Goal: Information Seeking & Learning: Find specific fact

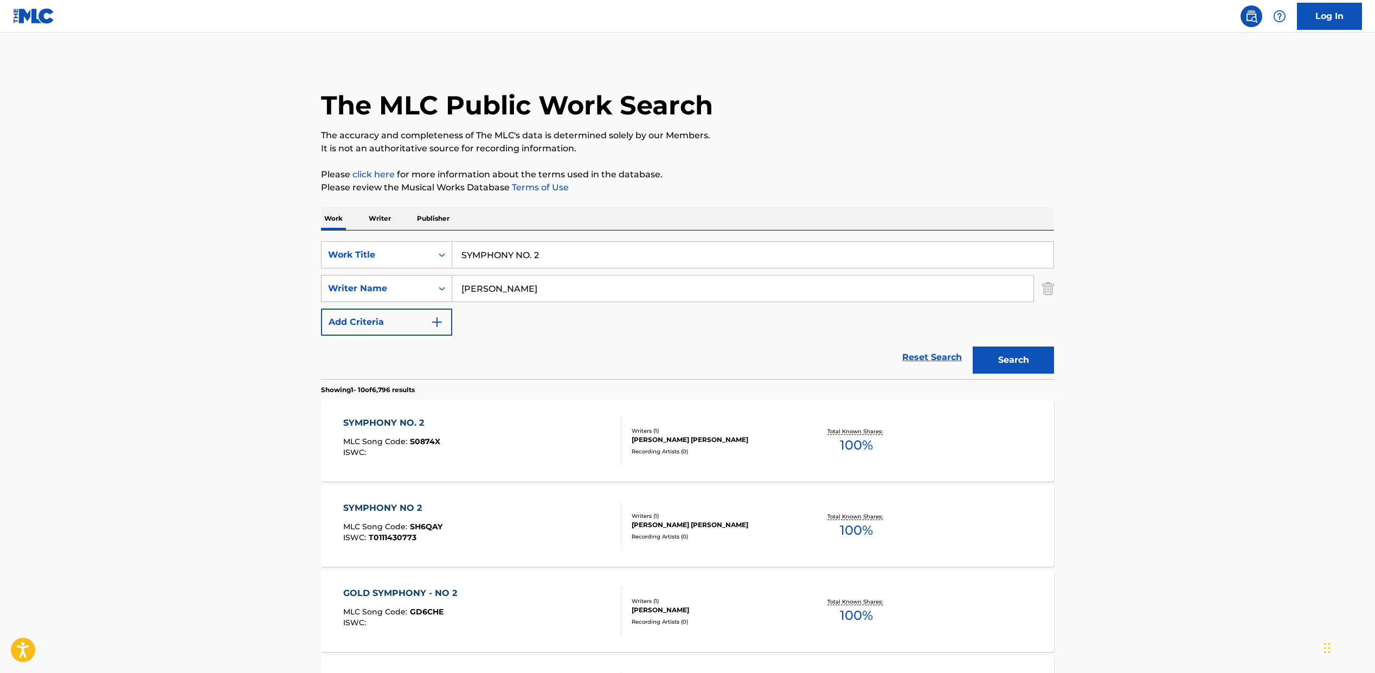
click at [402, 276] on div "Writer Name" at bounding box center [386, 288] width 131 height 27
click at [402, 248] on div "Work Title" at bounding box center [377, 254] width 98 height 13
click at [399, 279] on div "MLC Song Code" at bounding box center [387, 281] width 130 height 27
click at [483, 262] on input "Search Form" at bounding box center [752, 255] width 601 height 26
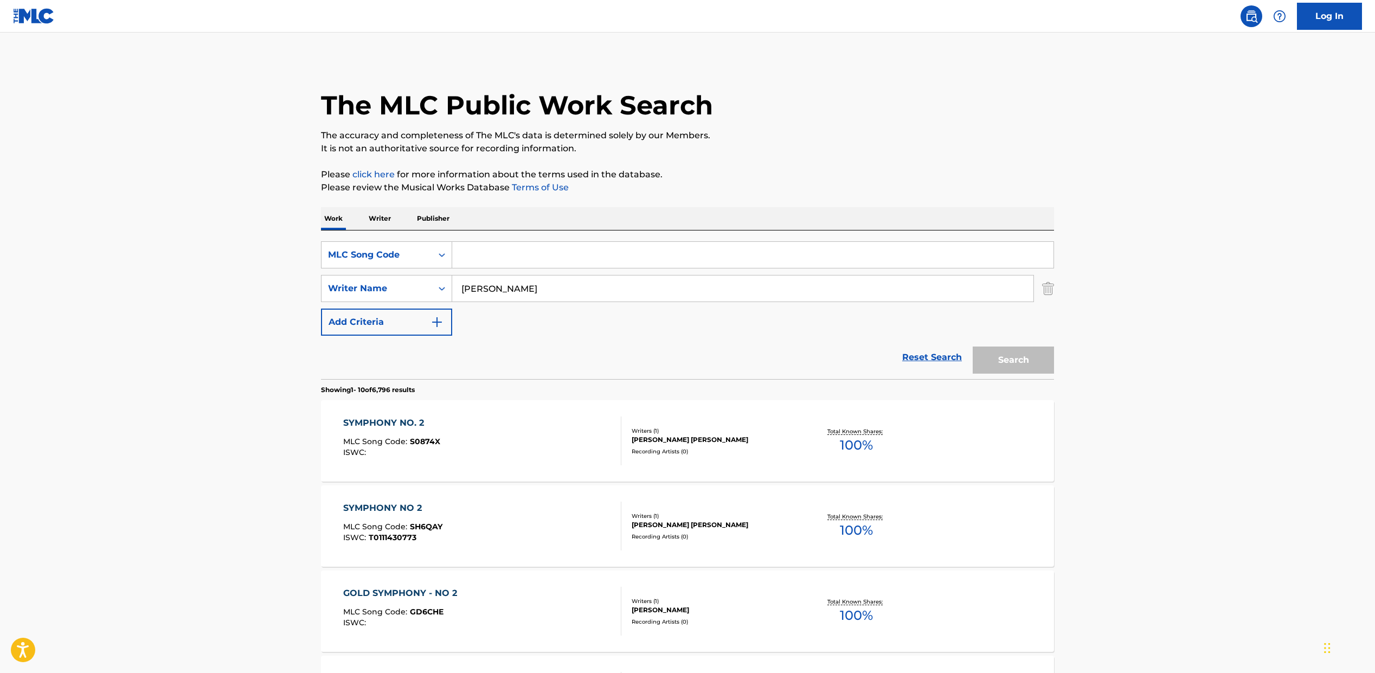
paste input "L32533"
type input "L32533"
click at [474, 288] on input "[PERSON_NAME]" at bounding box center [742, 288] width 581 height 26
click at [1005, 356] on button "Search" at bounding box center [1013, 359] width 81 height 27
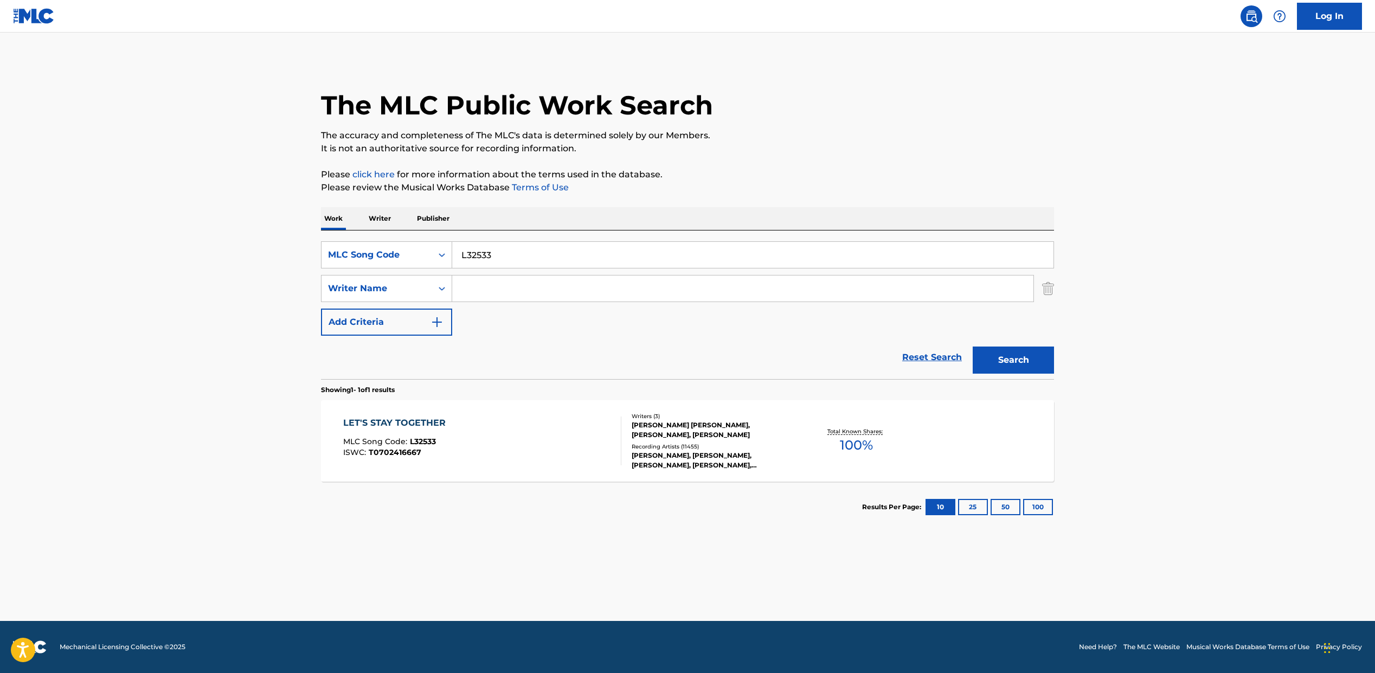
click at [559, 437] on div "LET'S STAY TOGETHER MLC Song Code : L32533 ISWC : T0702416667" at bounding box center [482, 440] width 279 height 49
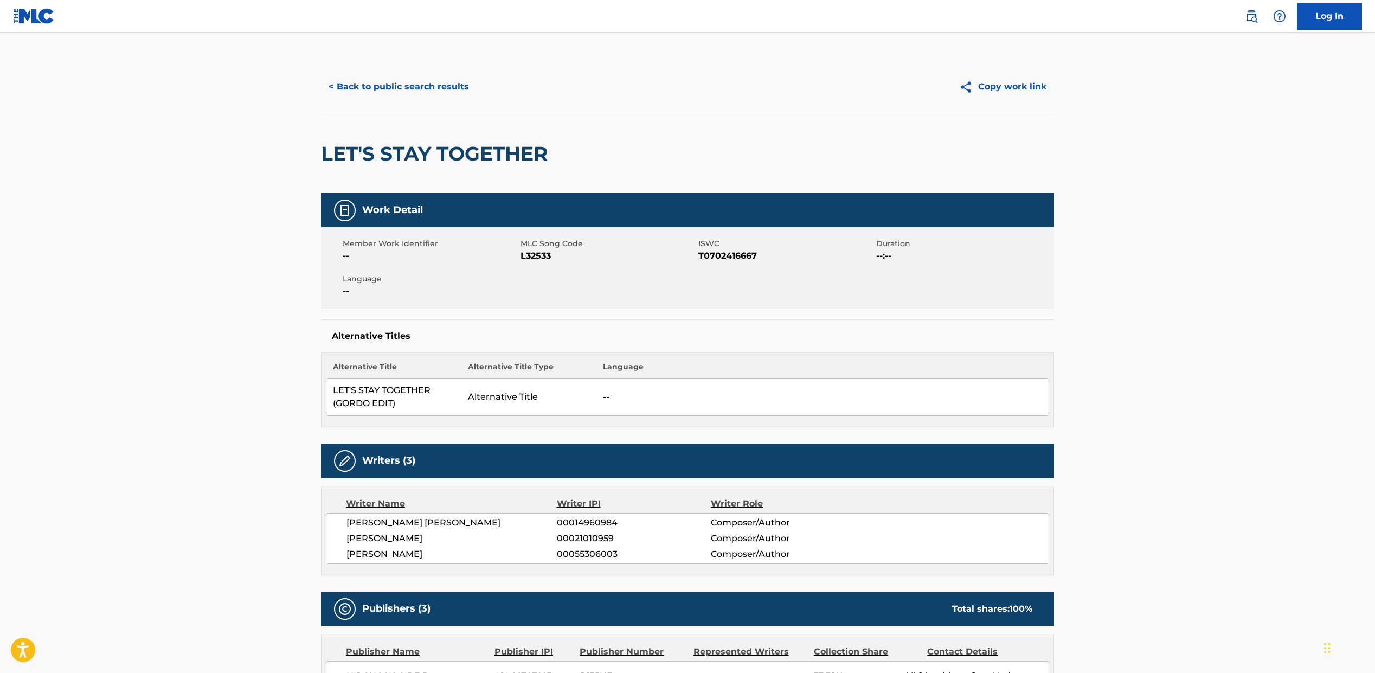
click at [373, 80] on button "< Back to public search results" at bounding box center [399, 86] width 156 height 27
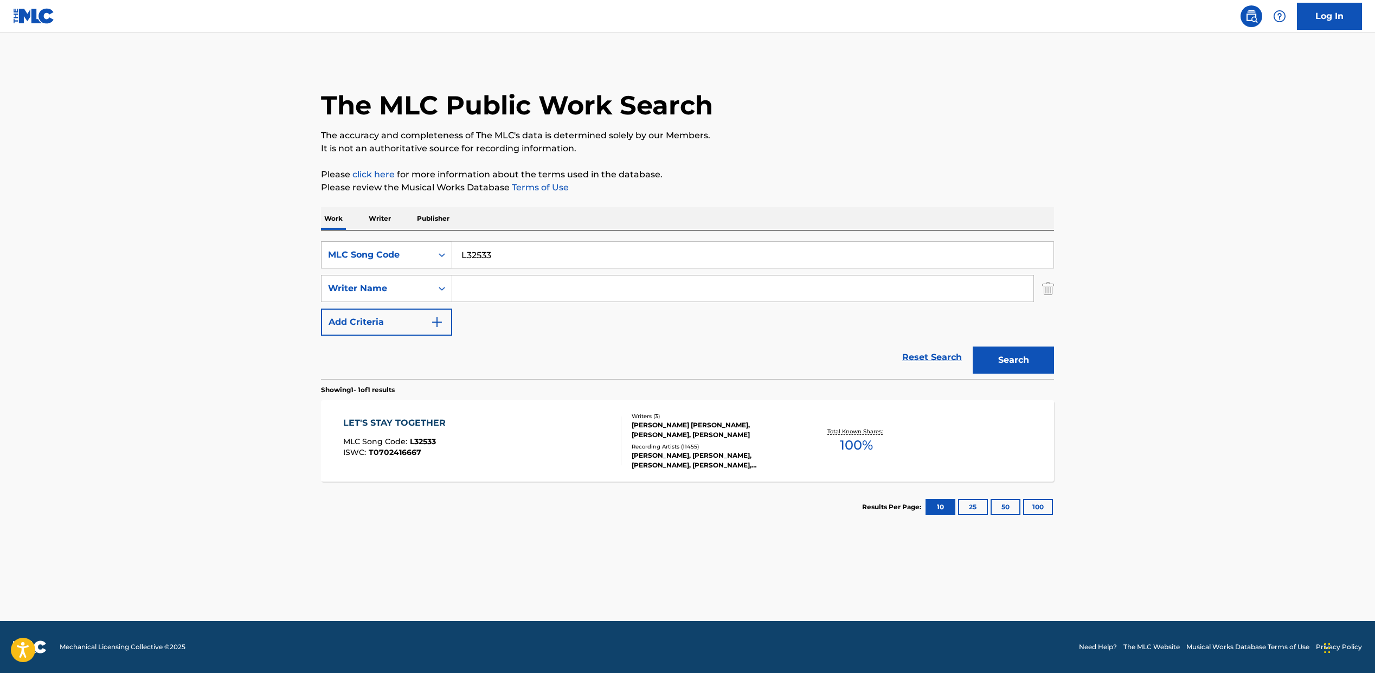
click at [433, 249] on div "Search Form" at bounding box center [442, 255] width 20 height 20
click at [401, 281] on div "Work Title" at bounding box center [387, 281] width 130 height 27
click at [466, 258] on input "Search Form" at bounding box center [752, 255] width 601 height 26
paste input "LET'S STAY TOGETHER"
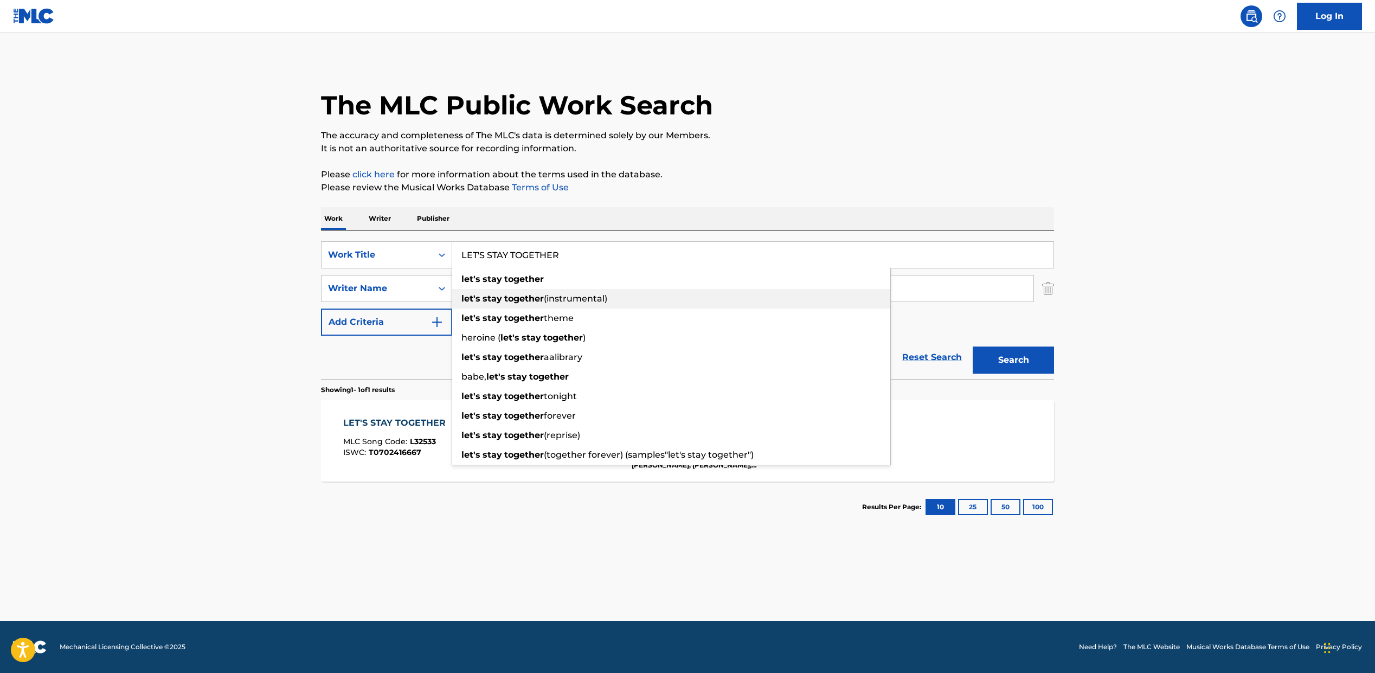
click at [466, 291] on div "let's stay together (instrumental)" at bounding box center [671, 299] width 438 height 20
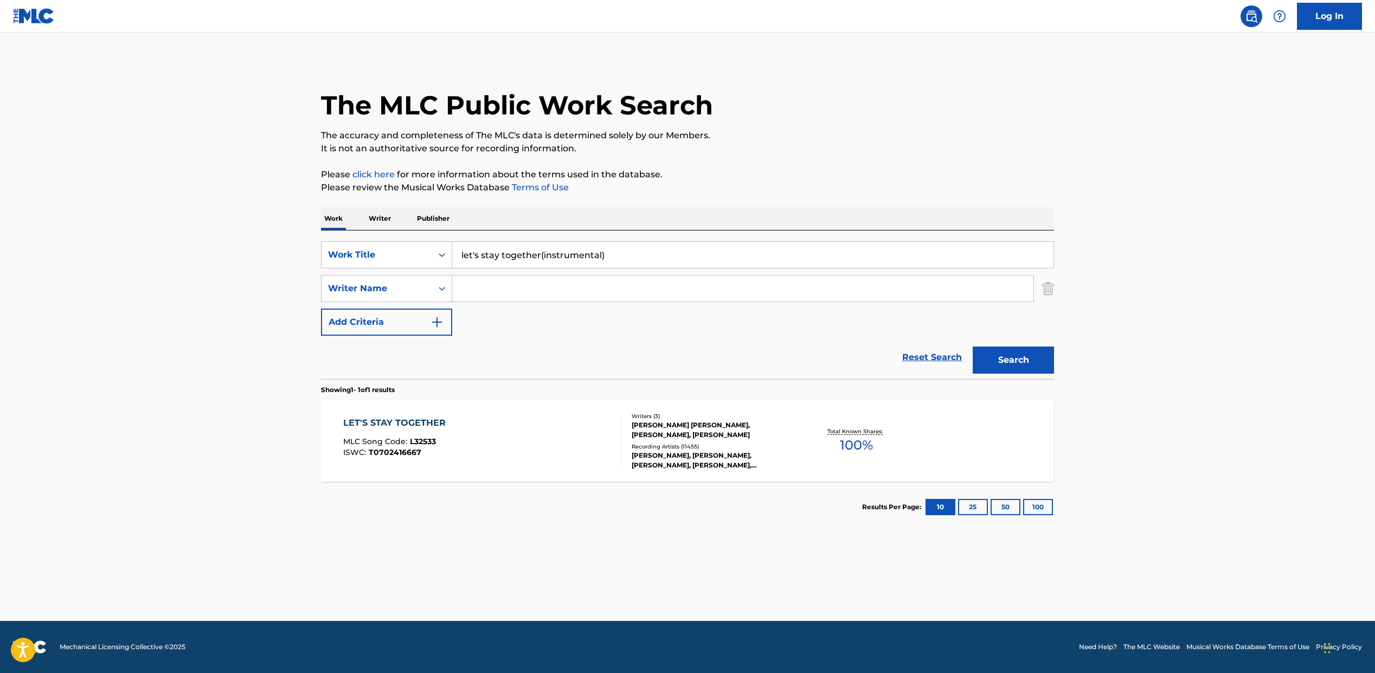
click at [498, 253] on input "let's stay together(instrumental)" at bounding box center [752, 255] width 601 height 26
paste input "LET'S STAY TOGETHER"
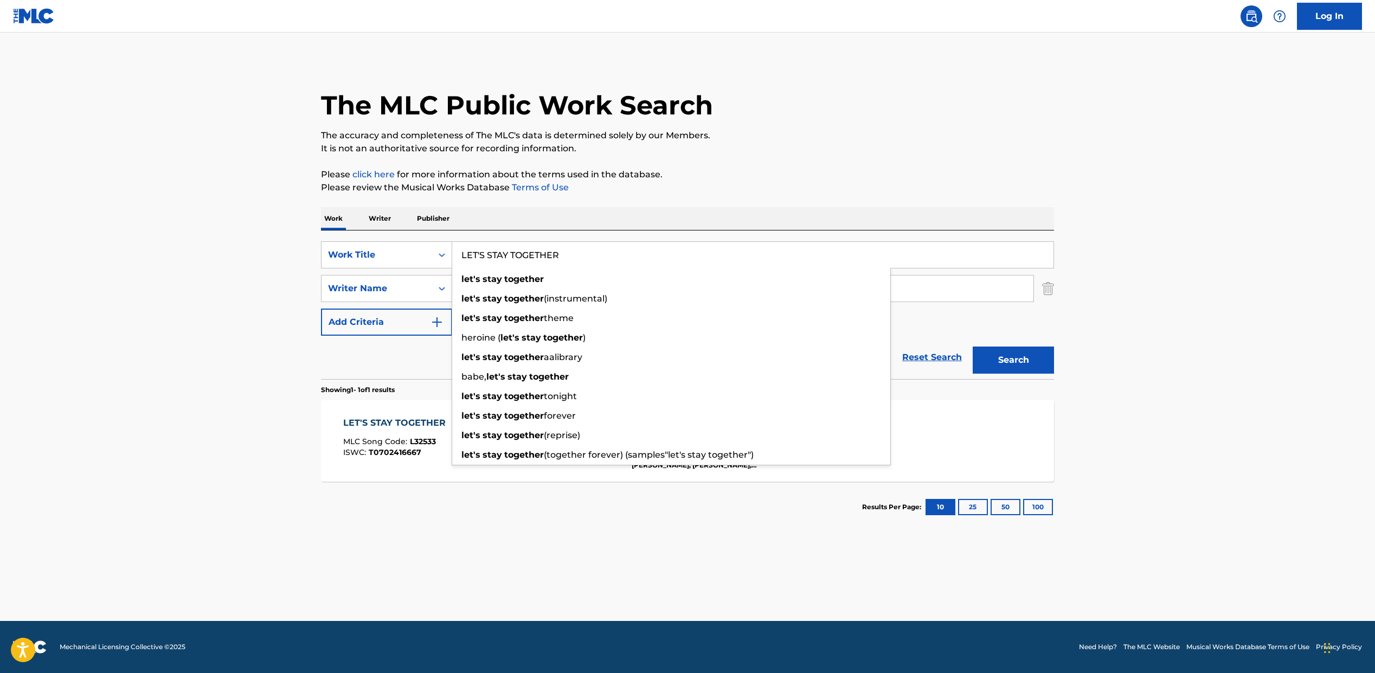
type input "LET'S STAY TOGETHER"
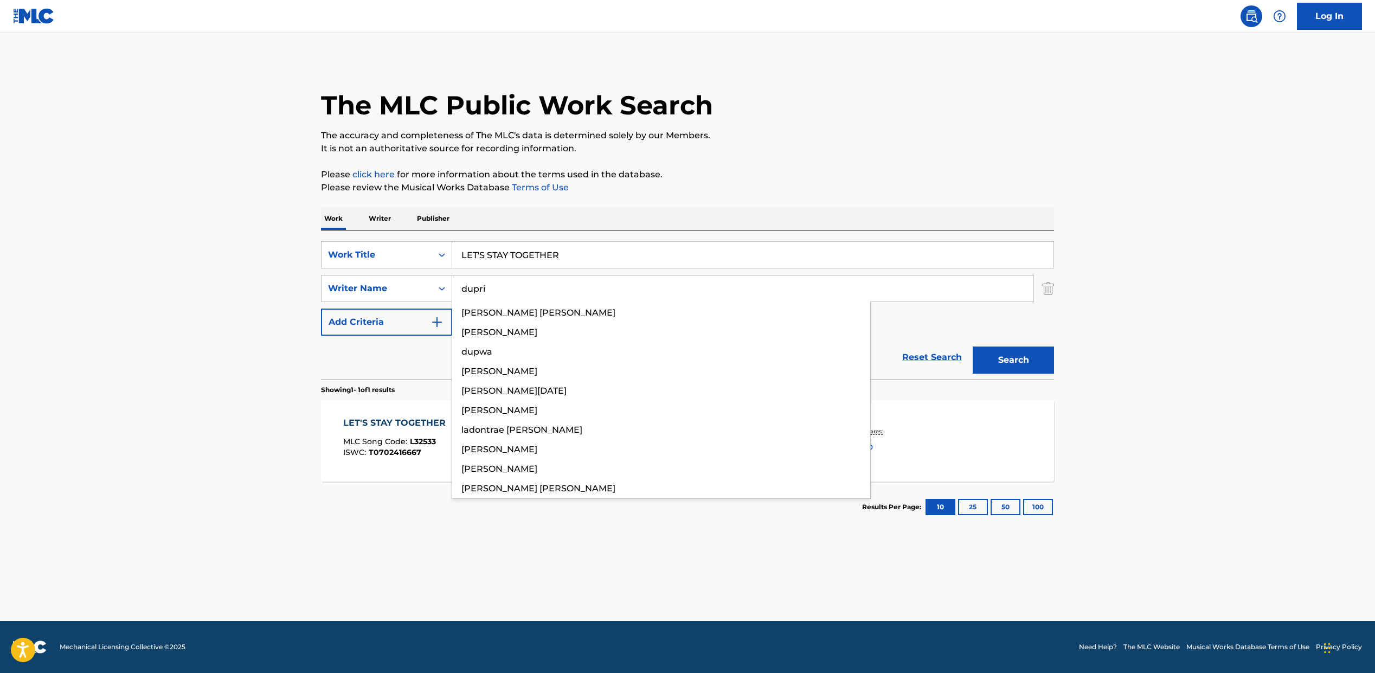
type input "dupri"
click at [973, 346] on button "Search" at bounding box center [1013, 359] width 81 height 27
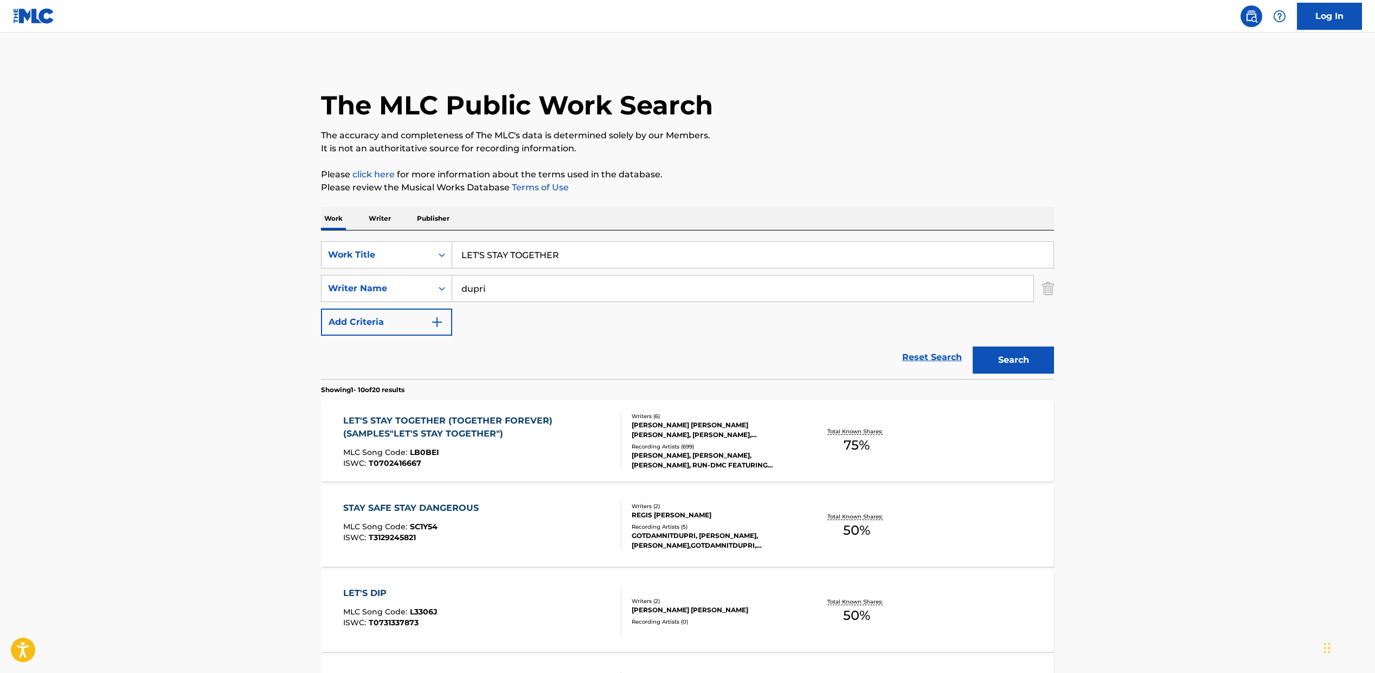
click at [491, 443] on div "LET'S STAY TOGETHER (TOGETHER FOREVER) (SAMPLES"LET'S STAY TOGETHER") MLC Song …" at bounding box center [477, 440] width 269 height 53
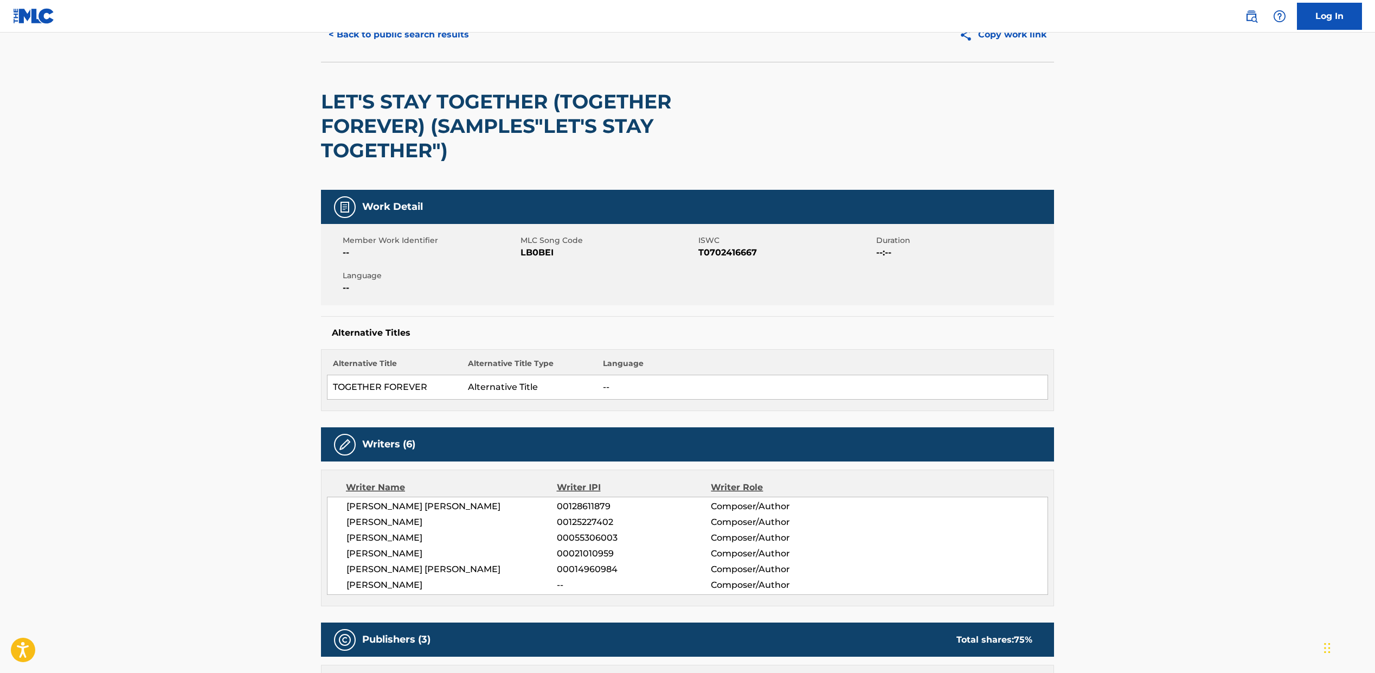
scroll to position [53, 0]
click at [534, 250] on span "LB0BEI" at bounding box center [608, 252] width 175 height 13
copy span "LB0BEI"
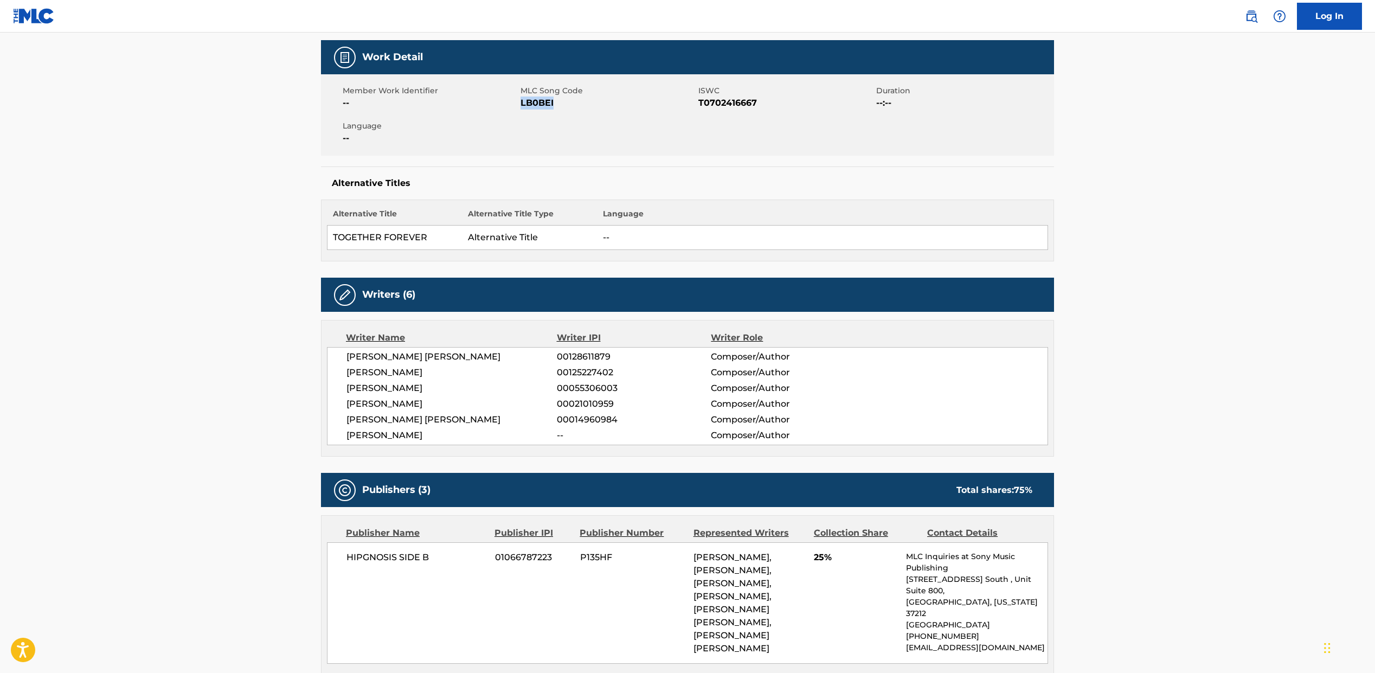
scroll to position [0, 0]
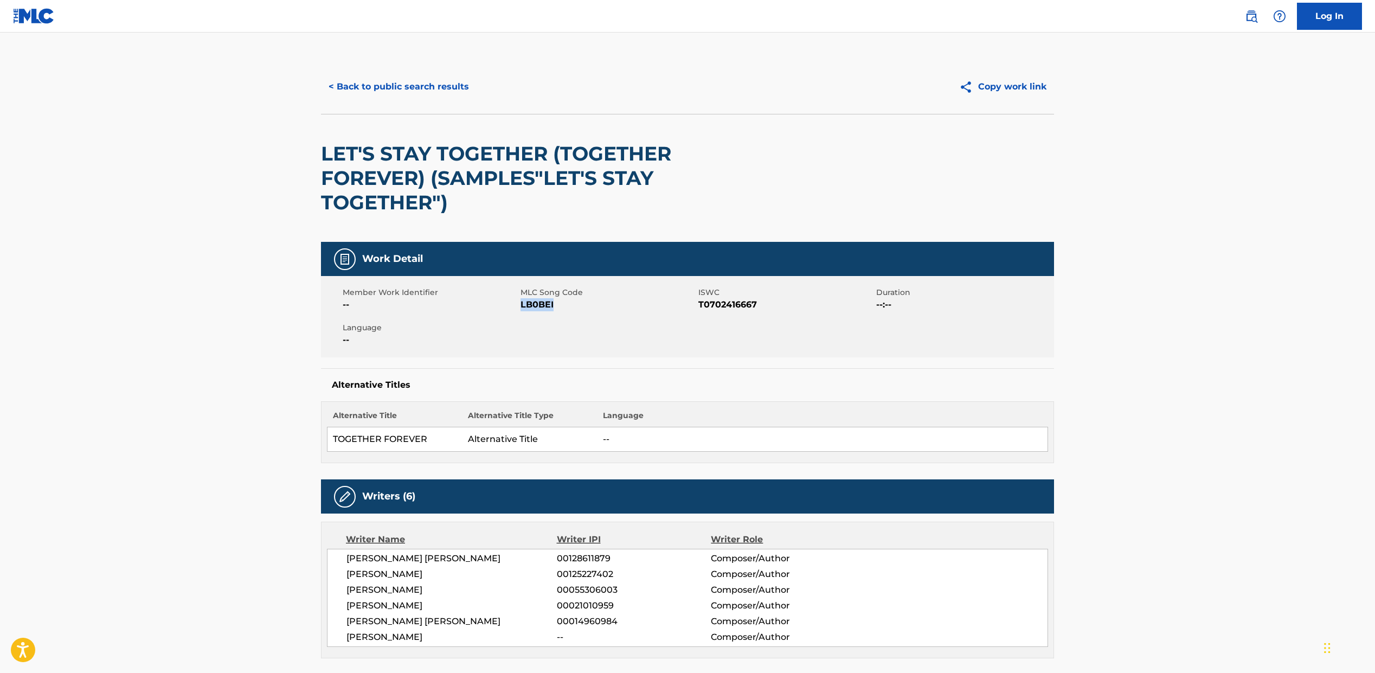
click at [386, 88] on button "< Back to public search results" at bounding box center [399, 86] width 156 height 27
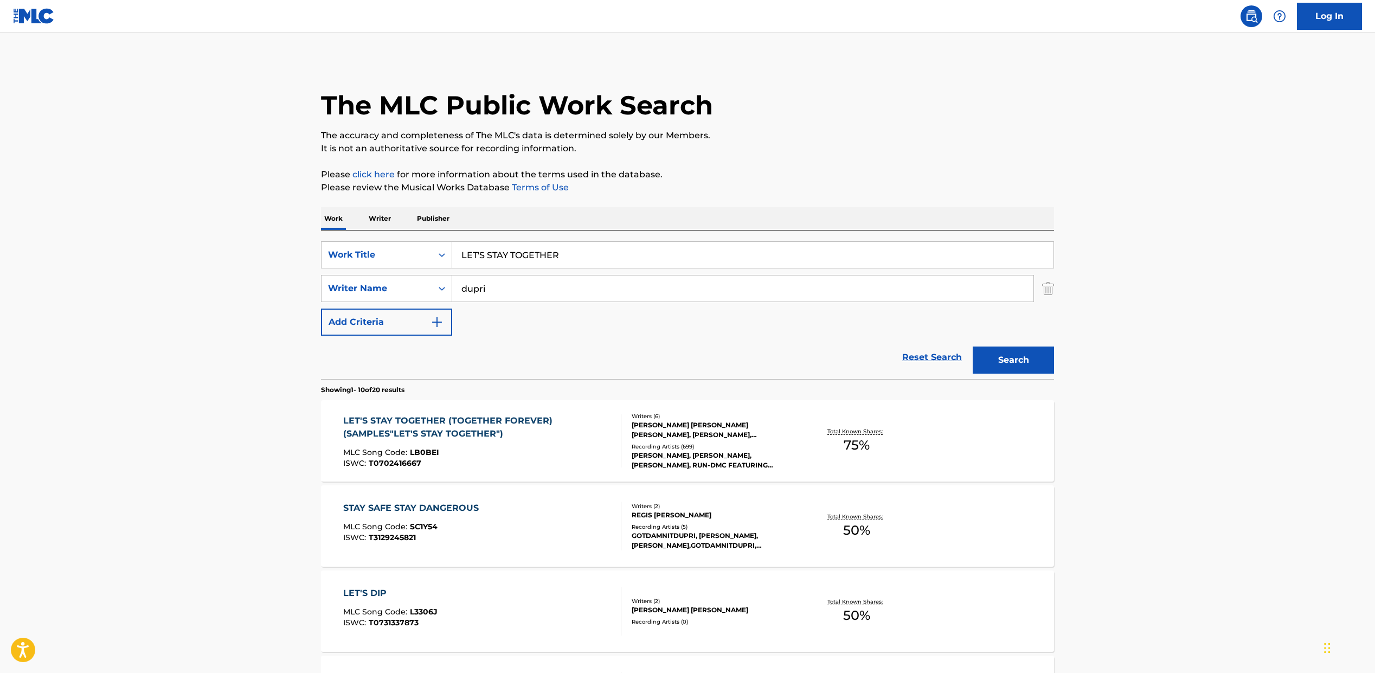
click at [523, 253] on input "LET'S STAY TOGETHER" at bounding box center [752, 255] width 601 height 26
paste input "MY LIFE WITH YOU"
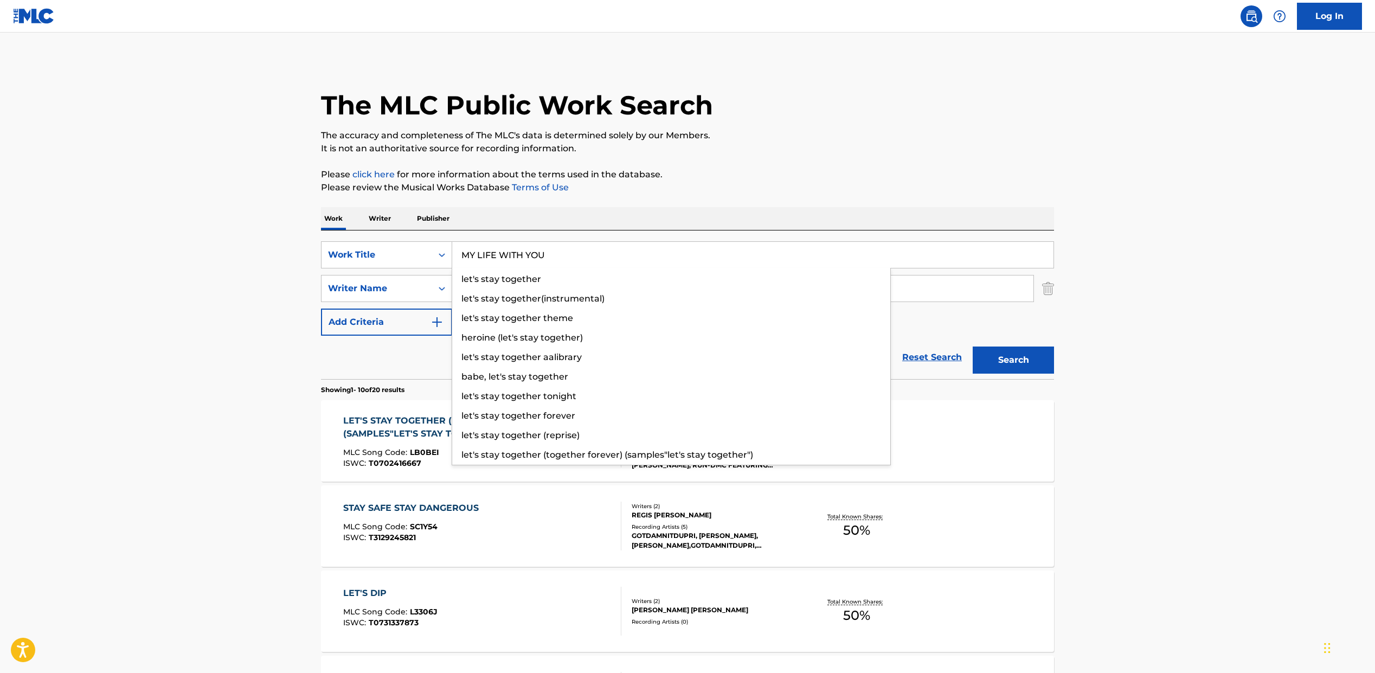
type input "MY LIFE WITH YOU"
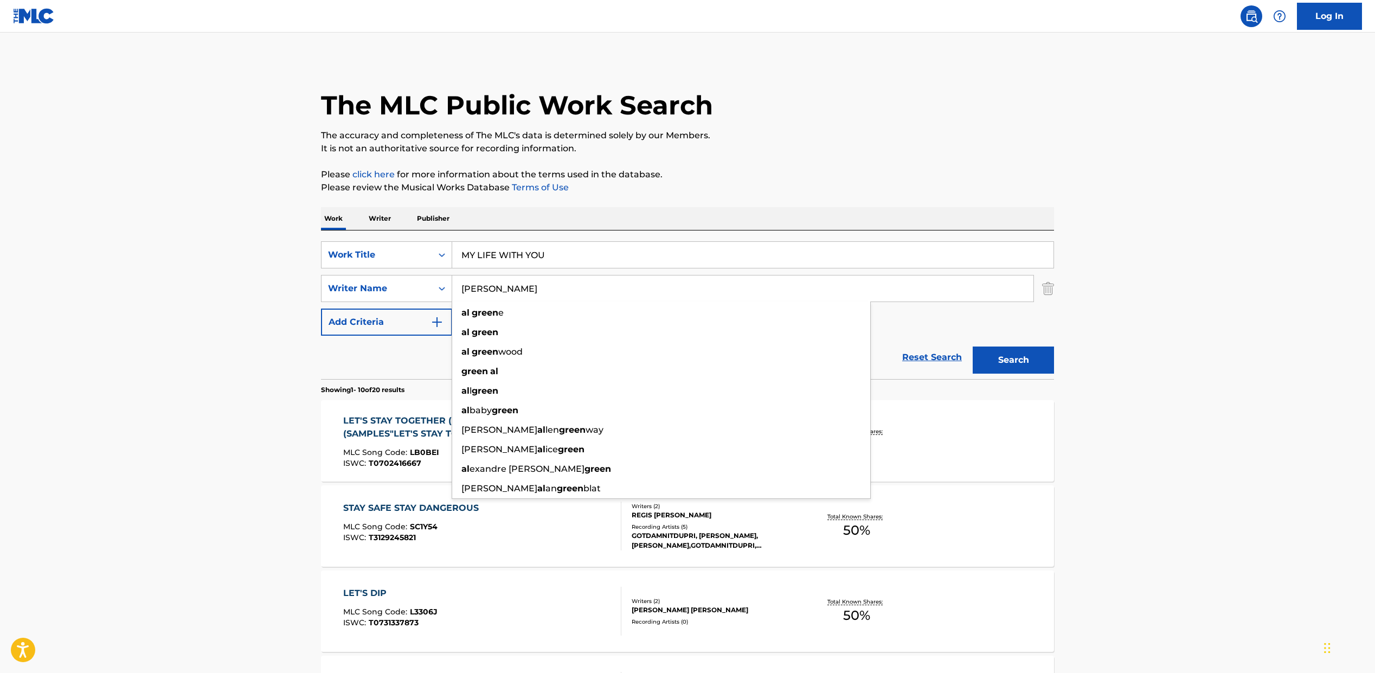
type input "[PERSON_NAME]"
click at [973, 346] on button "Search" at bounding box center [1013, 359] width 81 height 27
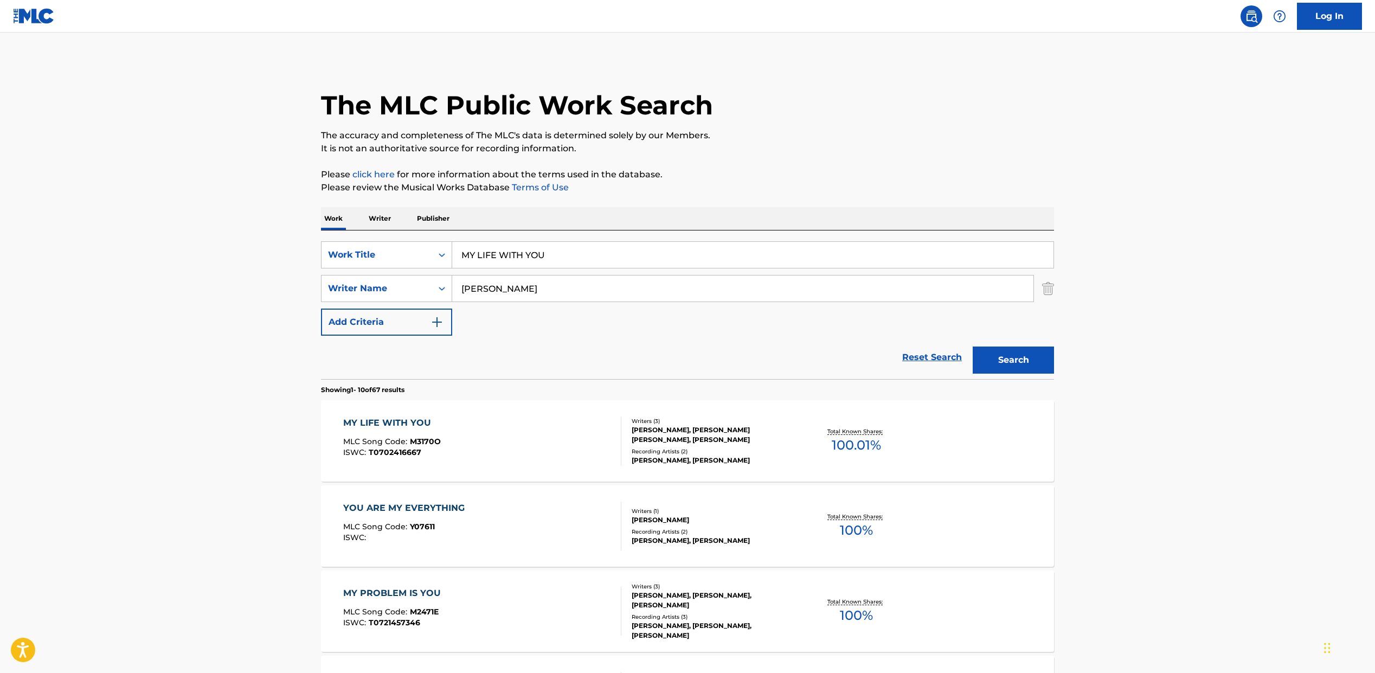
click at [511, 431] on div "MY LIFE WITH YOU MLC Song Code : M3170O ISWC : T0702416667" at bounding box center [482, 440] width 279 height 49
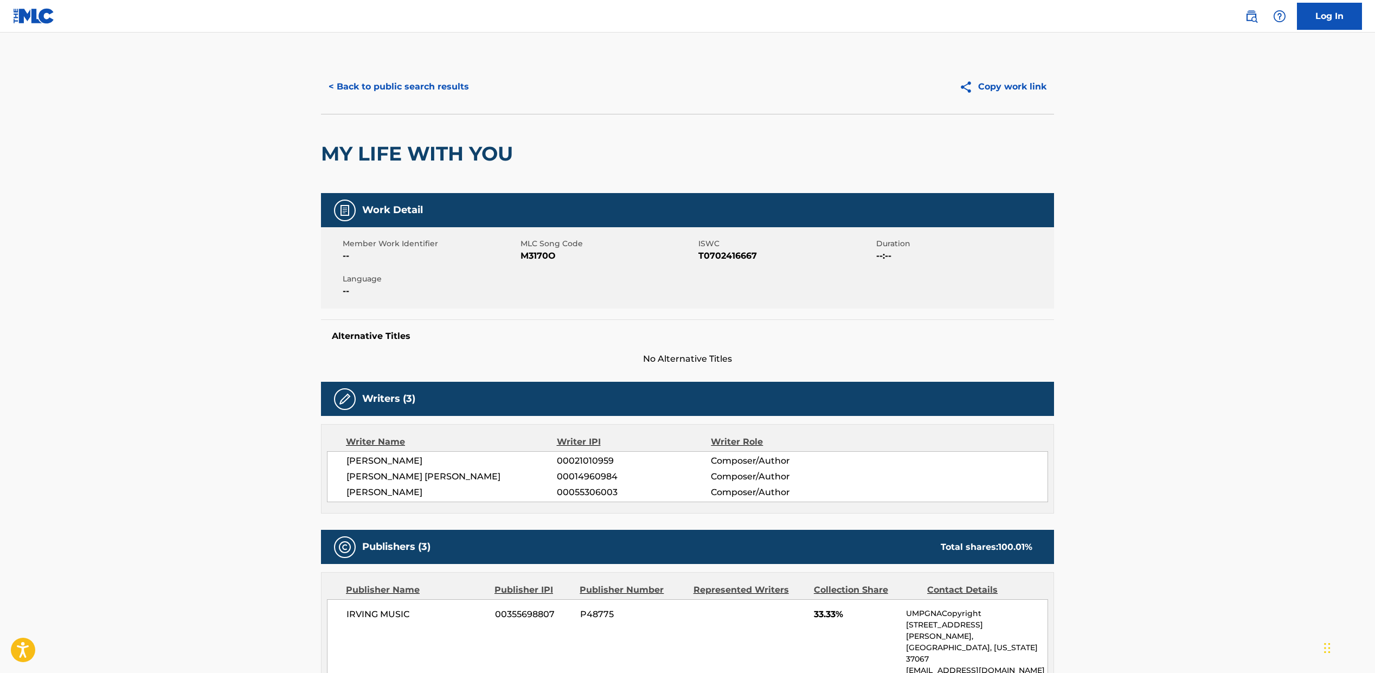
click at [712, 253] on span "T0702416667" at bounding box center [785, 255] width 175 height 13
copy span "T0702416667"
click at [532, 255] on span "M3170O" at bounding box center [608, 255] width 175 height 13
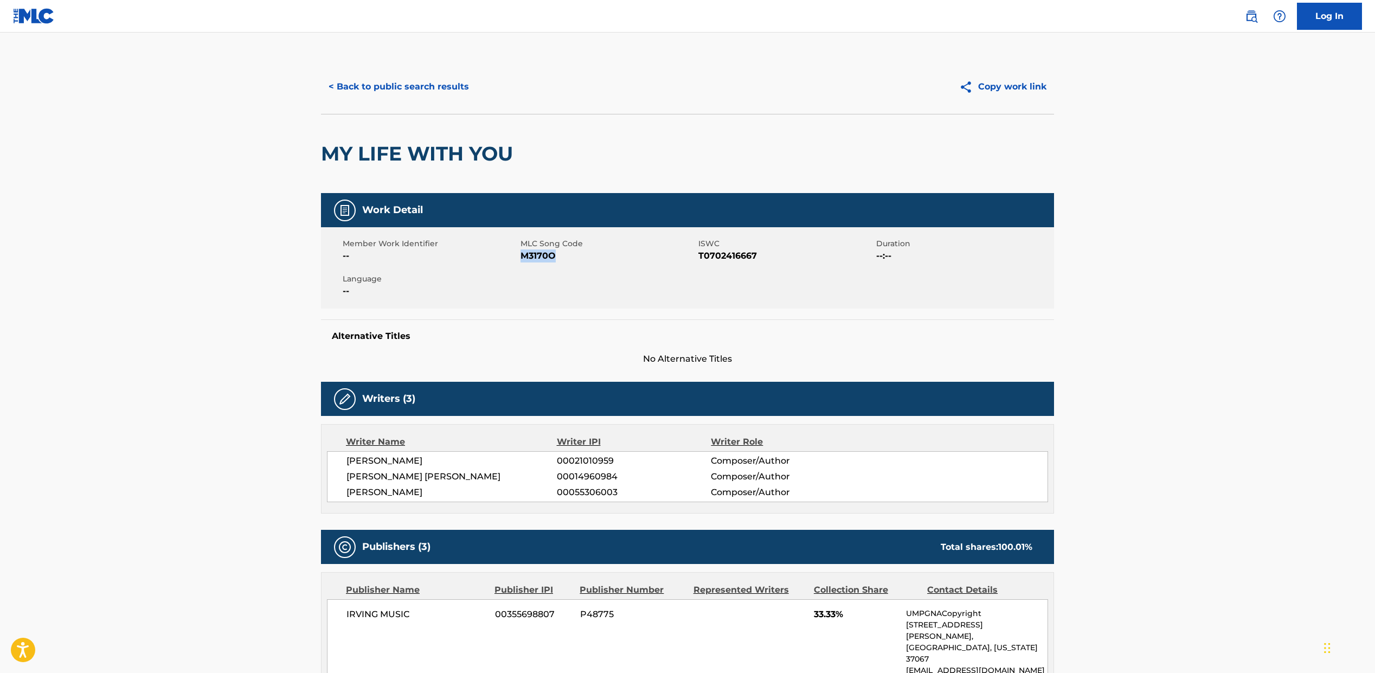
copy span "M3170O"
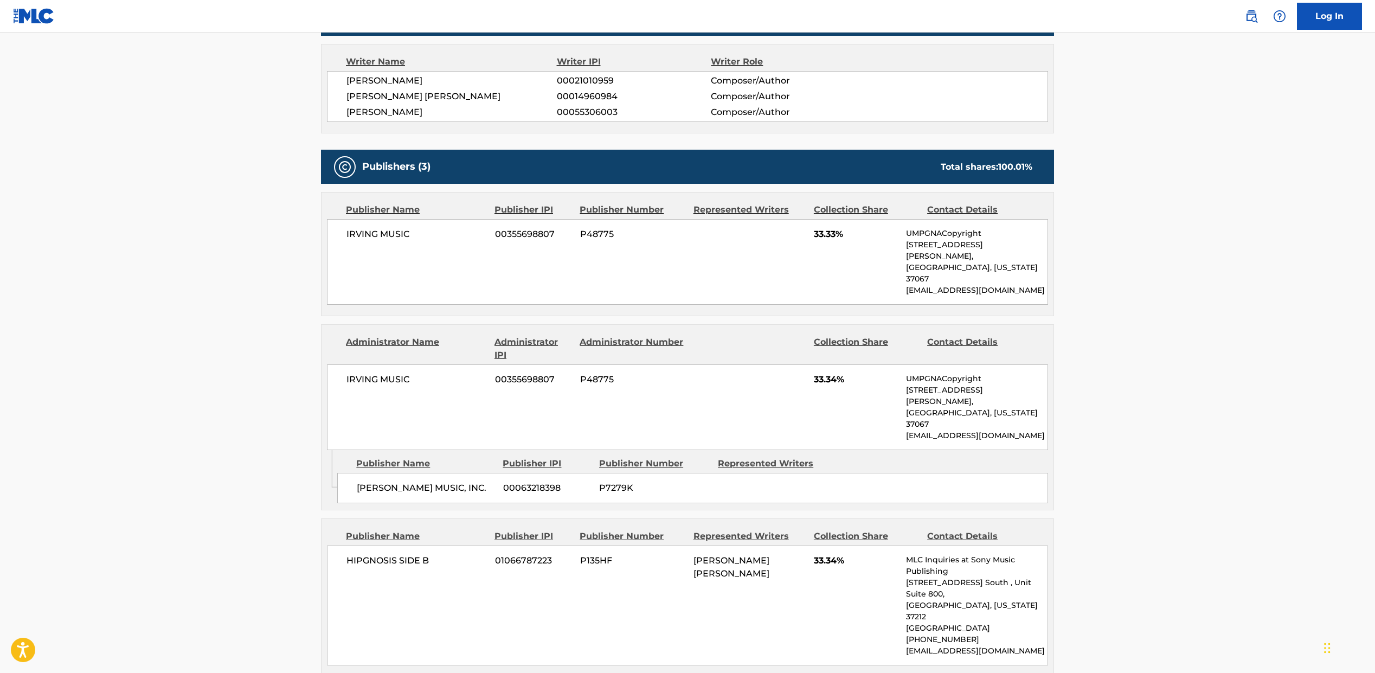
scroll to position [381, 0]
click at [371, 372] on span "IRVING MUSIC" at bounding box center [416, 378] width 140 height 13
copy div "IRVING MUSIC"
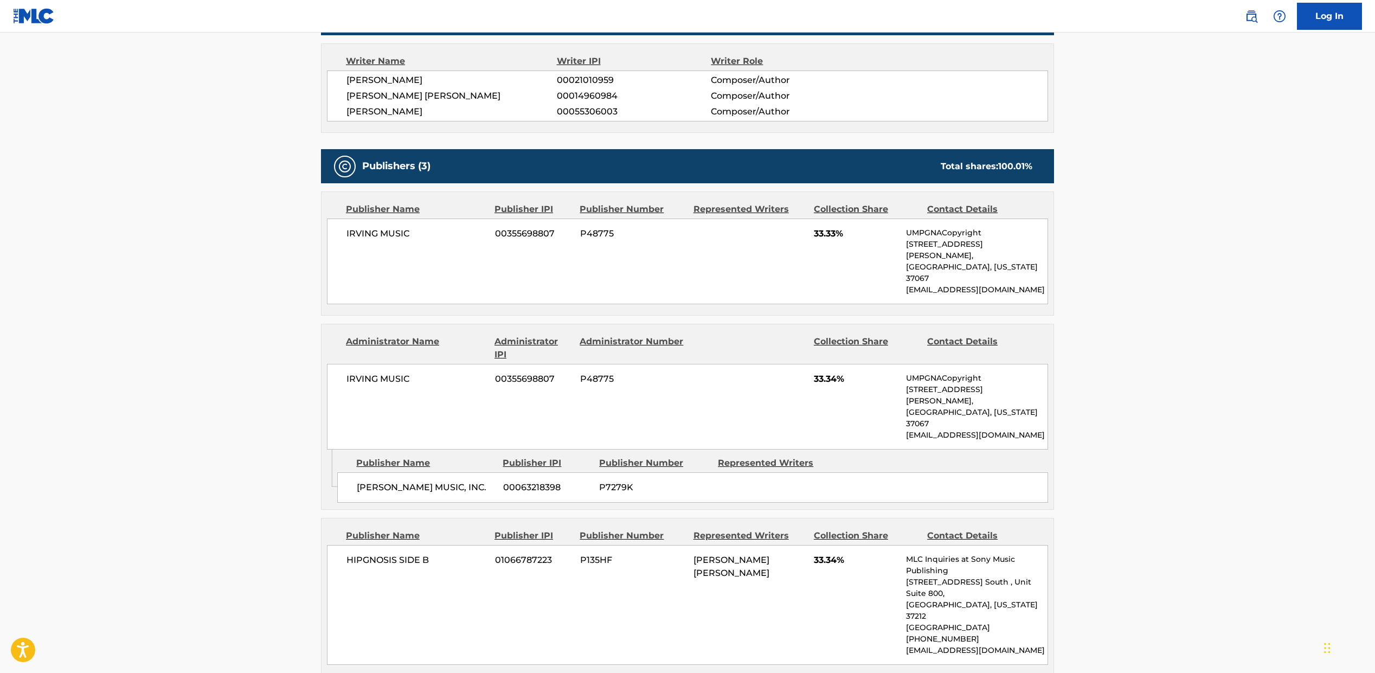
click at [389, 481] on span "[PERSON_NAME] MUSIC, INC." at bounding box center [426, 487] width 138 height 13
copy div "[PERSON_NAME] MUSIC, INC."
click at [361, 230] on span "IRVING MUSIC" at bounding box center [416, 233] width 140 height 13
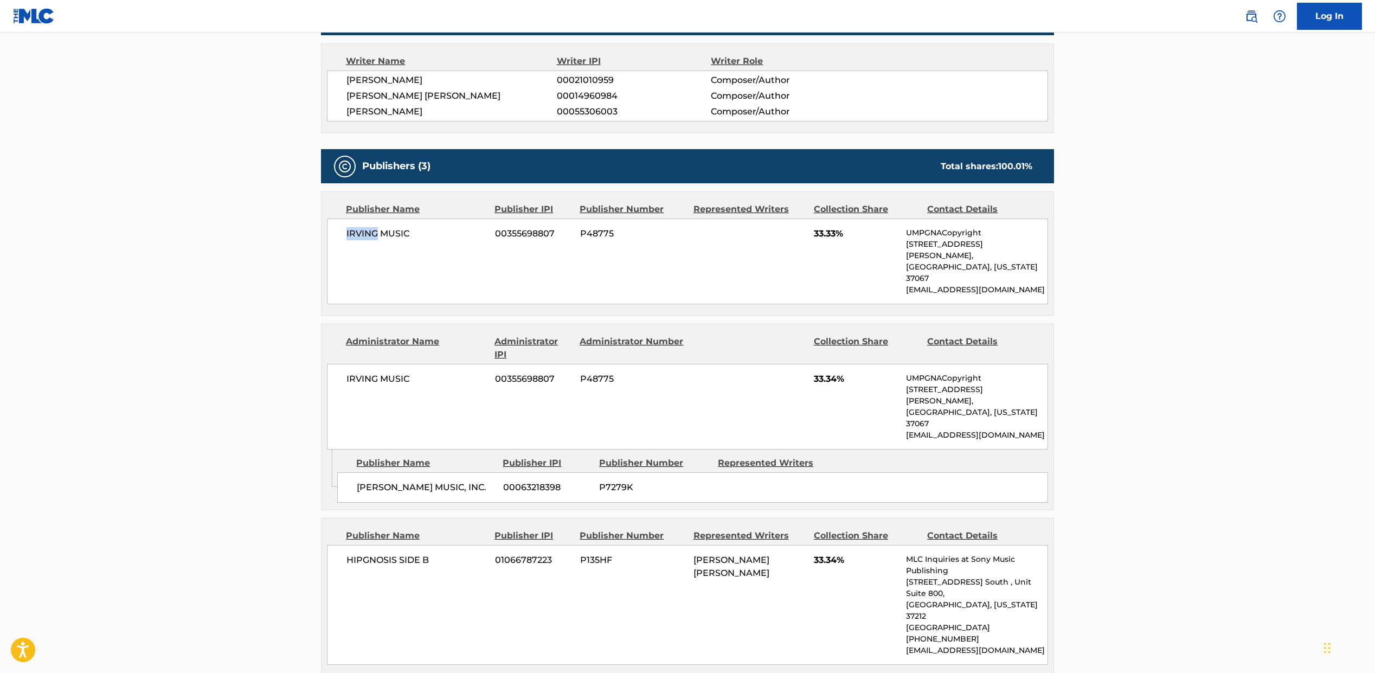
click at [361, 230] on span "IRVING MUSIC" at bounding box center [416, 233] width 140 height 13
copy div "IRVING MUSIC"
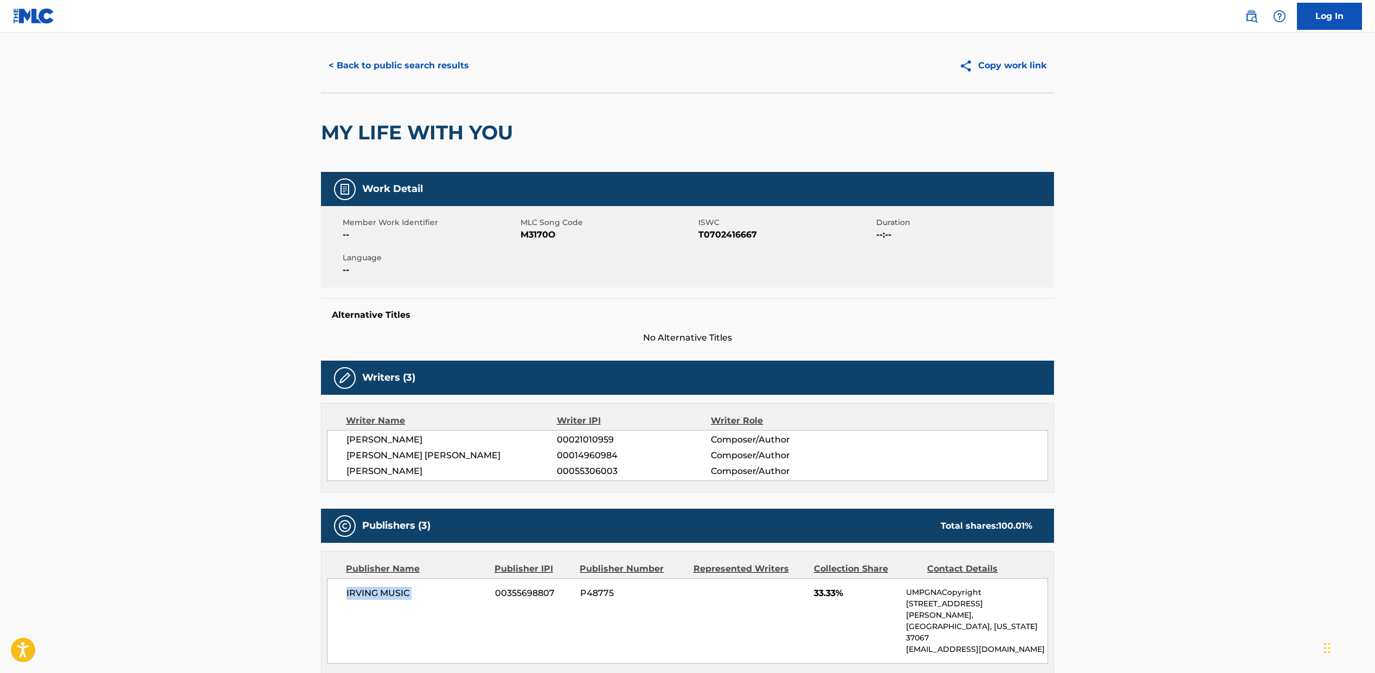
scroll to position [0, 0]
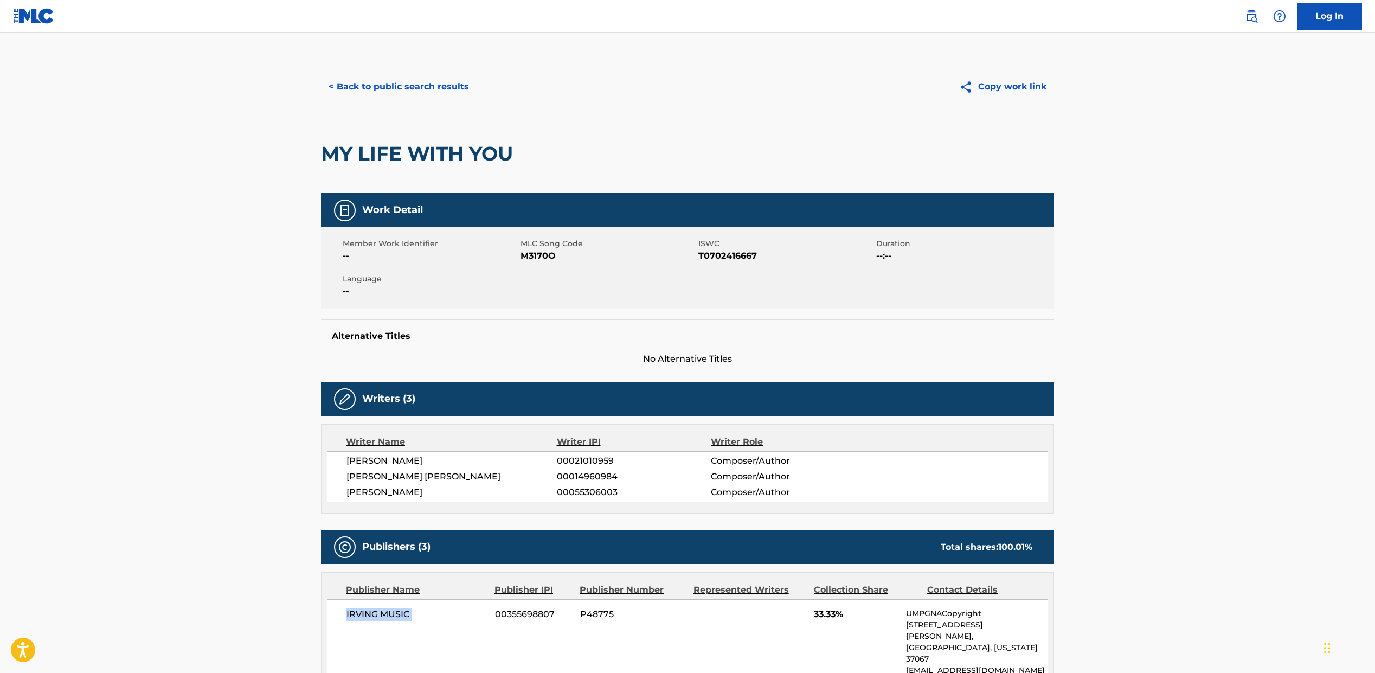
click at [367, 85] on button "< Back to public search results" at bounding box center [399, 86] width 156 height 27
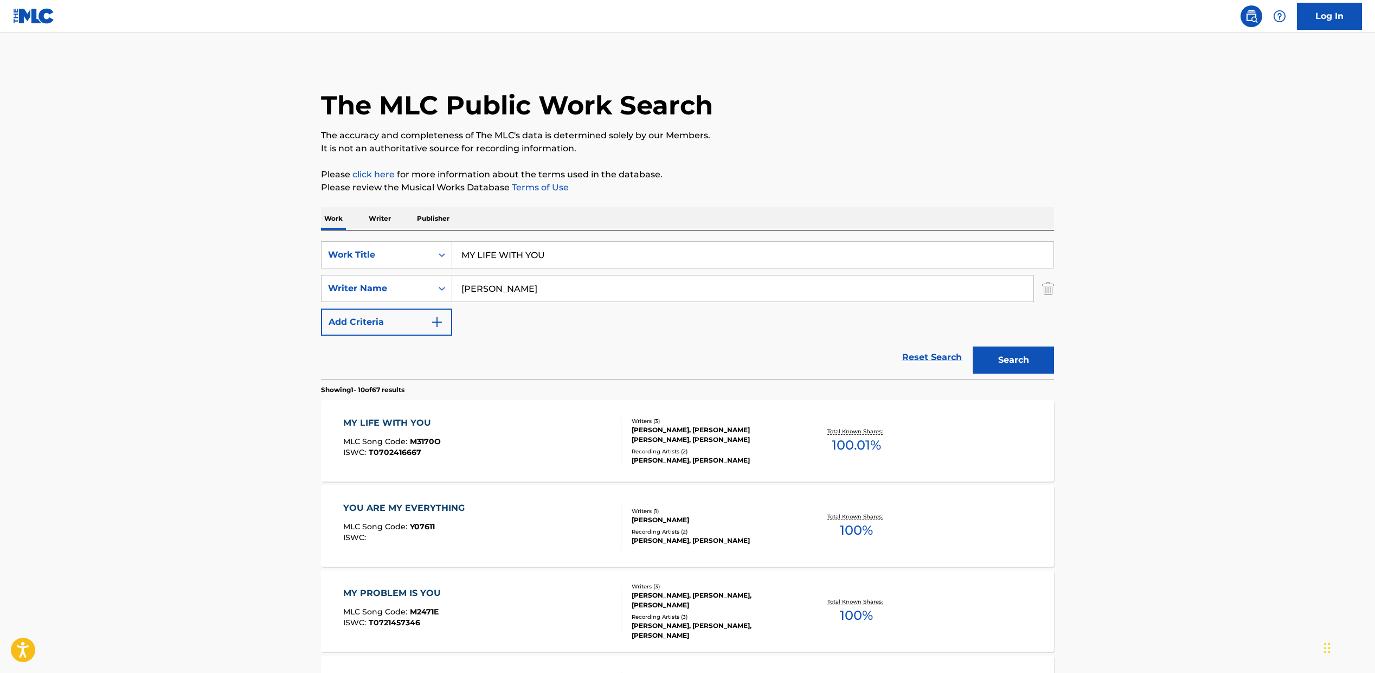
click at [535, 254] on input "MY LIFE WITH YOU" at bounding box center [752, 255] width 601 height 26
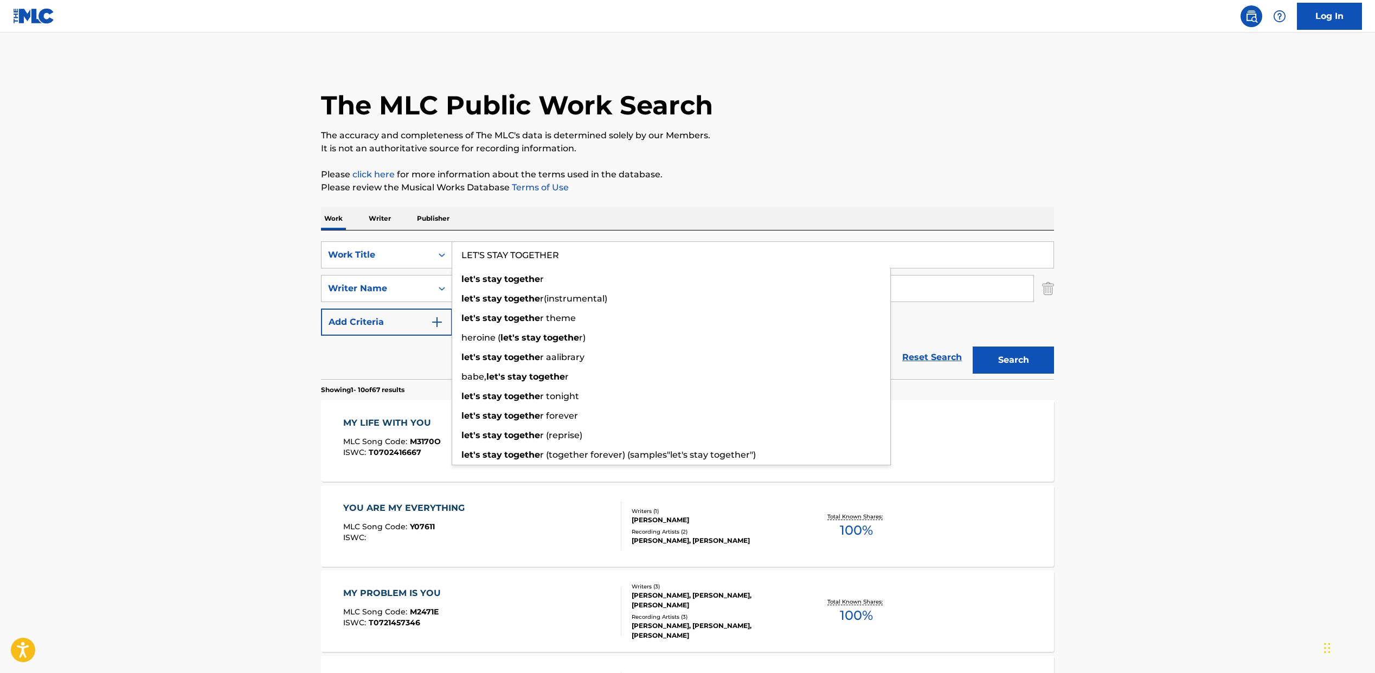
type input "LET'S STAY TOGETHER"
click at [973, 346] on button "Search" at bounding box center [1013, 359] width 81 height 27
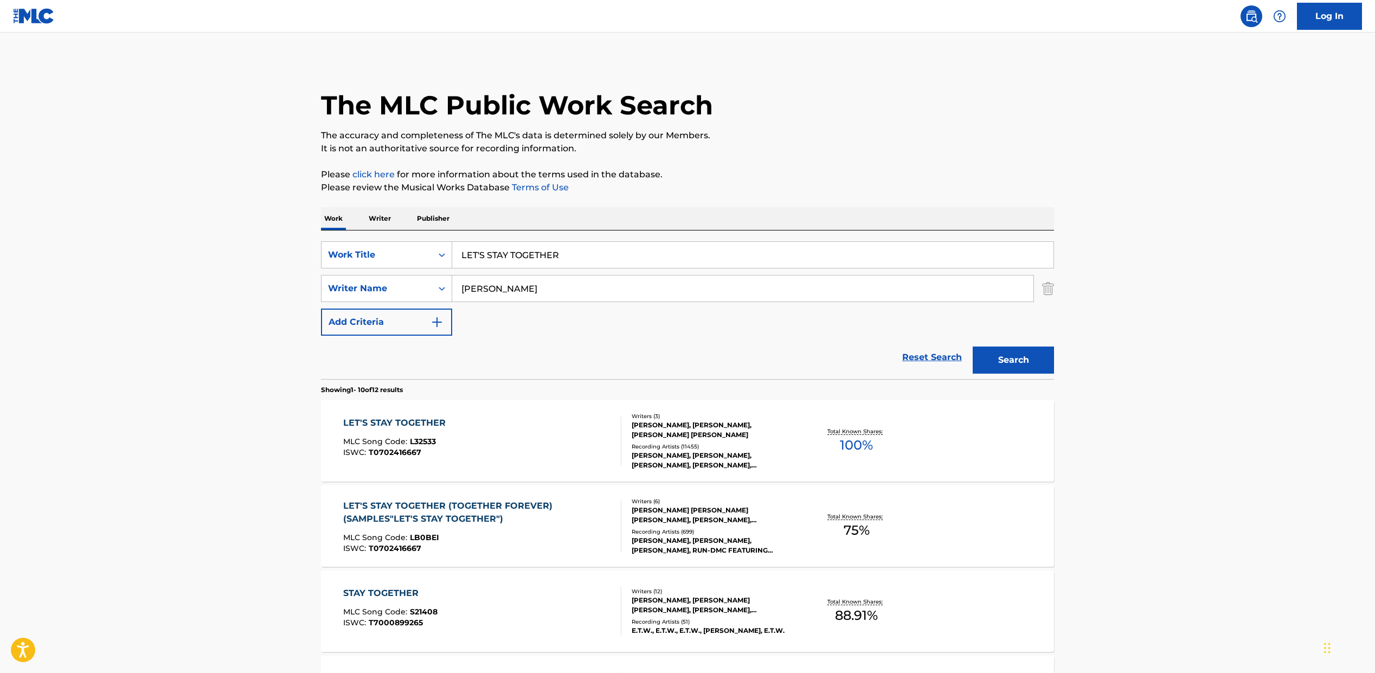
click at [458, 495] on div "LET'S STAY TOGETHER (TOGETHER FOREVER) (SAMPLES"LET'S STAY TOGETHER") MLC Song …" at bounding box center [687, 525] width 733 height 81
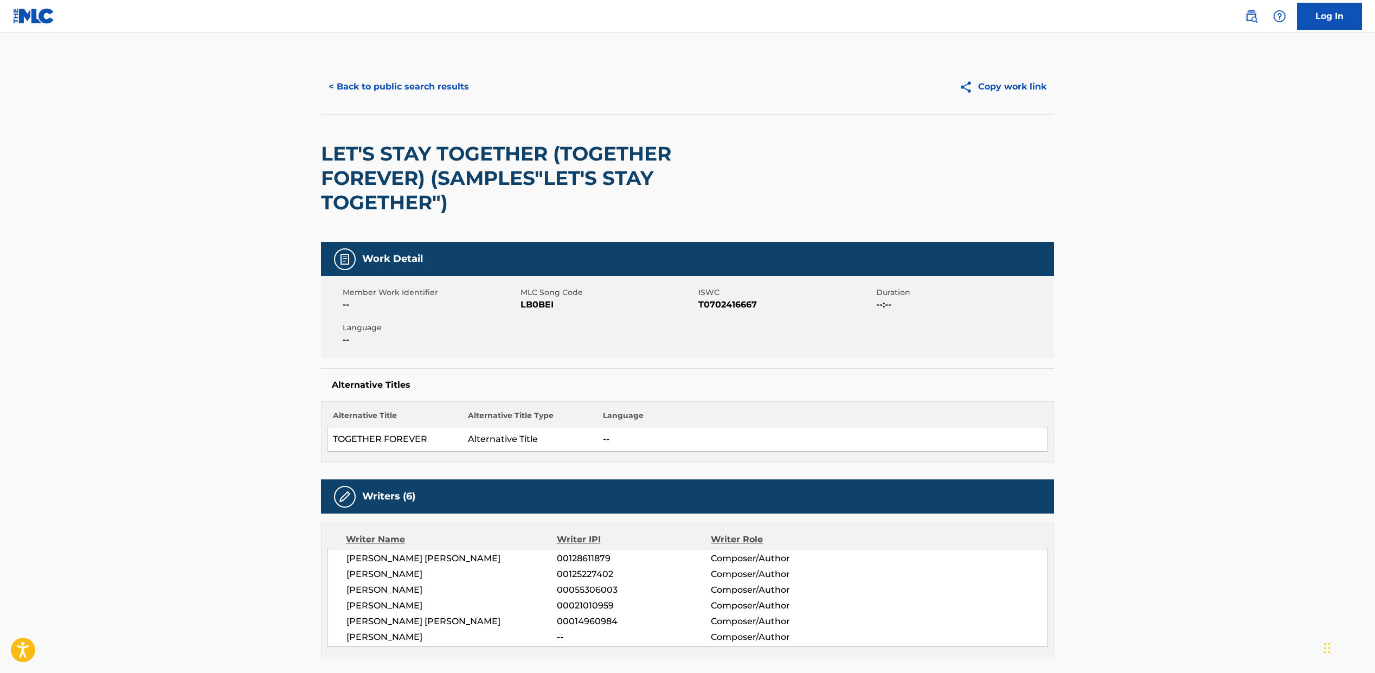
click at [497, 144] on h2 "LET'S STAY TOGETHER (TOGETHER FOREVER) (SAMPLES"LET'S STAY TOGETHER")" at bounding box center [541, 178] width 440 height 73
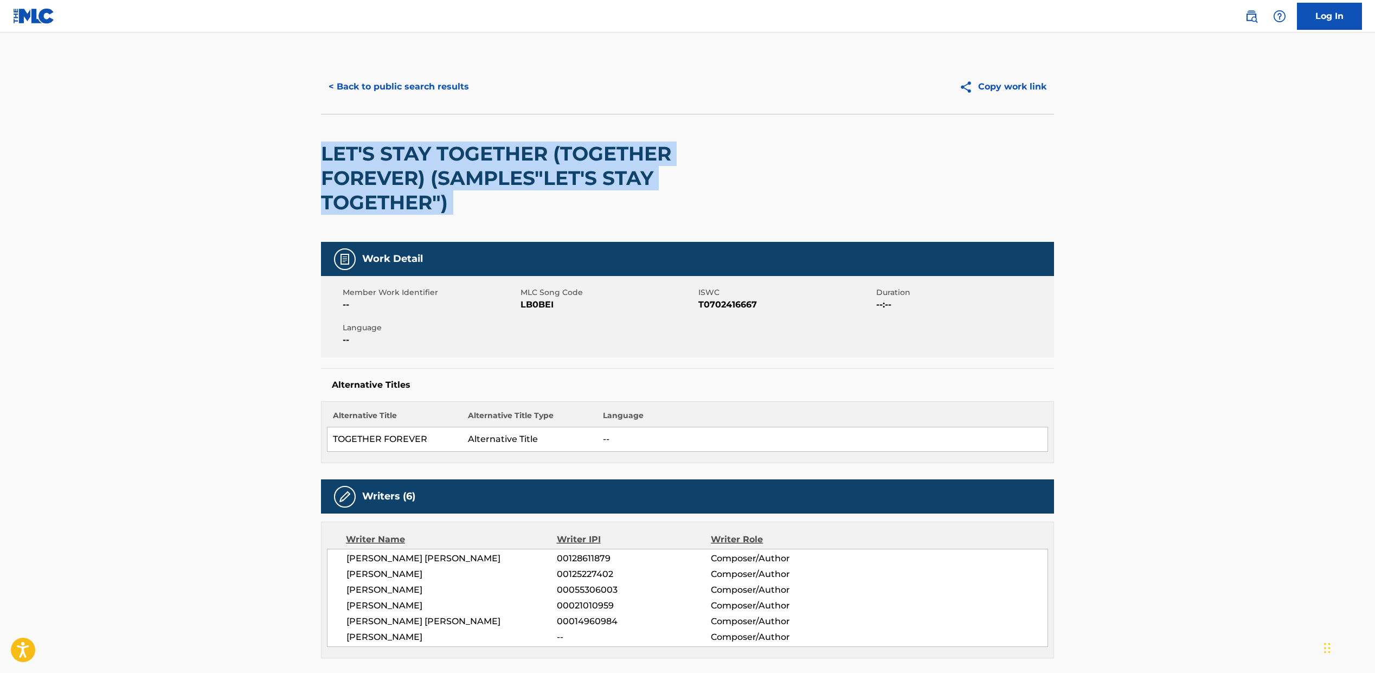
click at [497, 144] on h2 "LET'S STAY TOGETHER (TOGETHER FOREVER) (SAMPLES"LET'S STAY TOGETHER")" at bounding box center [541, 178] width 440 height 73
copy div "LET'S STAY TOGETHER (TOGETHER FOREVER) (SAMPLES"LET'S STAY TOGETHER")"
click at [443, 77] on button "< Back to public search results" at bounding box center [399, 86] width 156 height 27
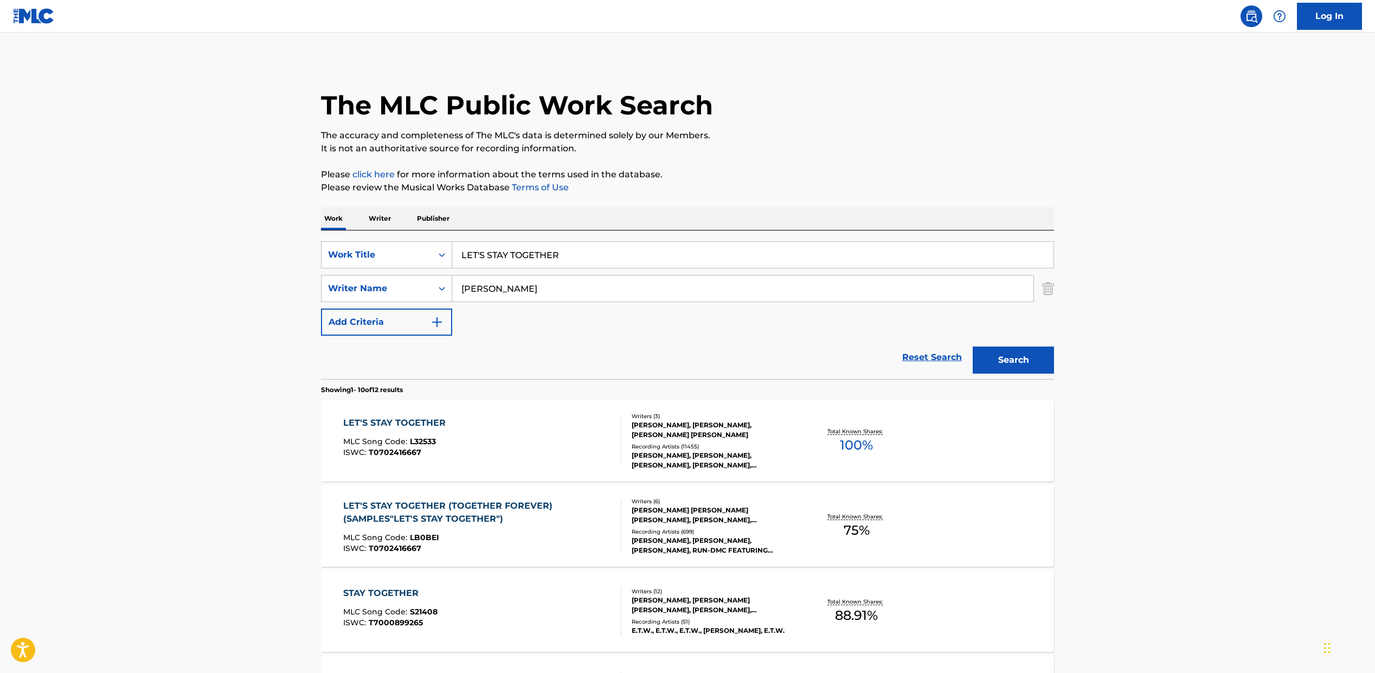
click at [468, 435] on div "LET'S STAY TOGETHER MLC Song Code : L32533 ISWC : T0702416667" at bounding box center [482, 440] width 279 height 49
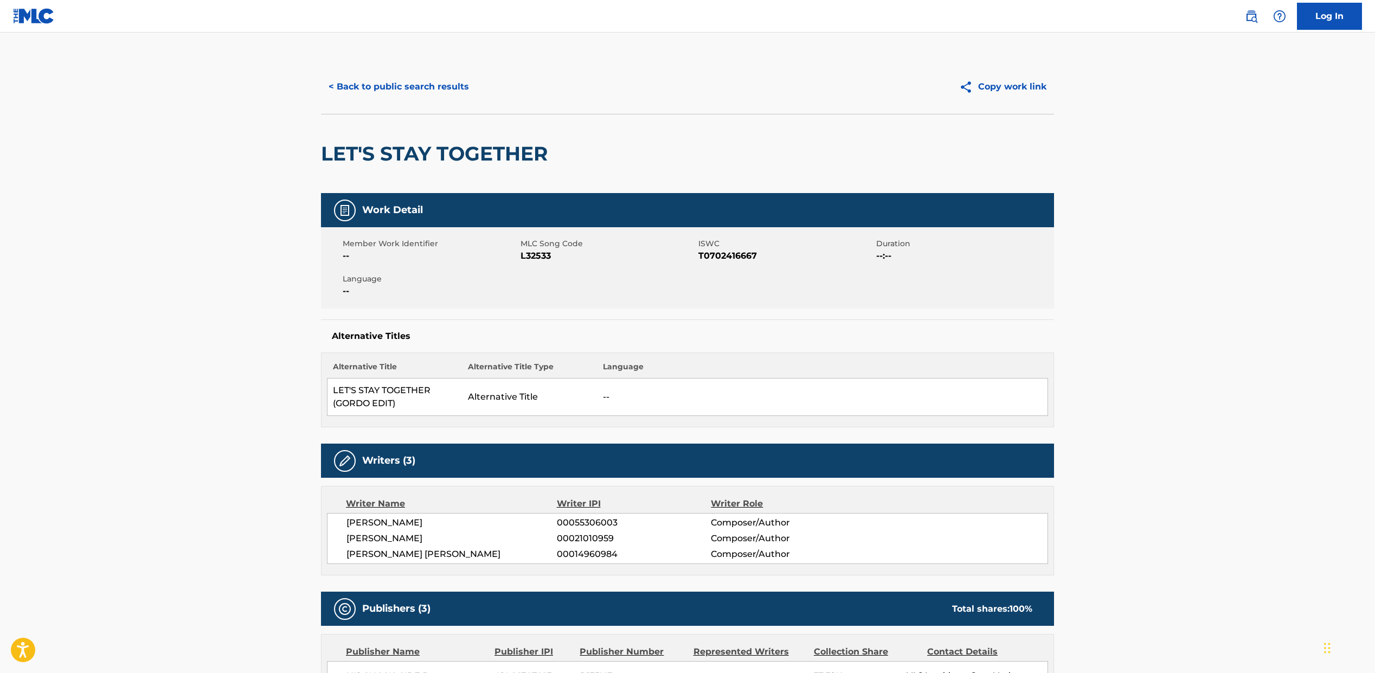
click at [532, 256] on span "L32533" at bounding box center [608, 255] width 175 height 13
copy span "L32533"
click at [739, 252] on span "T0702416667" at bounding box center [785, 255] width 175 height 13
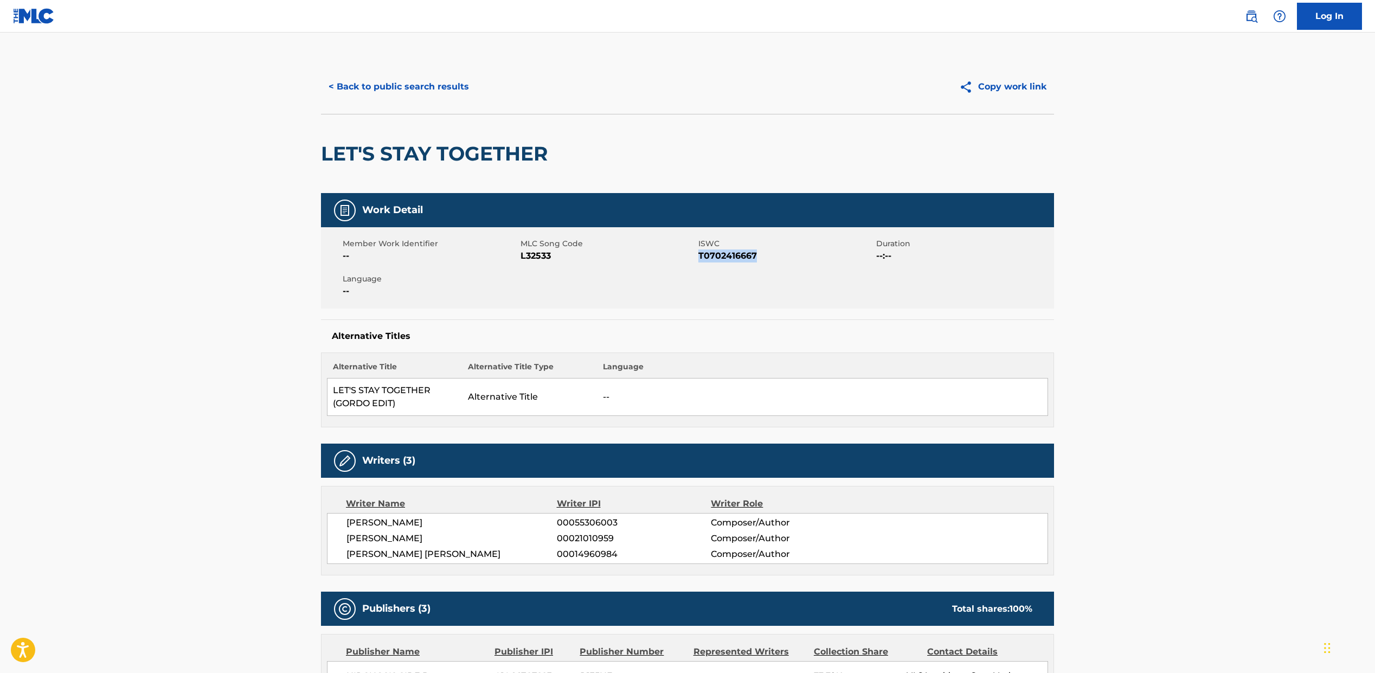
copy span "T0702416667"
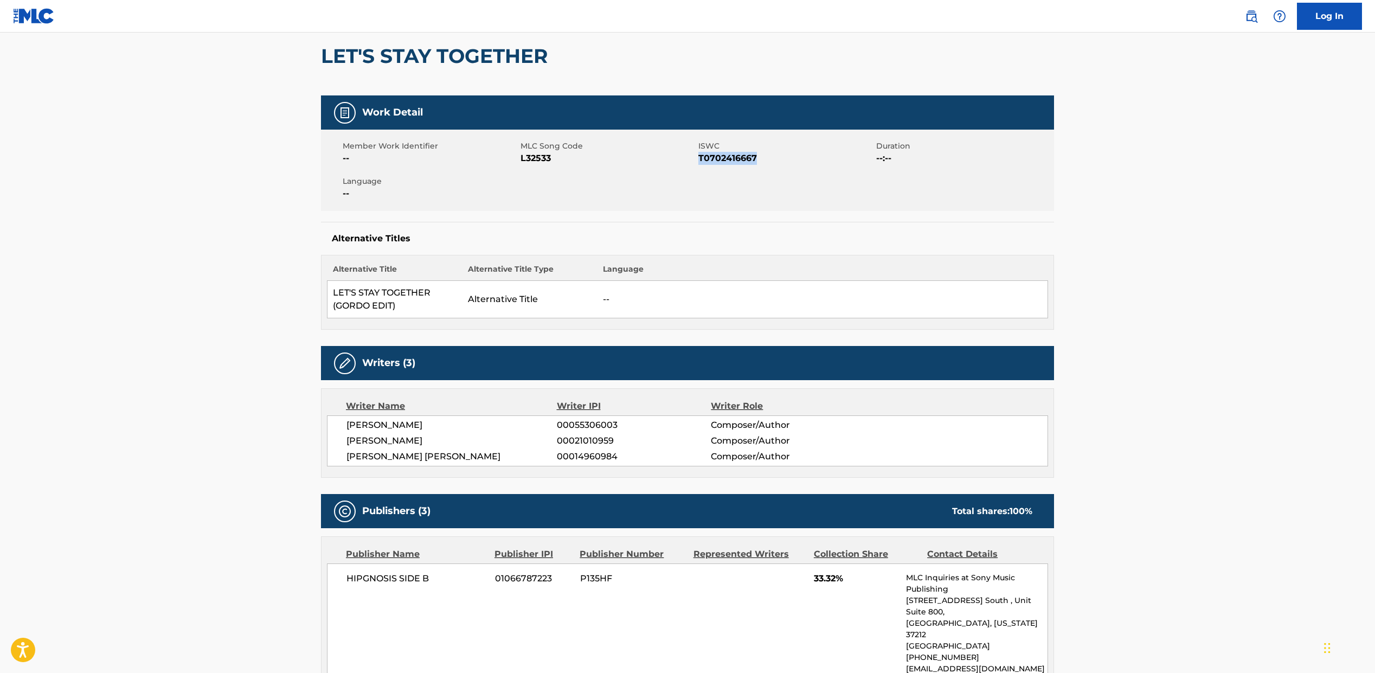
scroll to position [98, 0]
click at [369, 416] on div "[PERSON_NAME] 00055306003 Composer/Author [PERSON_NAME] 00021010959 Composer/Au…" at bounding box center [687, 440] width 721 height 51
copy div "[PERSON_NAME]"
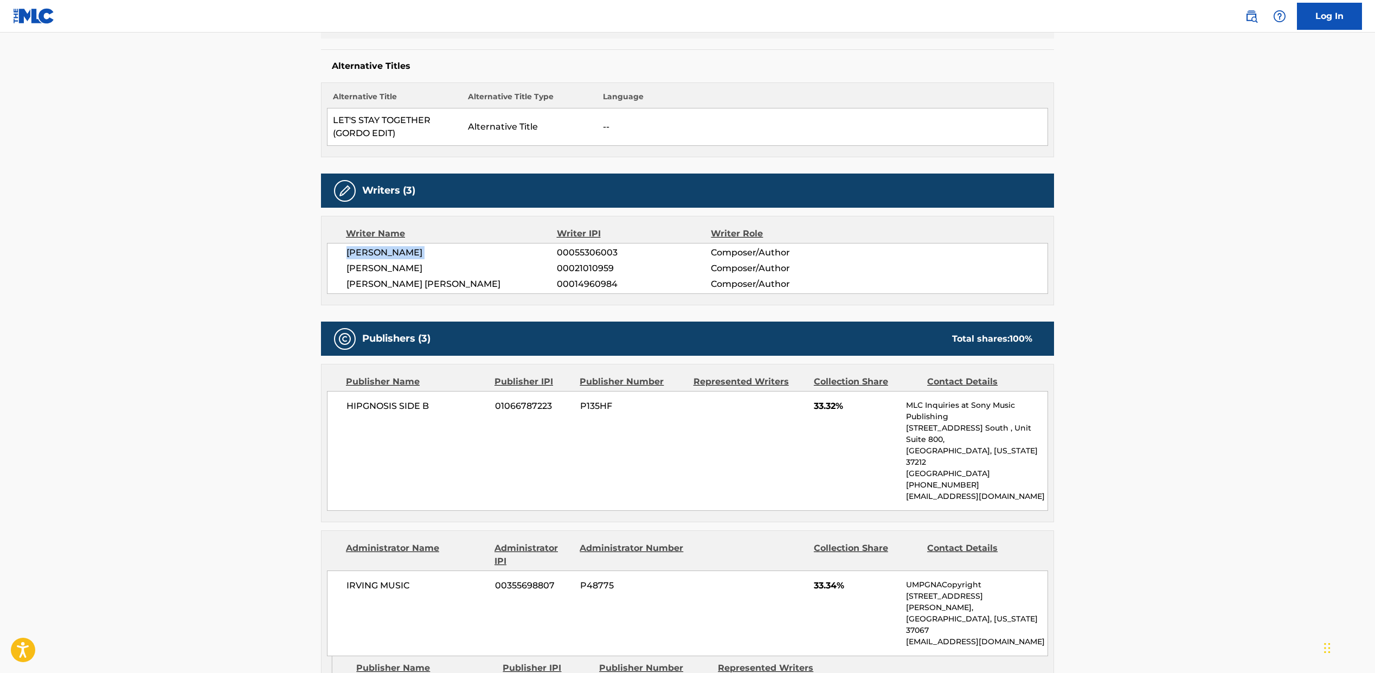
scroll to position [271, 0]
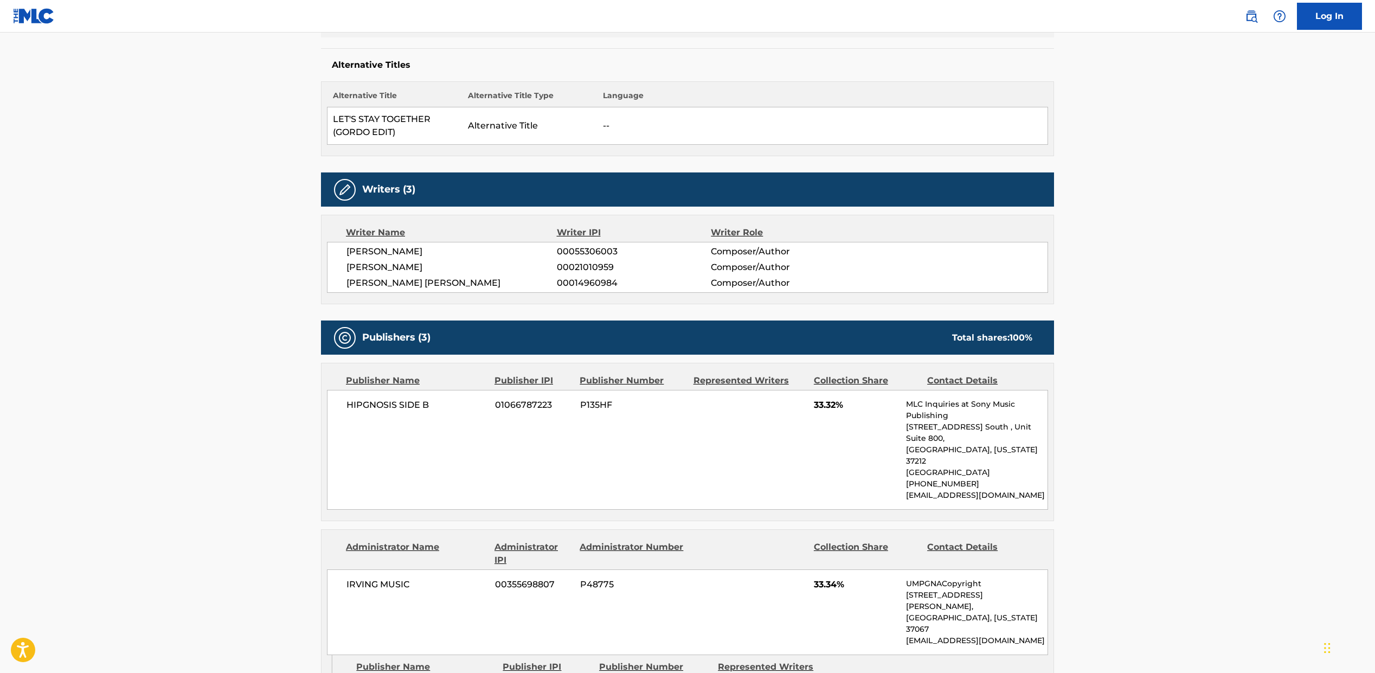
click at [393, 399] on span "HIPGNOSIS SIDE B" at bounding box center [416, 405] width 140 height 13
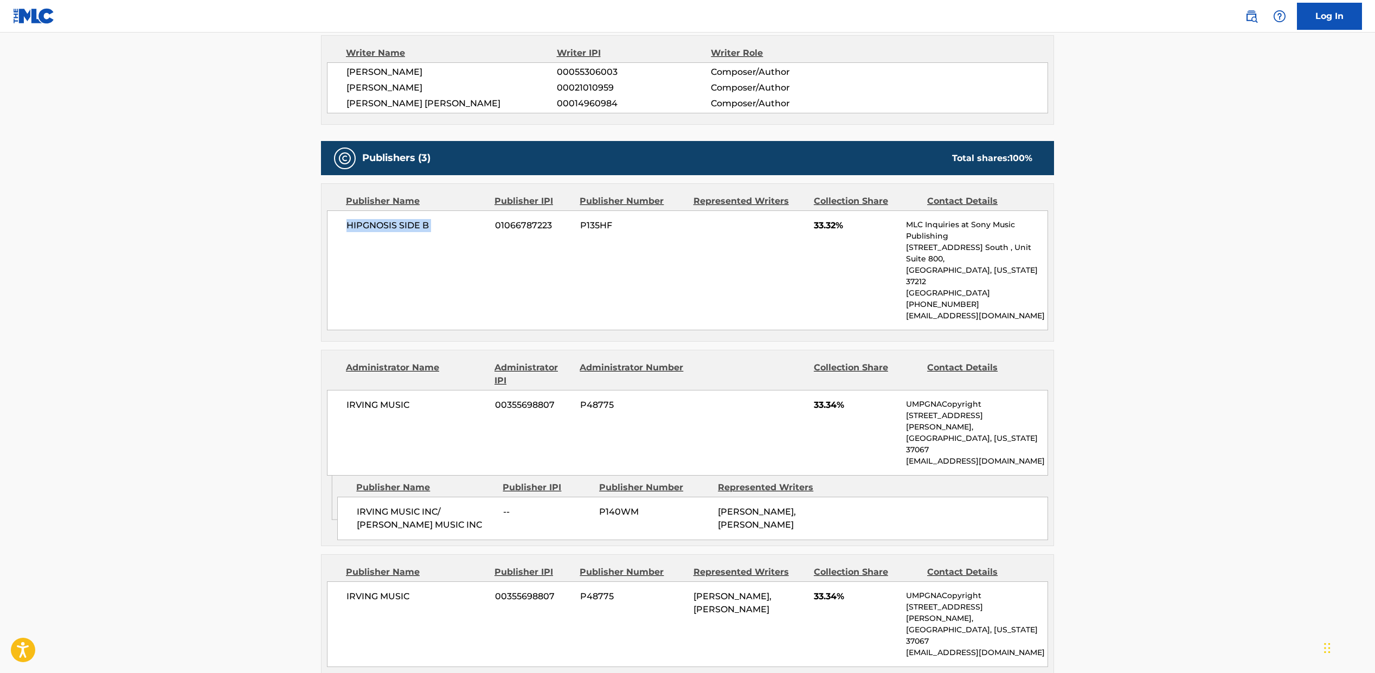
scroll to position [392, 0]
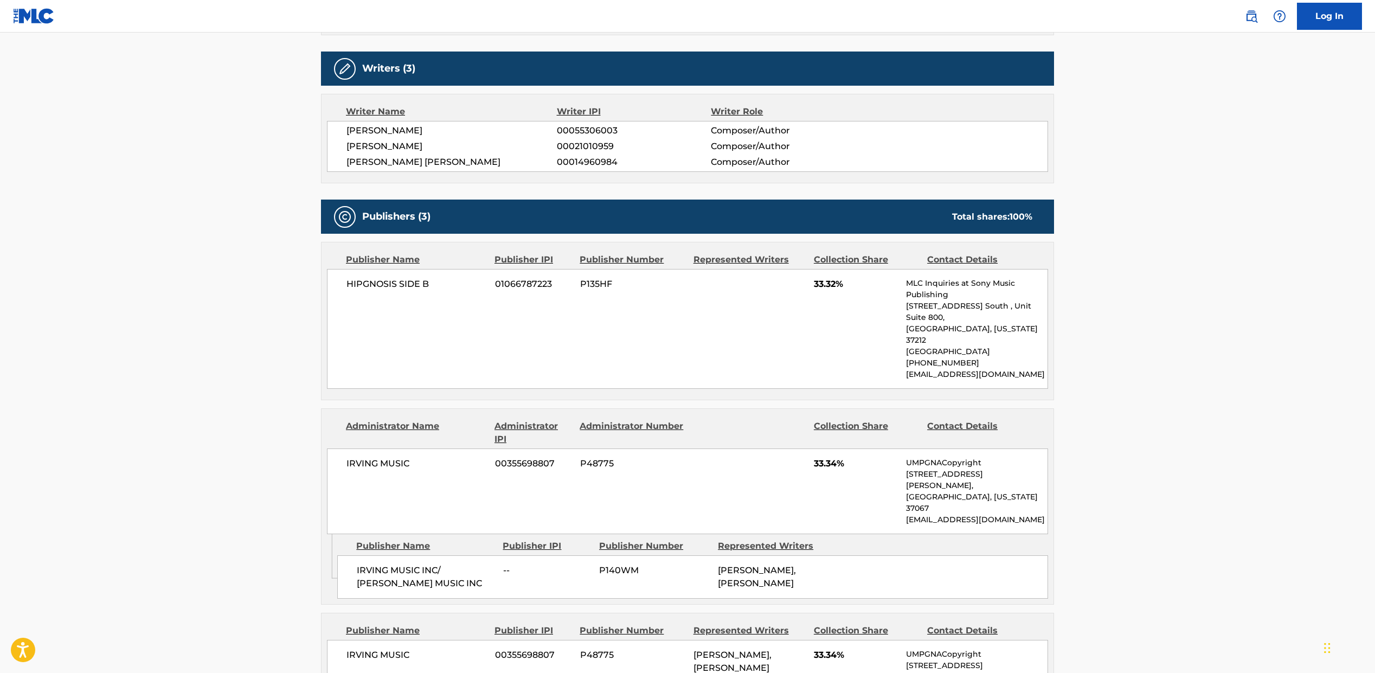
click at [374, 128] on span "[PERSON_NAME]" at bounding box center [451, 130] width 210 height 13
click at [352, 126] on span "[PERSON_NAME]" at bounding box center [451, 130] width 210 height 13
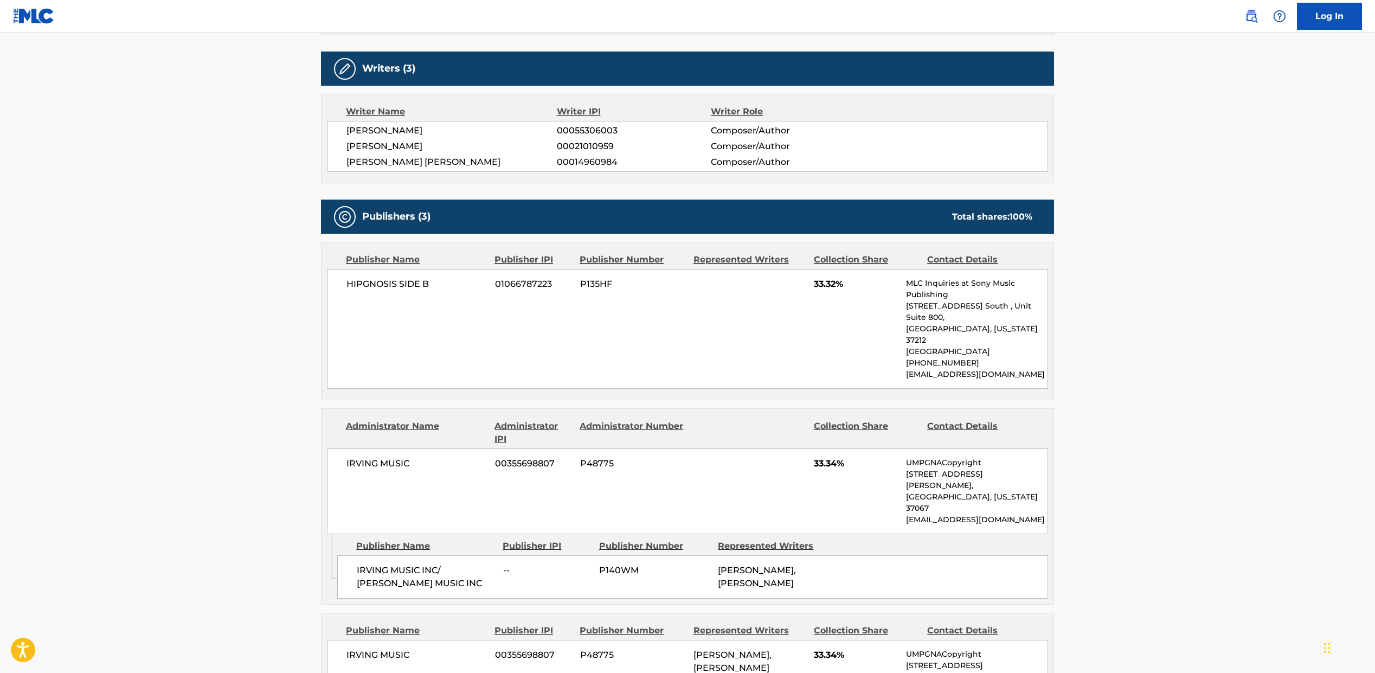
click at [382, 140] on span "[PERSON_NAME]" at bounding box center [451, 146] width 210 height 13
click at [386, 165] on span "[PERSON_NAME] [PERSON_NAME]" at bounding box center [451, 162] width 210 height 13
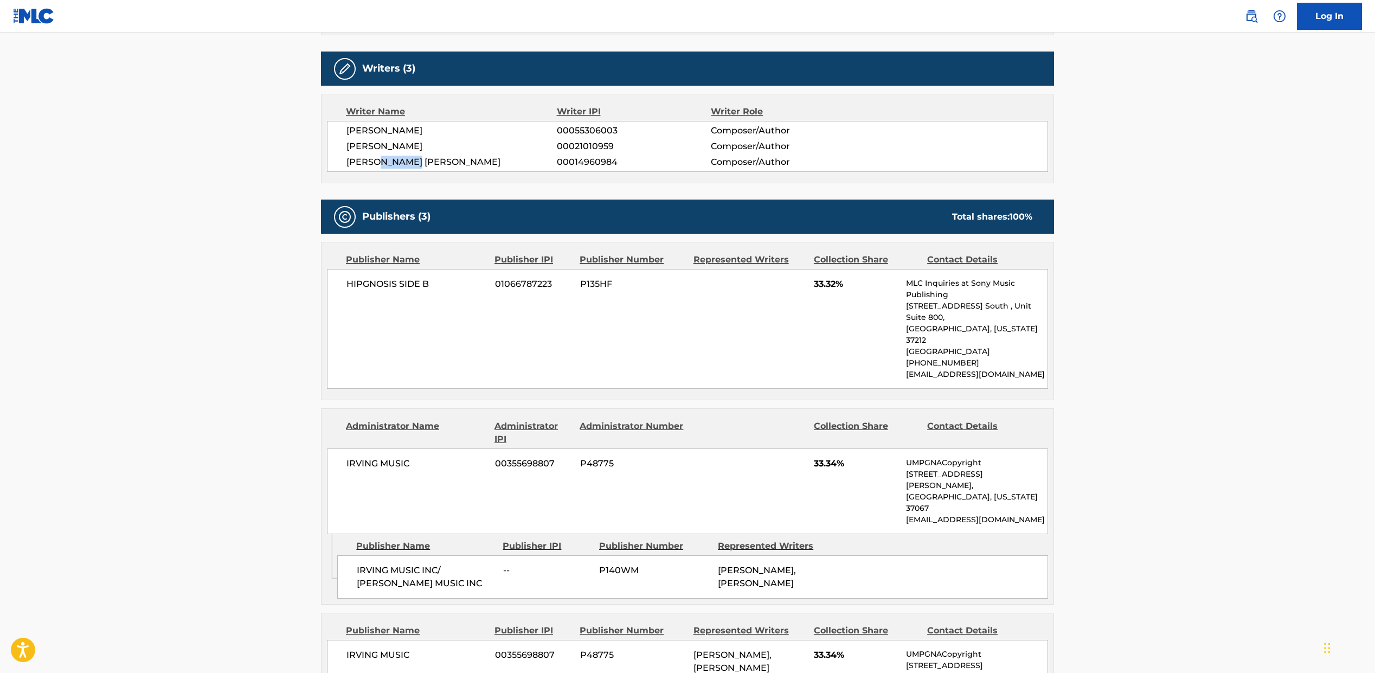
click at [386, 165] on span "[PERSON_NAME] [PERSON_NAME]" at bounding box center [451, 162] width 210 height 13
click at [388, 457] on span "IRVING MUSIC" at bounding box center [416, 463] width 140 height 13
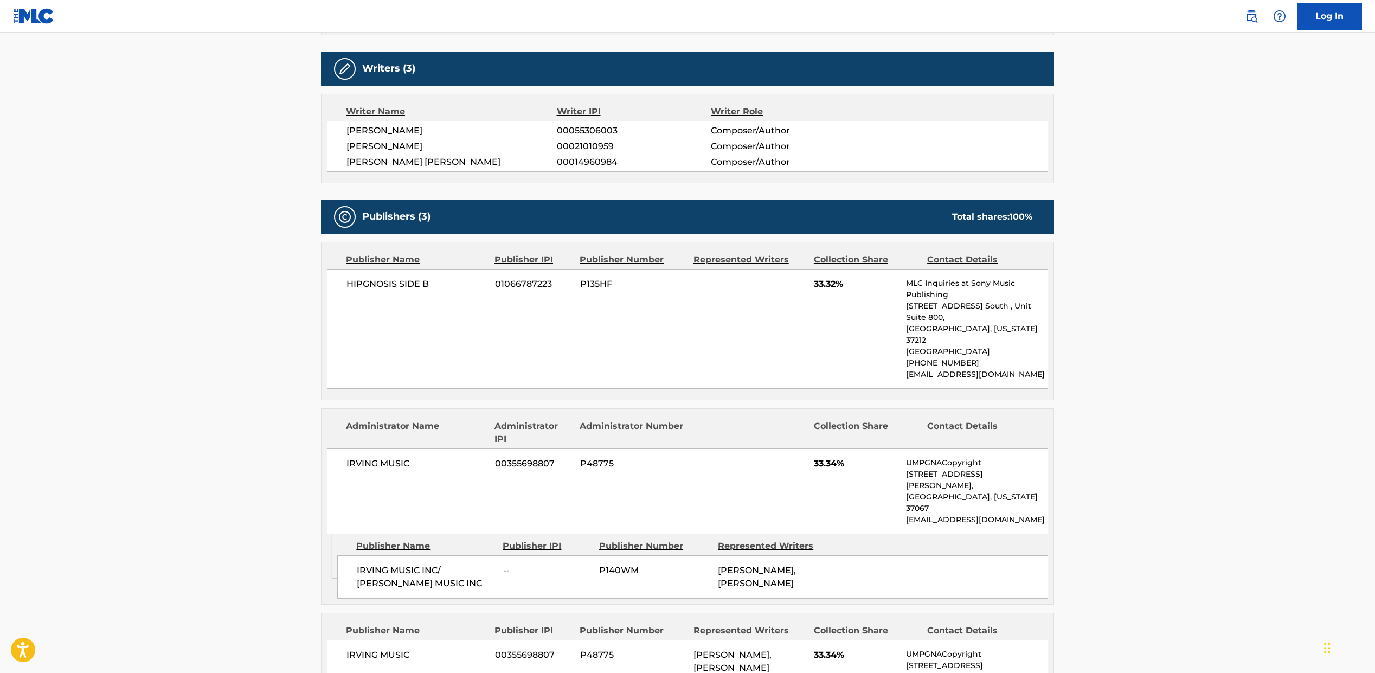
click at [387, 564] on span "IRVING MUSIC INC/ [PERSON_NAME] MUSIC INC" at bounding box center [426, 577] width 138 height 26
click at [378, 640] on div "IRVING MUSIC 00355698807 P48775 [PERSON_NAME], [PERSON_NAME] 33.34% UMPGNACopyr…" at bounding box center [687, 683] width 721 height 86
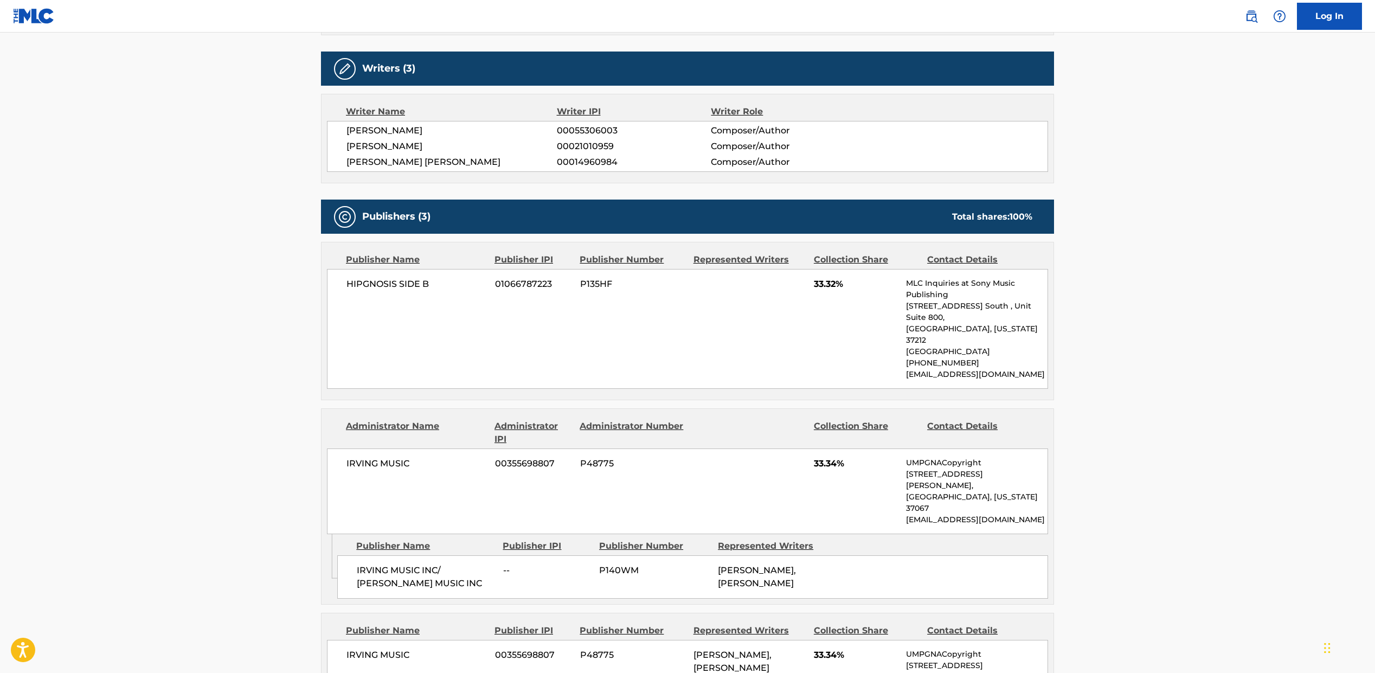
click at [374, 640] on div "IRVING MUSIC 00355698807 P48775 [PERSON_NAME], [PERSON_NAME] 33.34% UMPGNACopyr…" at bounding box center [687, 683] width 721 height 86
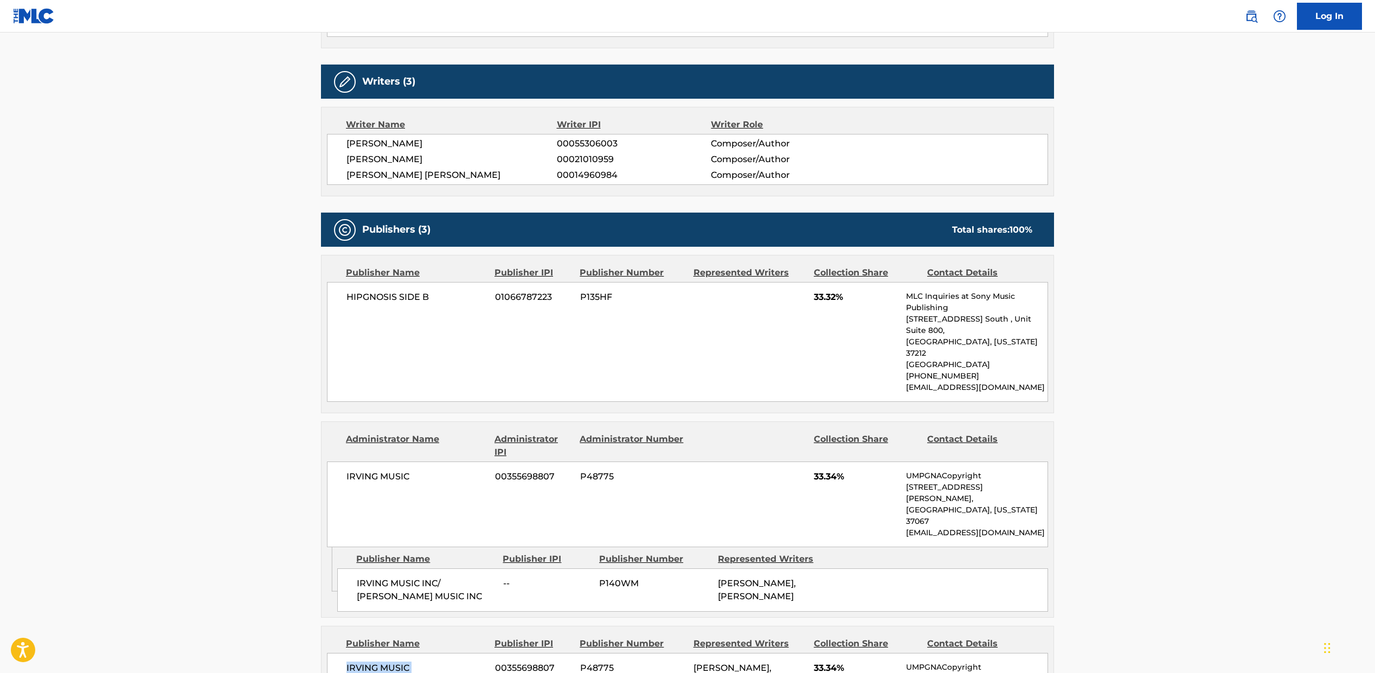
scroll to position [374, 0]
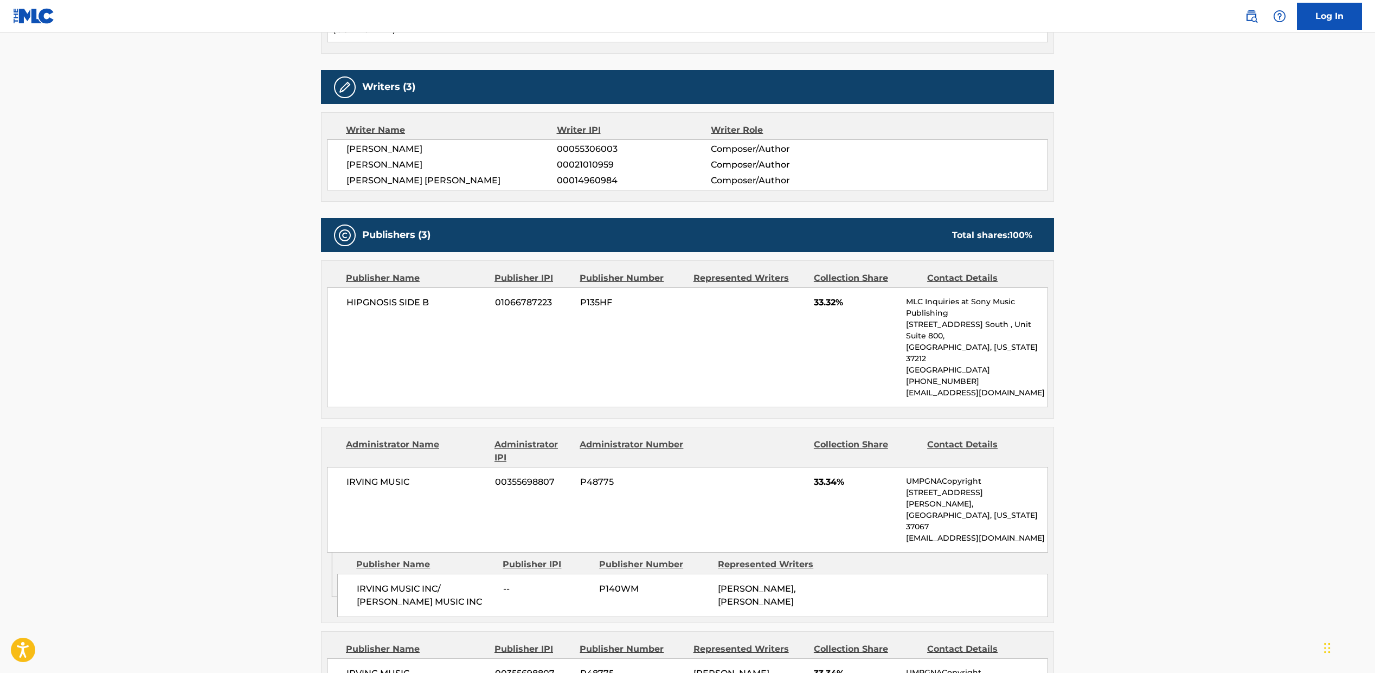
click at [389, 303] on span "HIPGNOSIS SIDE B" at bounding box center [416, 302] width 140 height 13
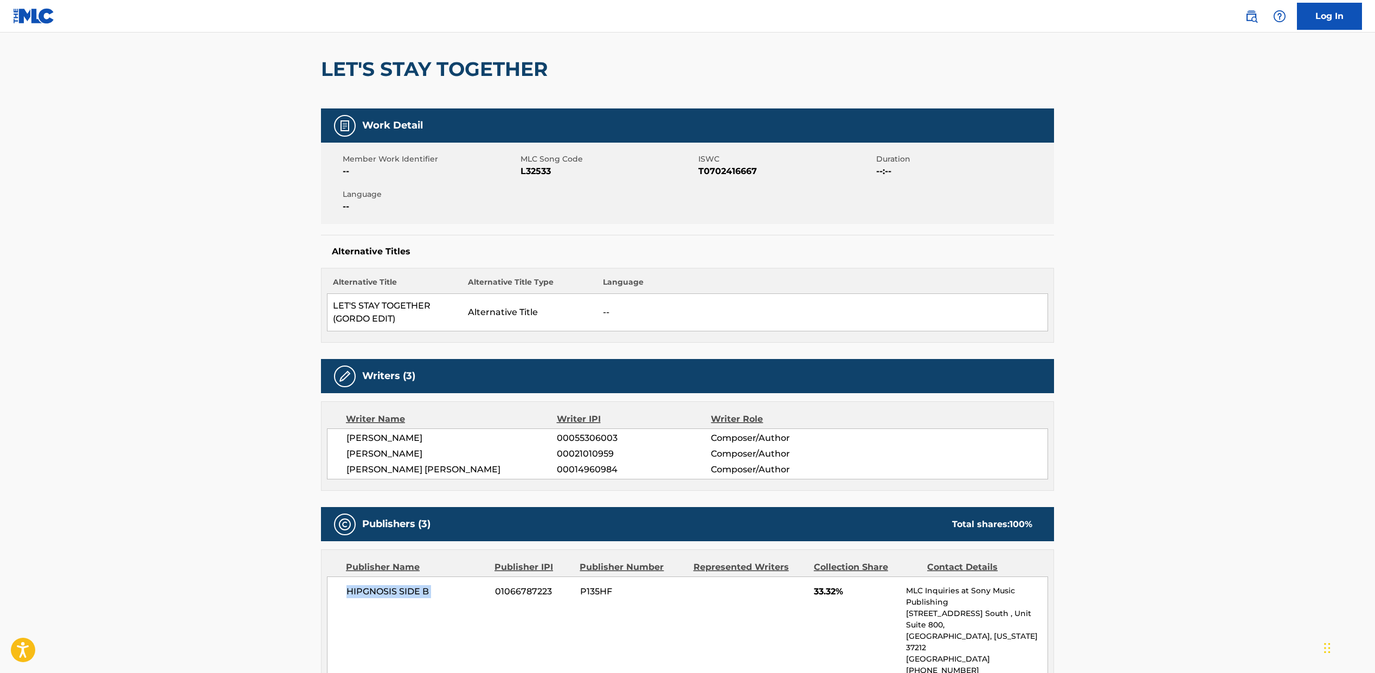
scroll to position [17, 0]
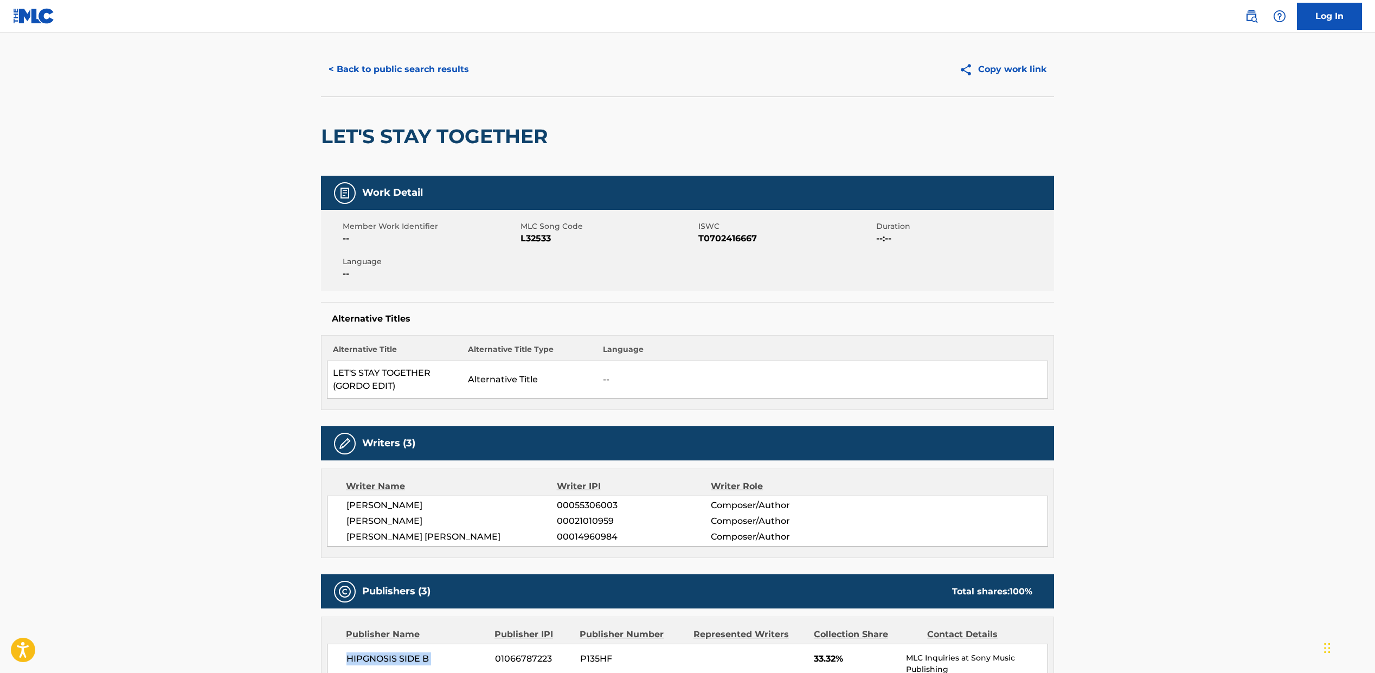
click at [358, 67] on button "< Back to public search results" at bounding box center [399, 69] width 156 height 27
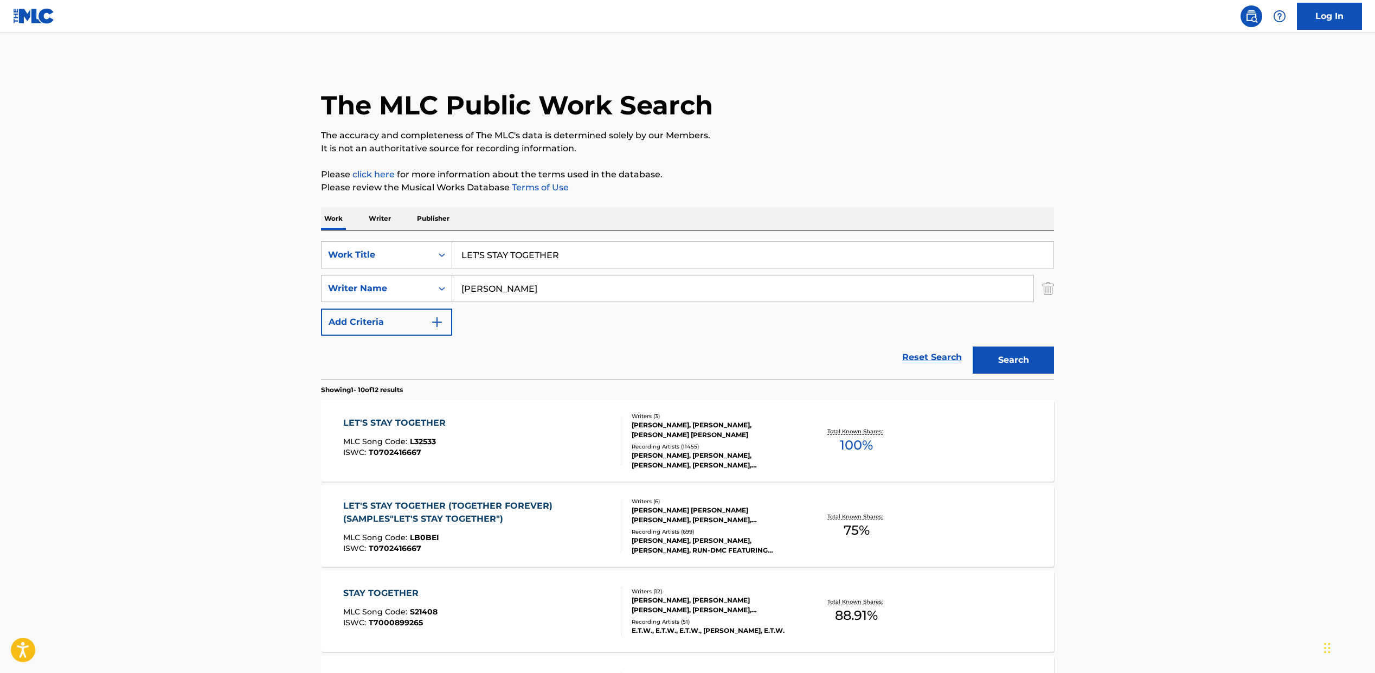
click at [478, 519] on div "LET'S STAY TOGETHER (TOGETHER FOREVER) (SAMPLES"LET'S STAY TOGETHER")" at bounding box center [477, 512] width 269 height 26
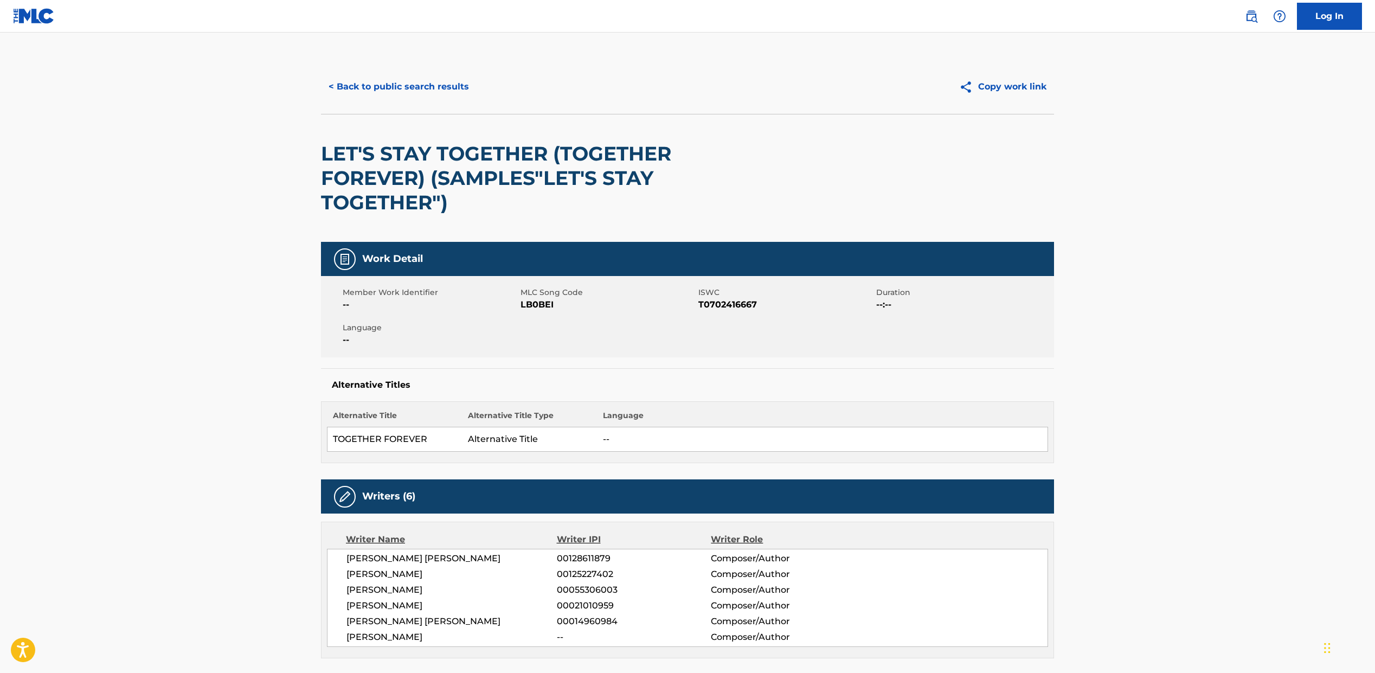
click at [435, 200] on h2 "LET'S STAY TOGETHER (TOGETHER FOREVER) (SAMPLES"LET'S STAY TOGETHER")" at bounding box center [541, 178] width 440 height 73
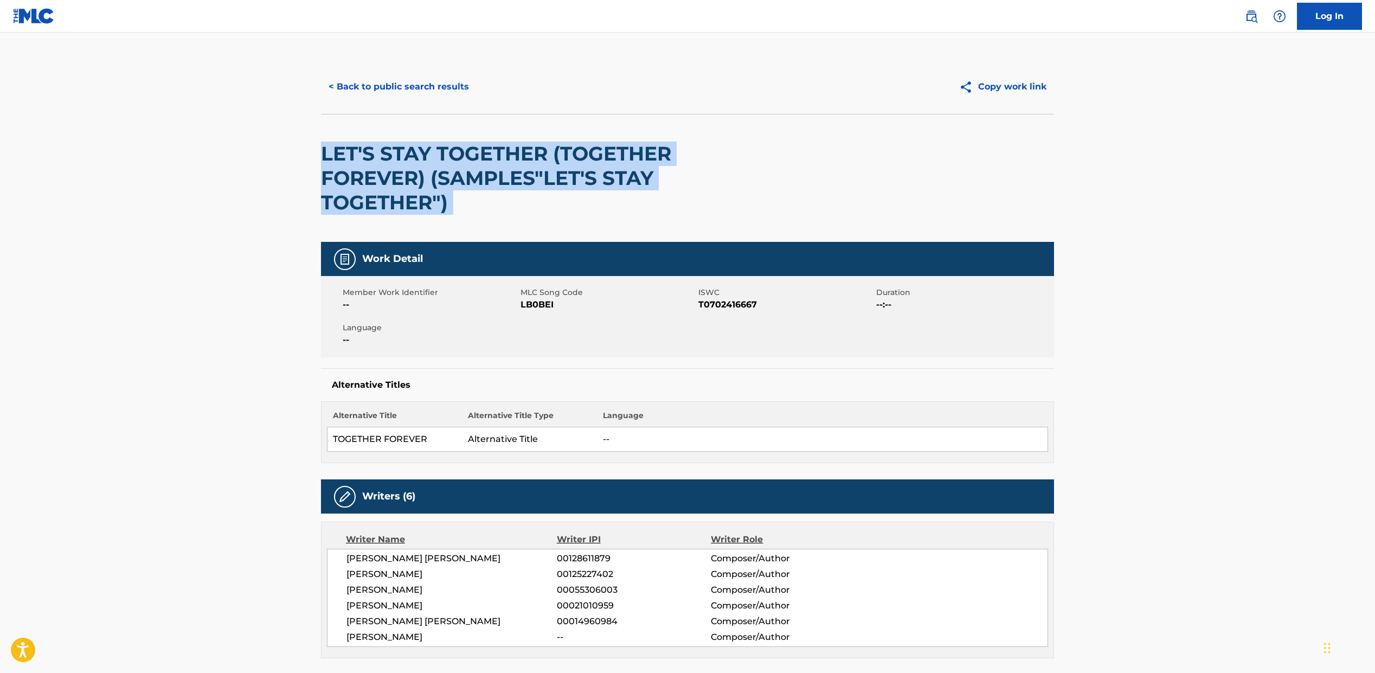
click at [435, 200] on h2 "LET'S STAY TOGETHER (TOGETHER FOREVER) (SAMPLES"LET'S STAY TOGETHER")" at bounding box center [541, 178] width 440 height 73
click at [365, 81] on button "< Back to public search results" at bounding box center [399, 86] width 156 height 27
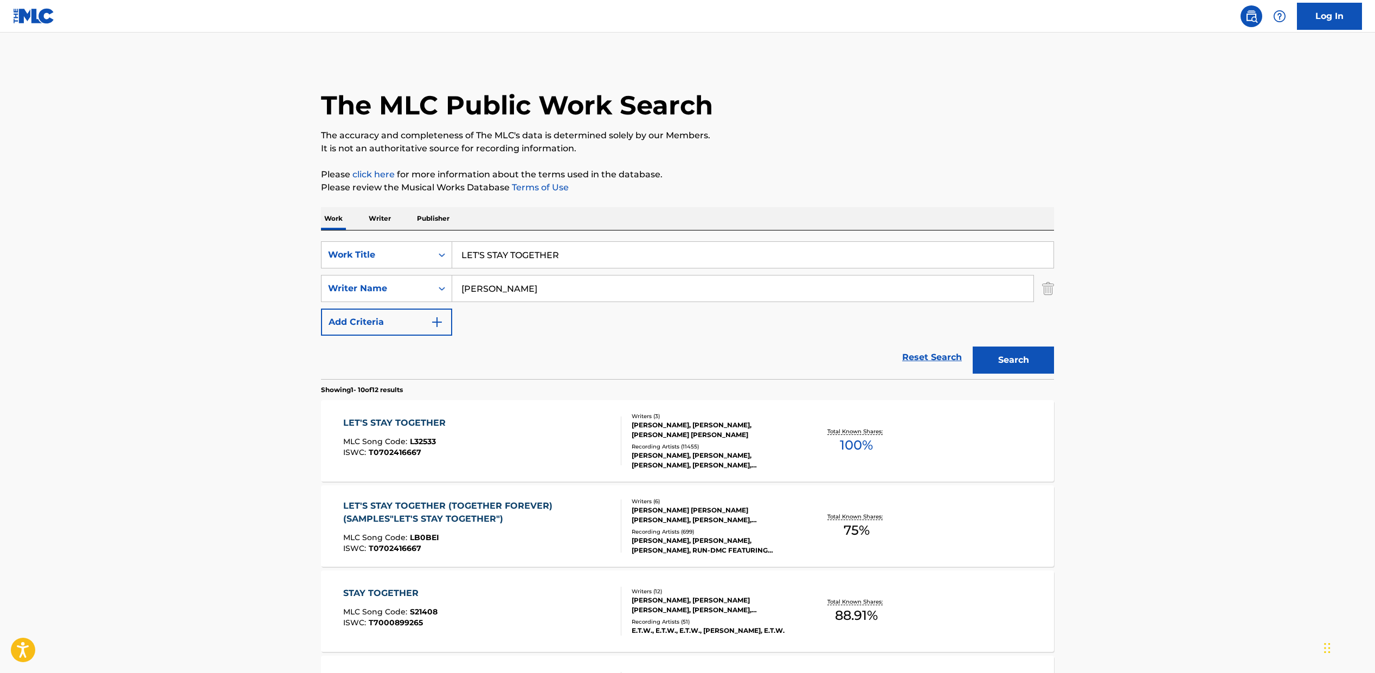
click at [487, 262] on input "LET'S STAY TOGETHER" at bounding box center [752, 255] width 601 height 26
paste input "HAPPY"
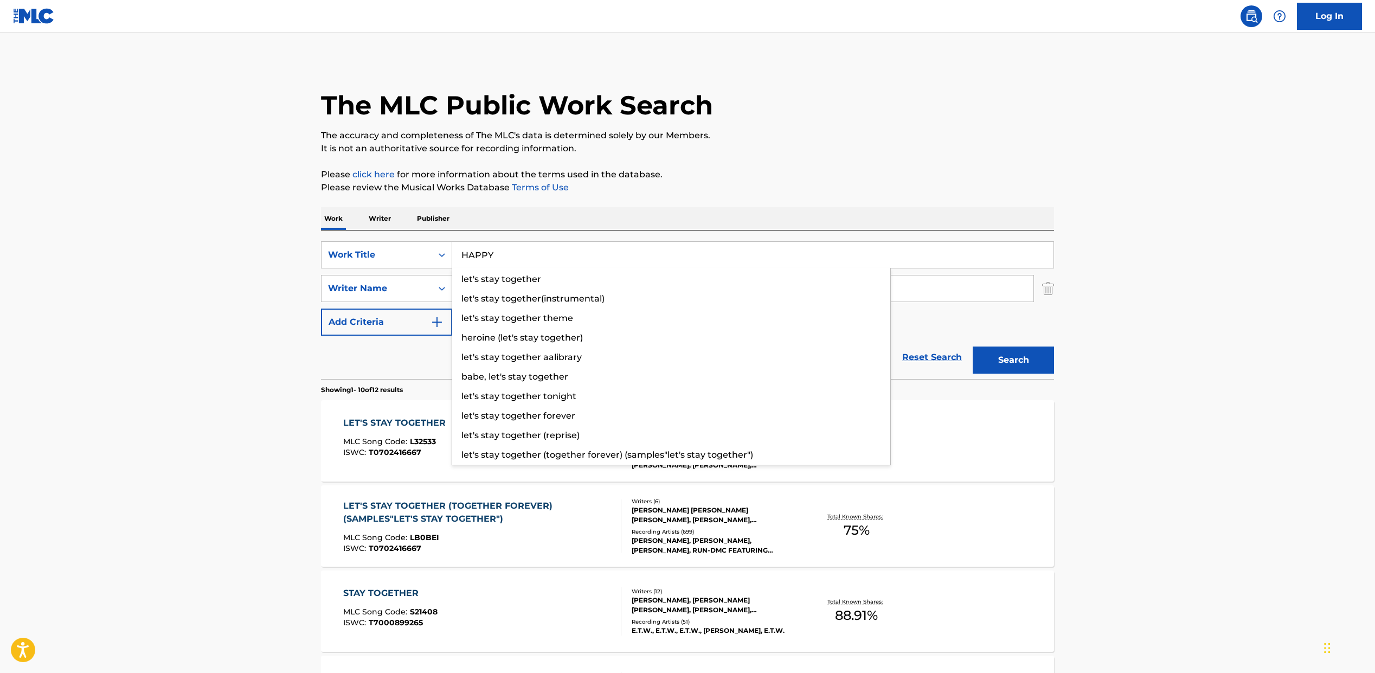
type input "HAPPY"
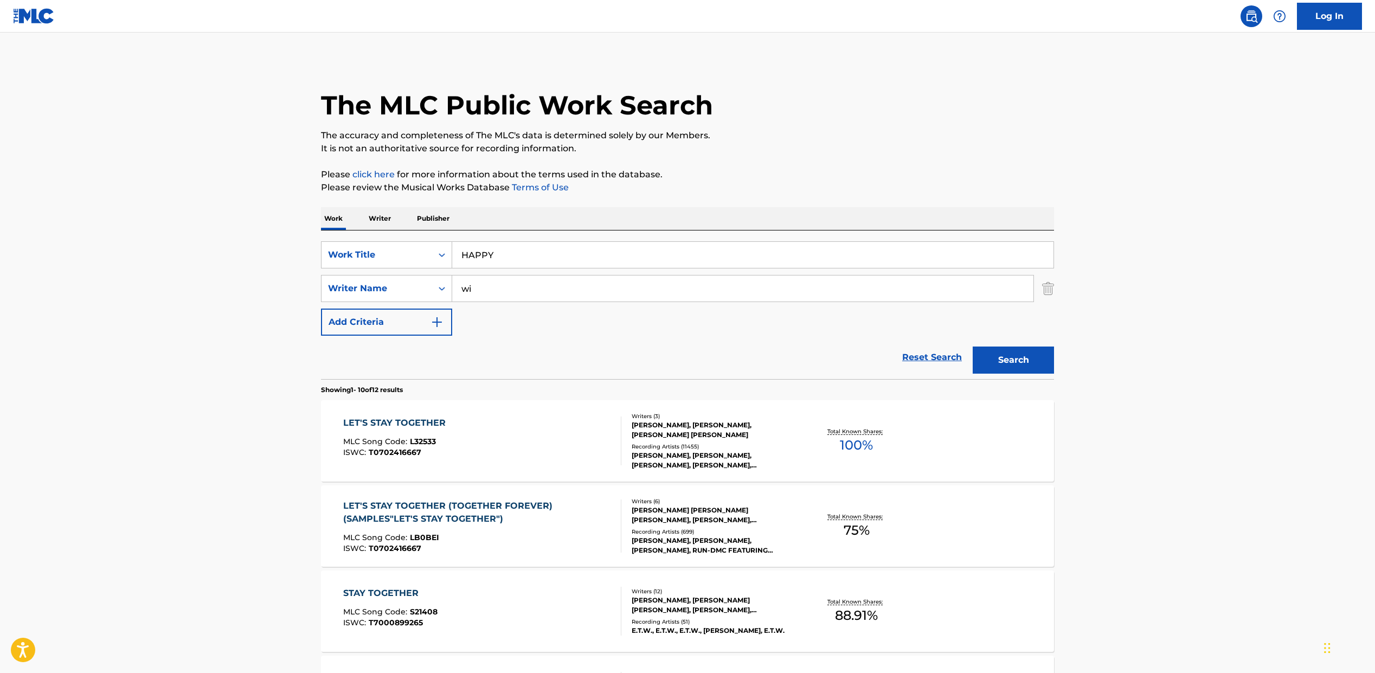
type input "w"
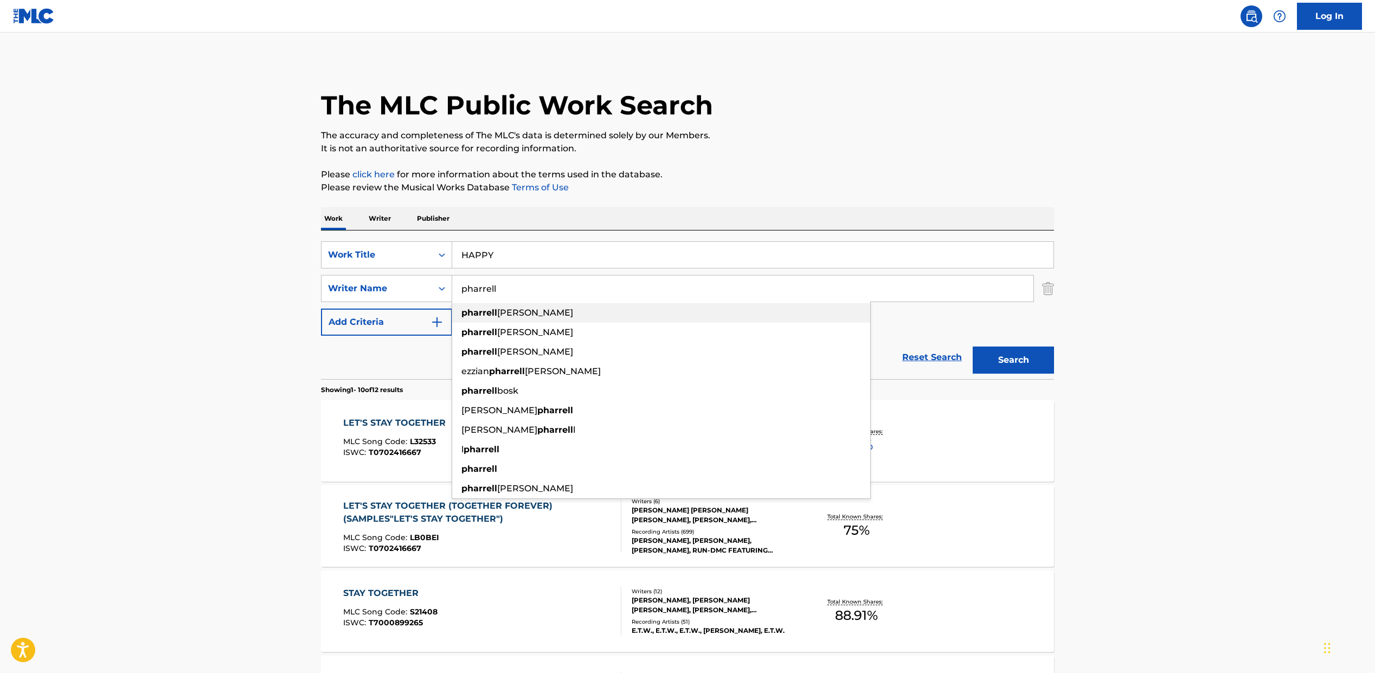
click at [508, 310] on span "[PERSON_NAME]" at bounding box center [535, 312] width 76 height 10
type input "[PERSON_NAME]"
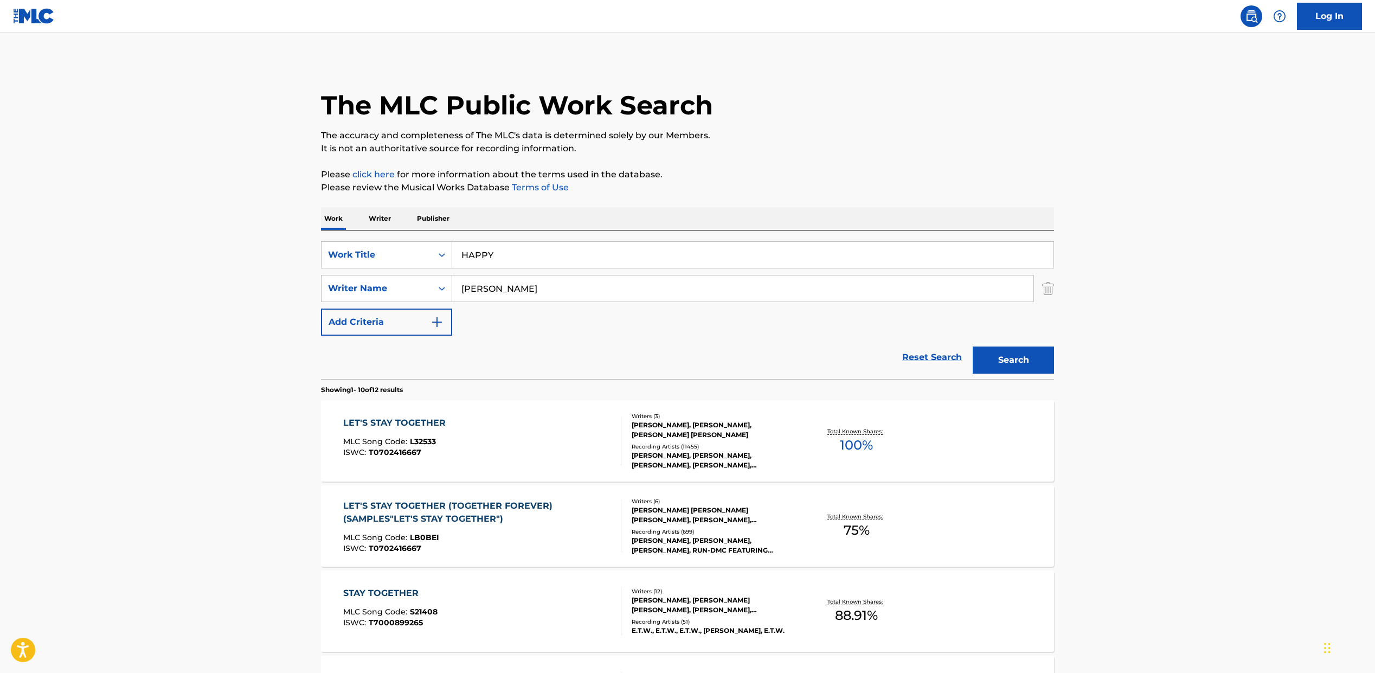
click at [1018, 364] on button "Search" at bounding box center [1013, 359] width 81 height 27
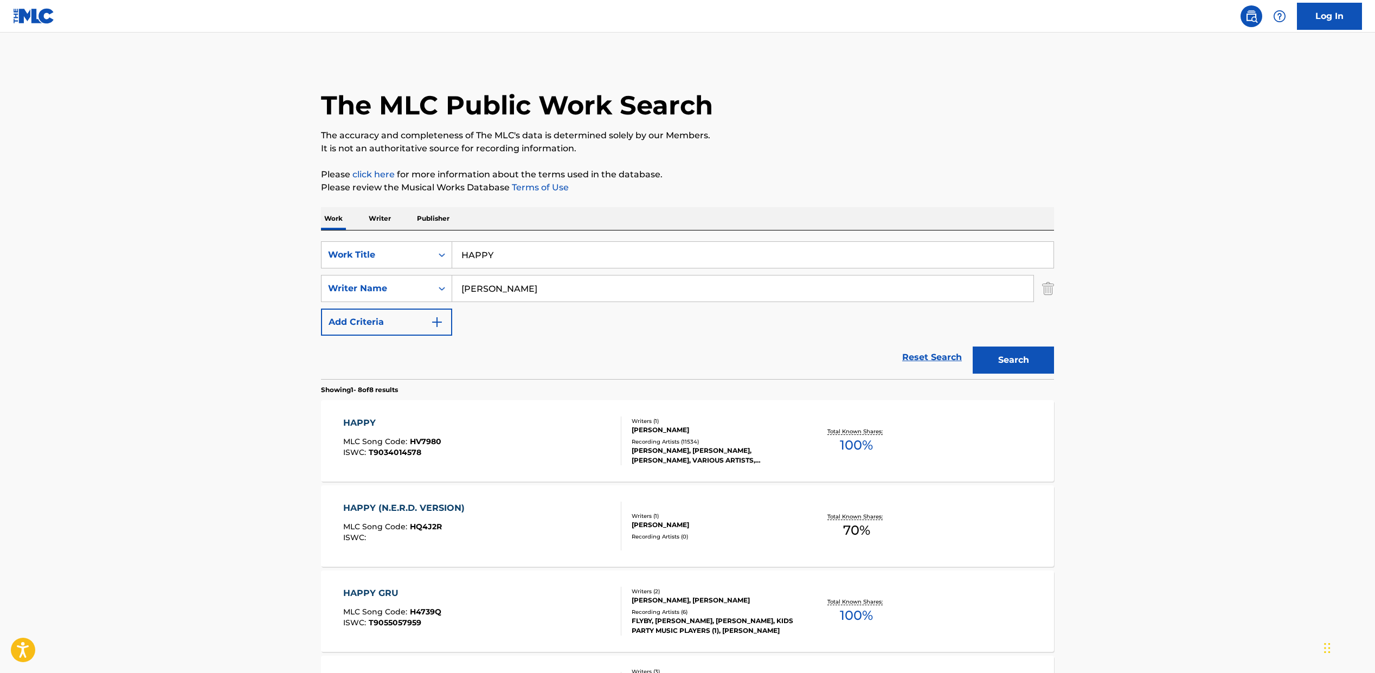
click at [593, 444] on div "HAPPY MLC Song Code : HV7980 ISWC : T9034014578" at bounding box center [482, 440] width 279 height 49
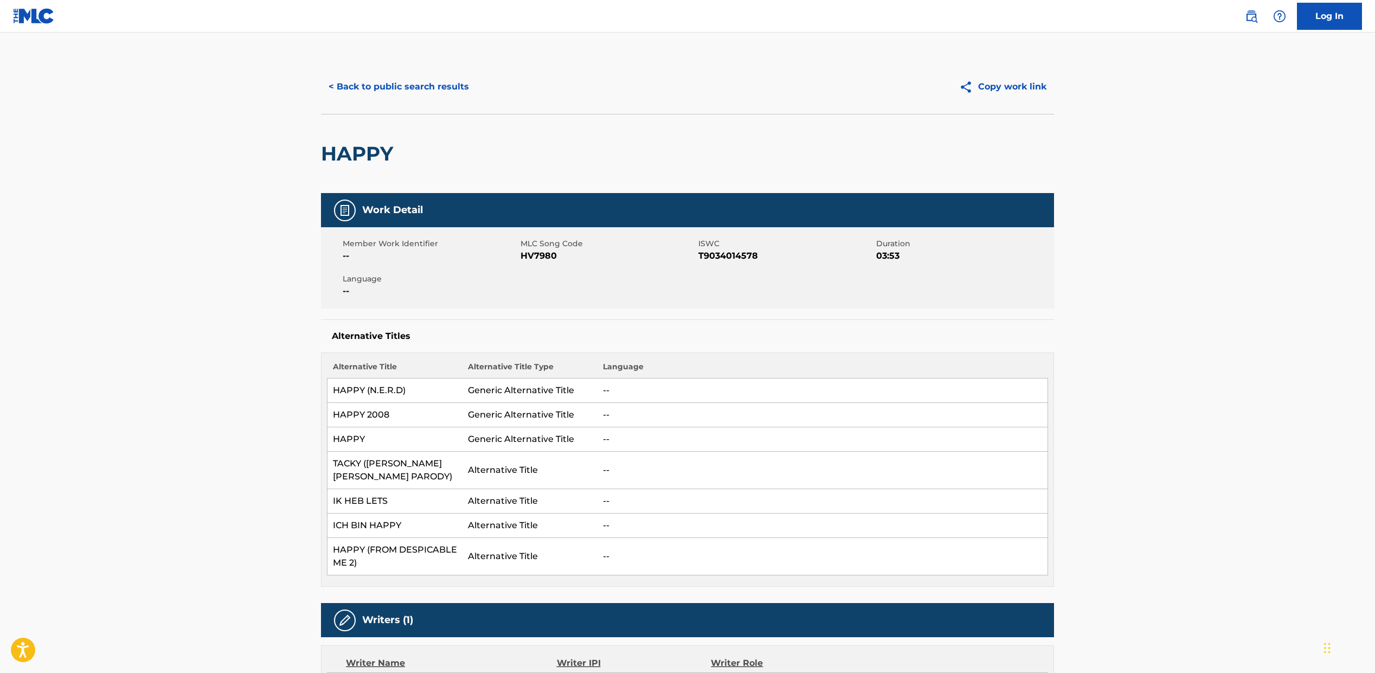
click at [538, 258] on span "HV7980" at bounding box center [608, 255] width 175 height 13
click at [742, 253] on span "T9034014578" at bounding box center [785, 255] width 175 height 13
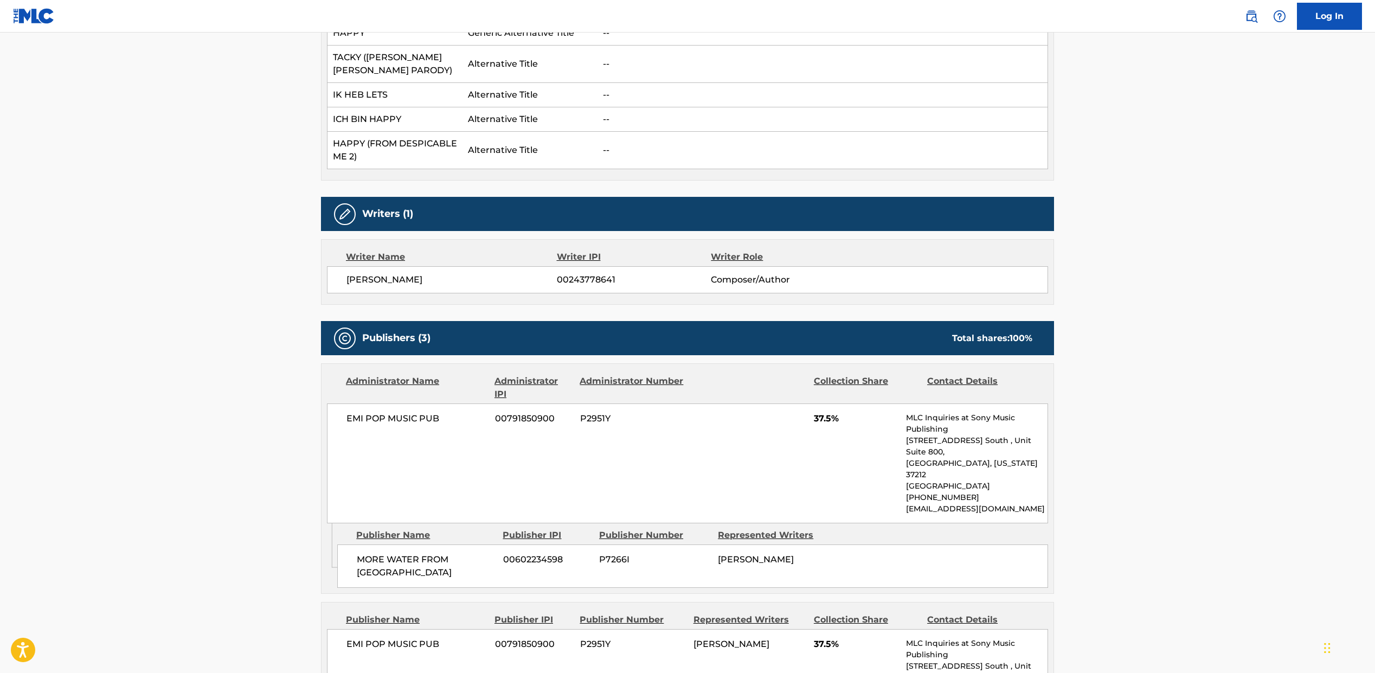
scroll to position [407, 0]
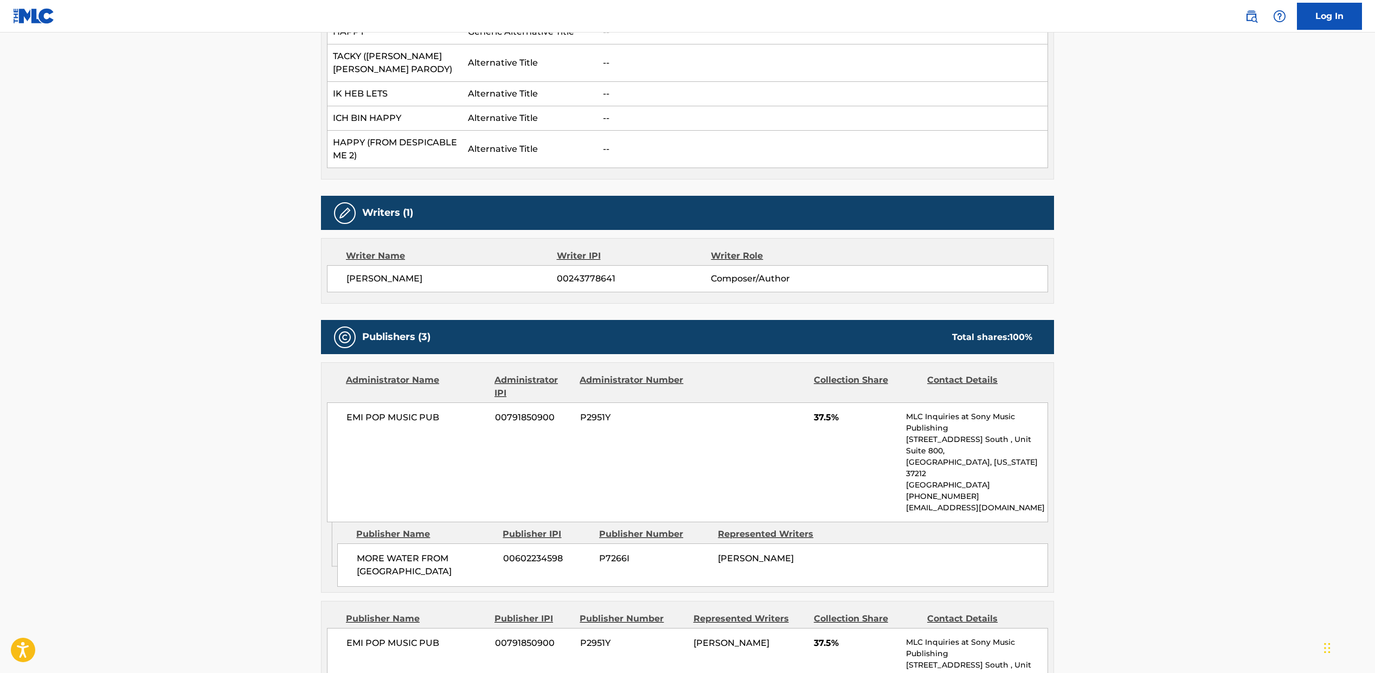
click at [391, 279] on span "[PERSON_NAME]" at bounding box center [451, 278] width 210 height 13
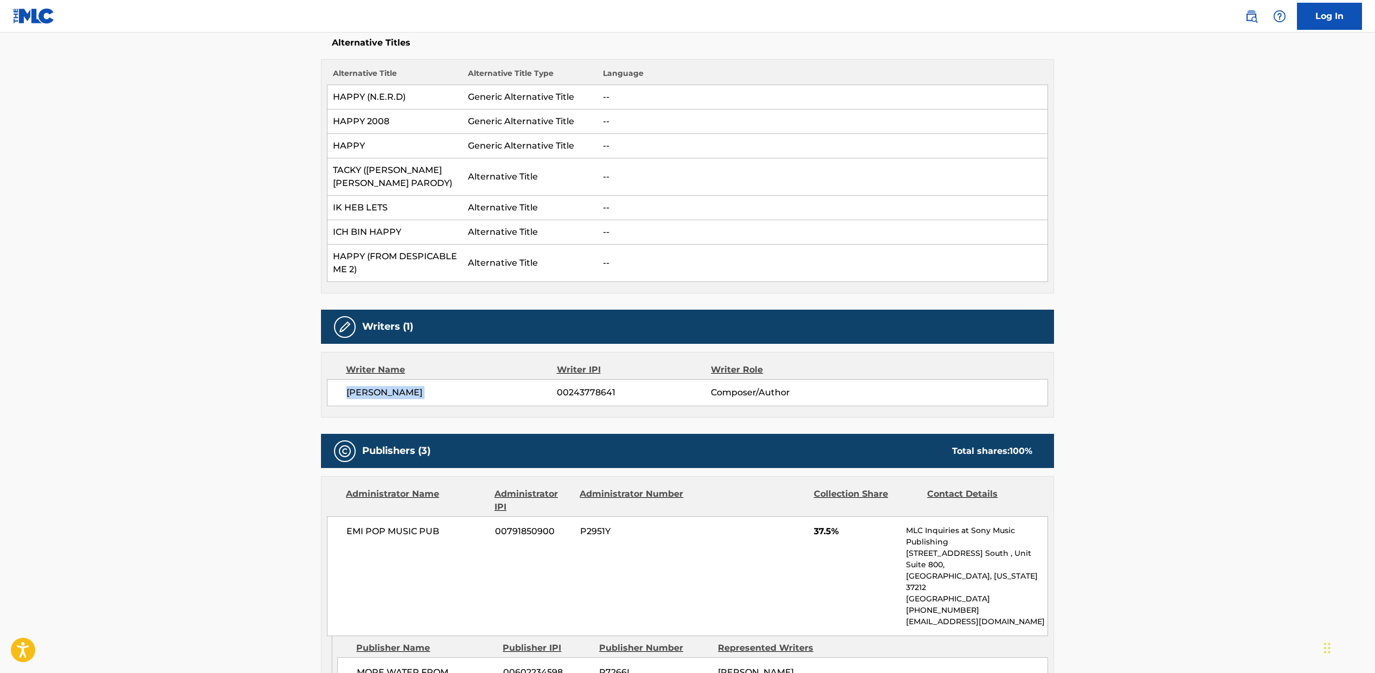
scroll to position [0, 0]
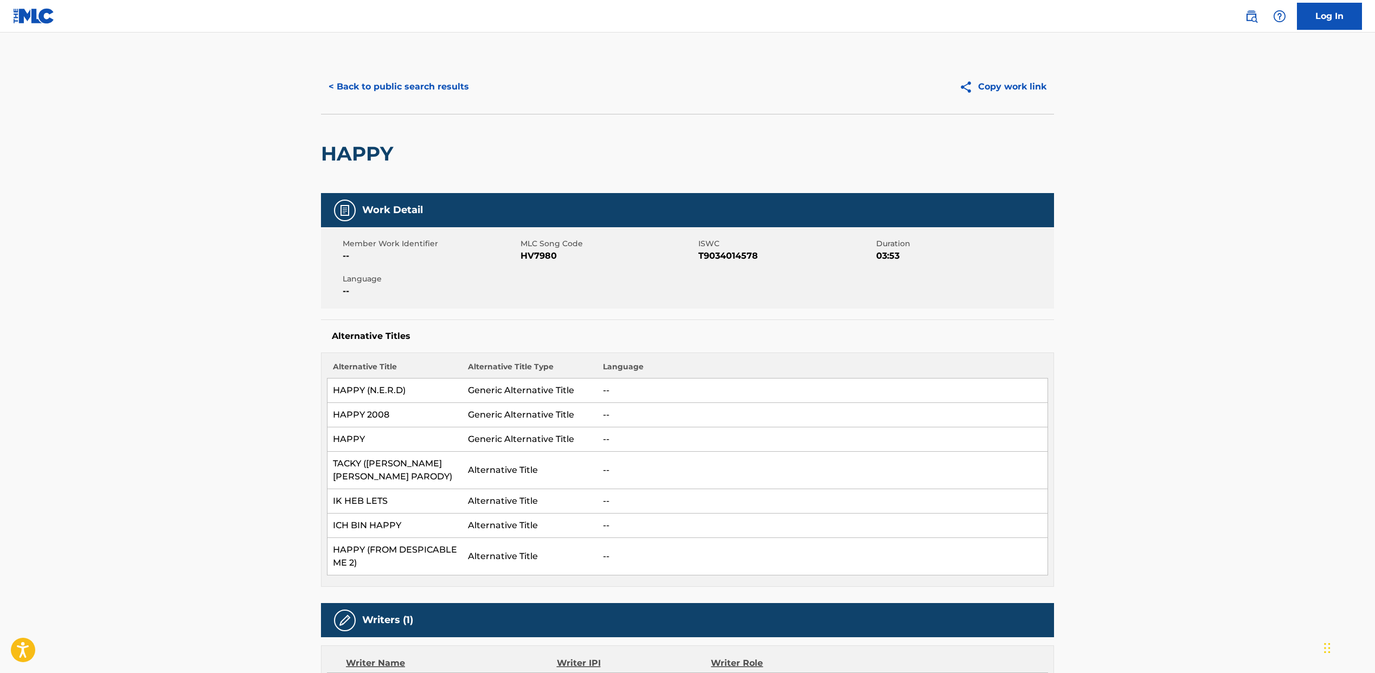
click at [363, 89] on button "< Back to public search results" at bounding box center [399, 86] width 156 height 27
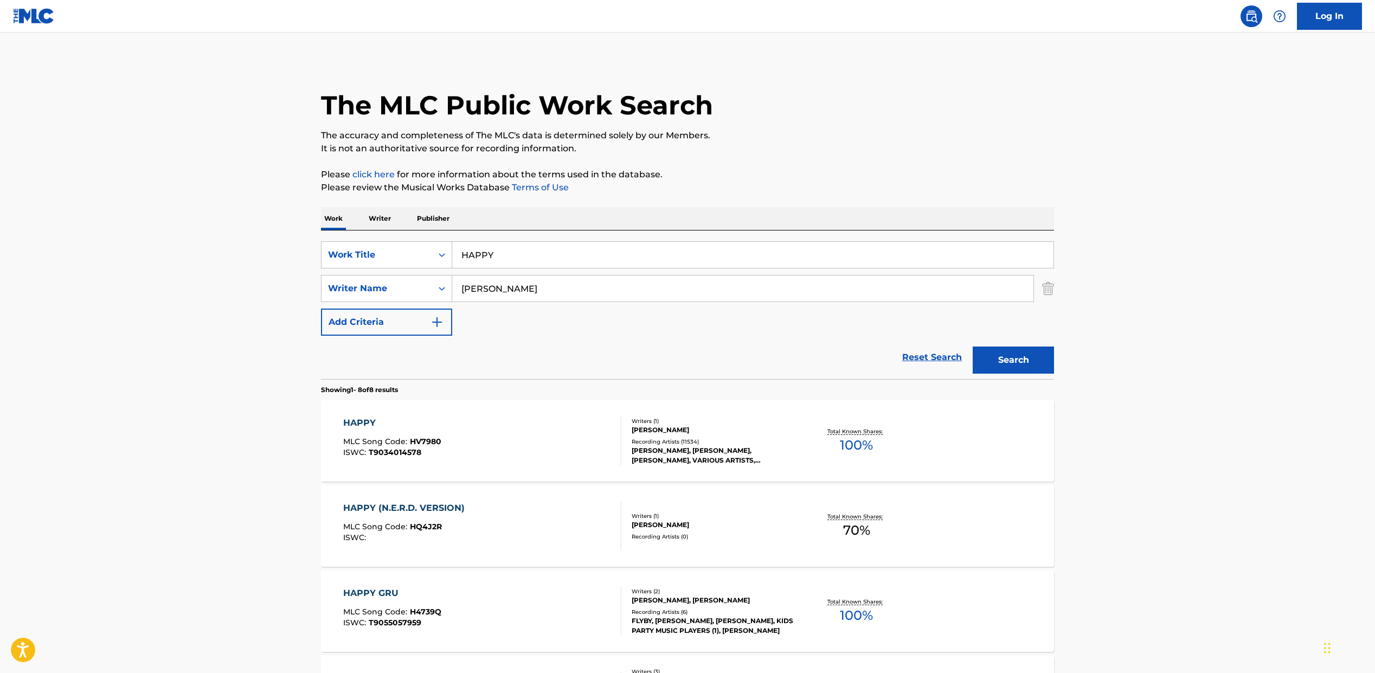
click at [466, 254] on input "HAPPY" at bounding box center [752, 255] width 601 height 26
paste input "VE A LITTLE FAITH IN ME"
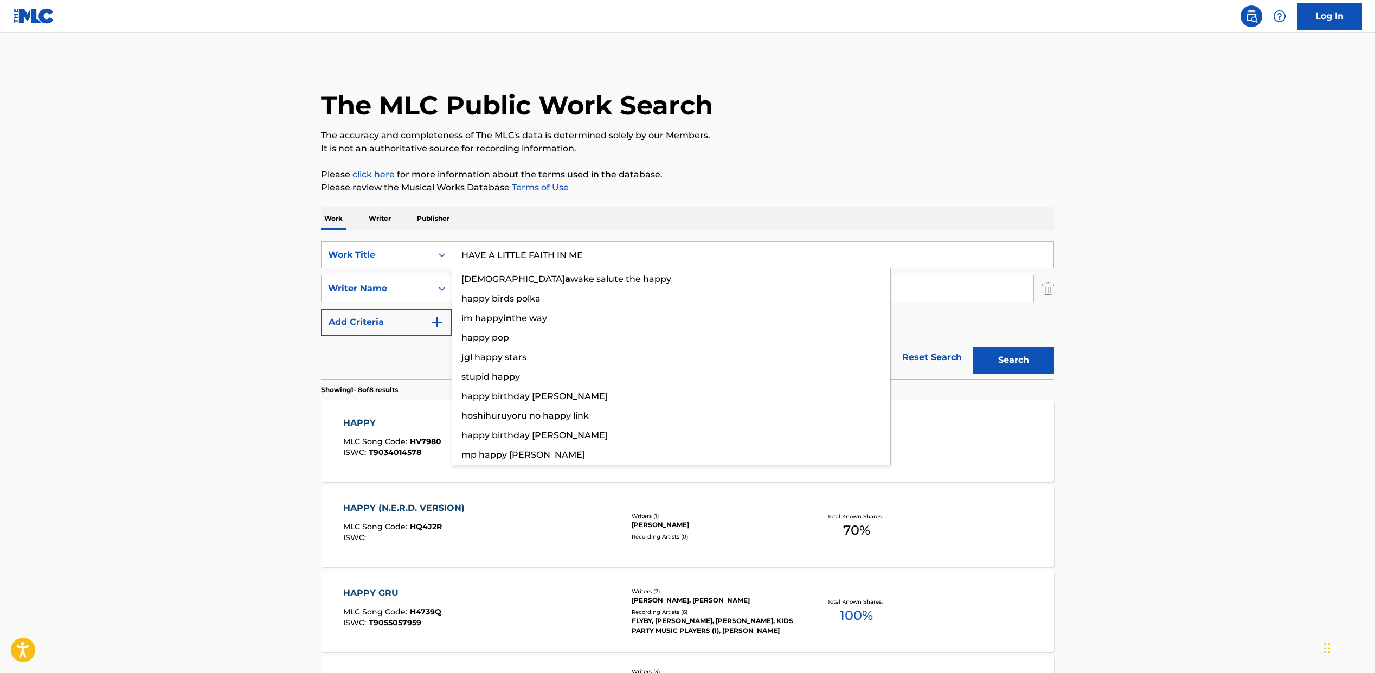
type input "HAVE A LITTLE FAITH IN ME"
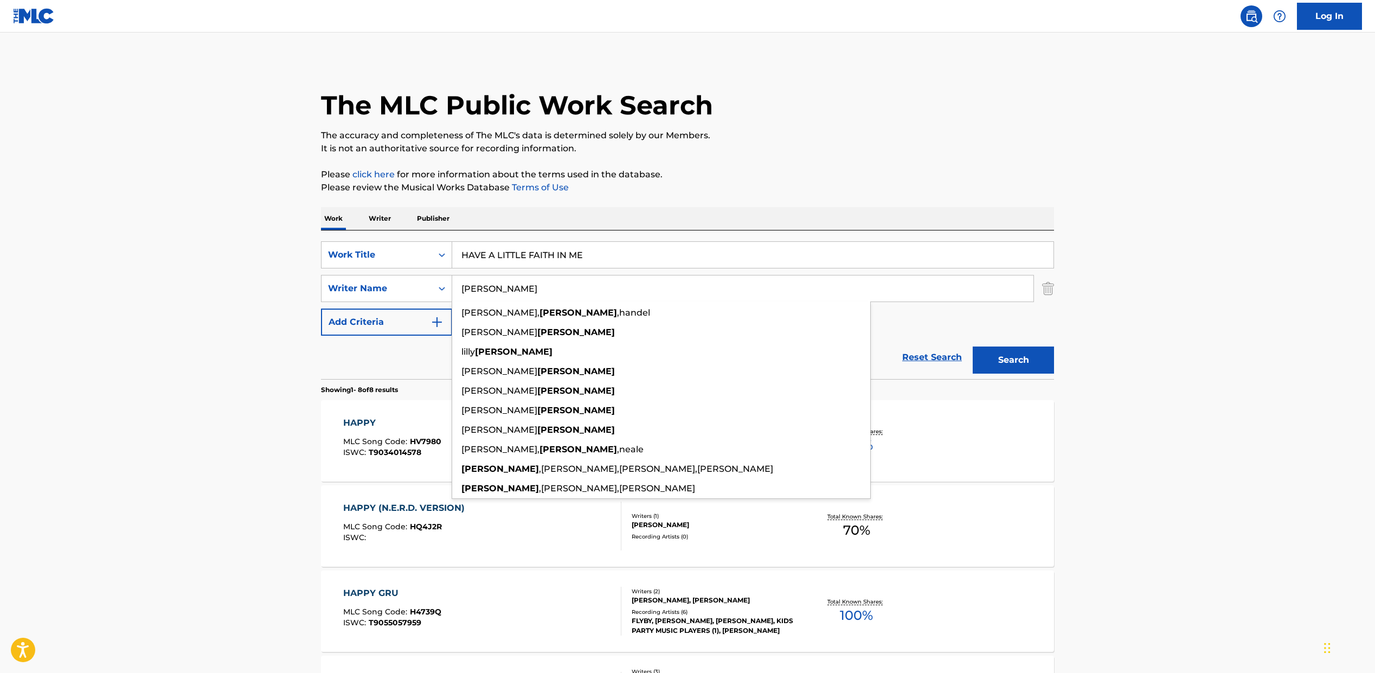
type input "[PERSON_NAME]"
click at [973, 346] on button "Search" at bounding box center [1013, 359] width 81 height 27
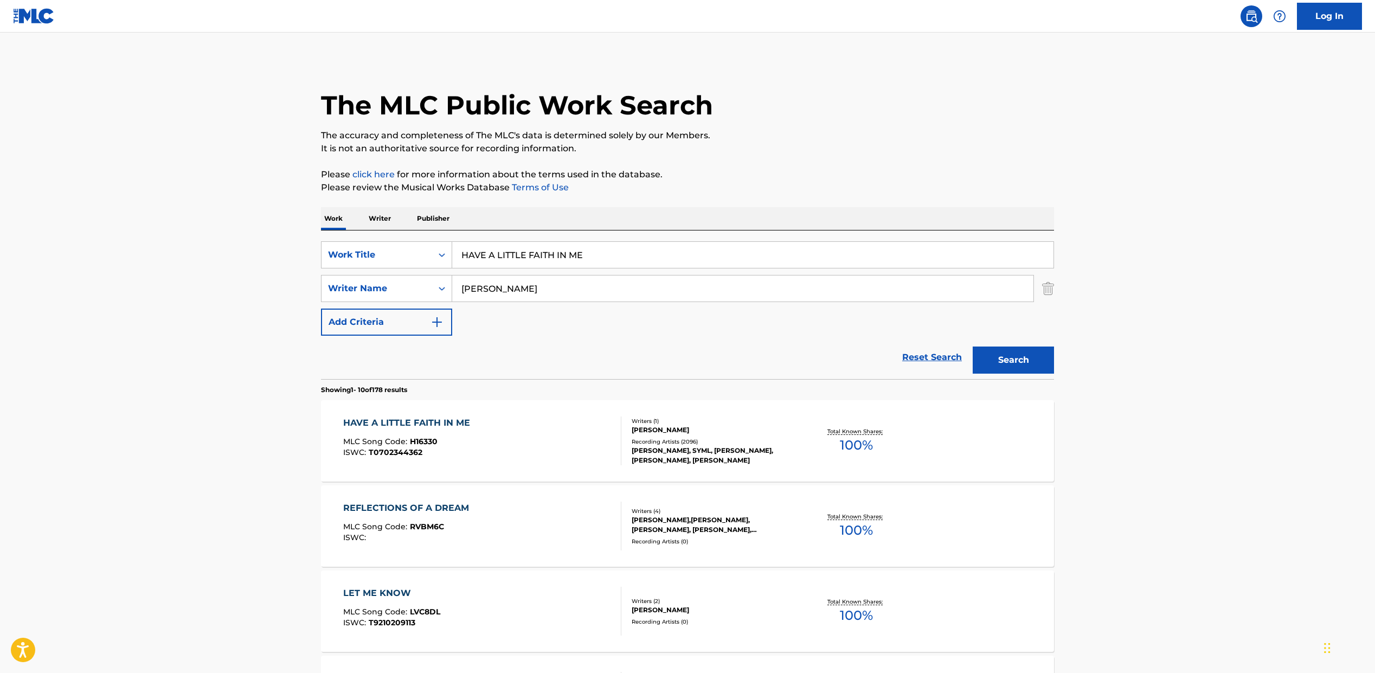
click at [460, 439] on div "MLC Song Code : H16330" at bounding box center [409, 443] width 132 height 11
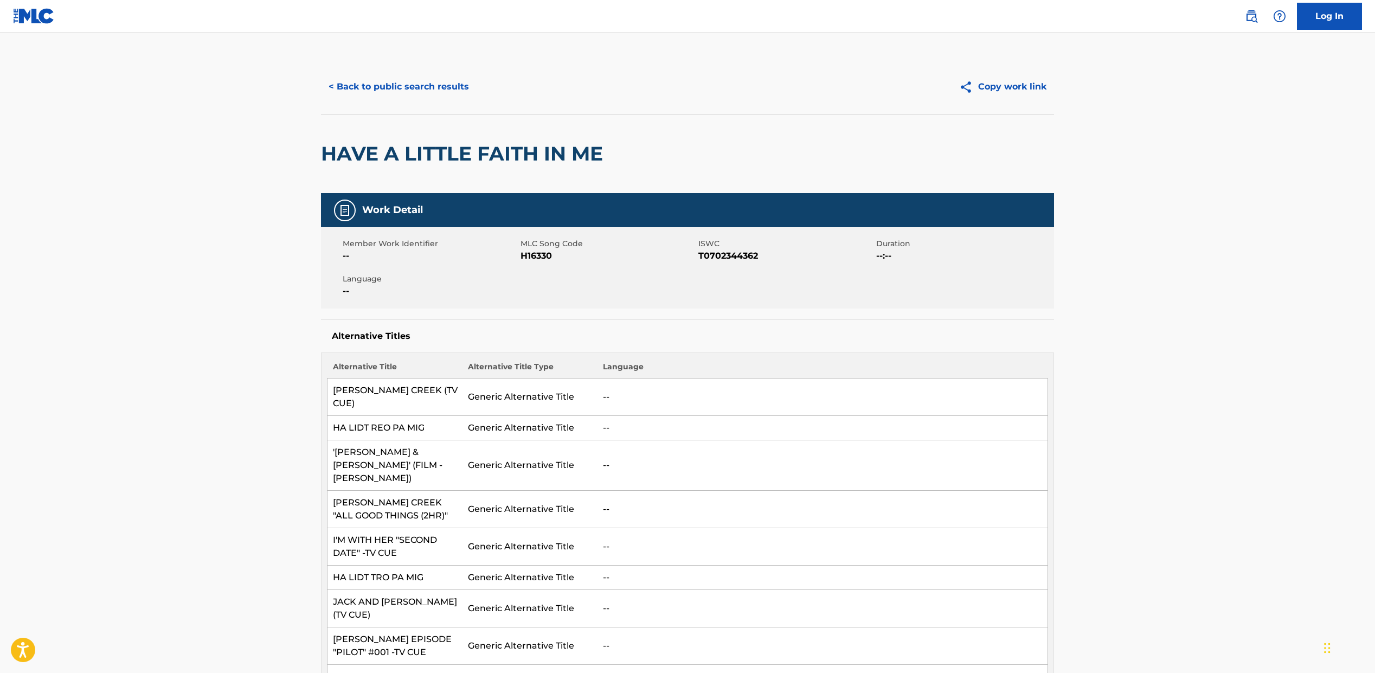
click at [728, 253] on span "T0702344362" at bounding box center [785, 255] width 175 height 13
click at [529, 255] on span "H16330" at bounding box center [608, 255] width 175 height 13
click at [363, 93] on button "< Back to public search results" at bounding box center [399, 86] width 156 height 27
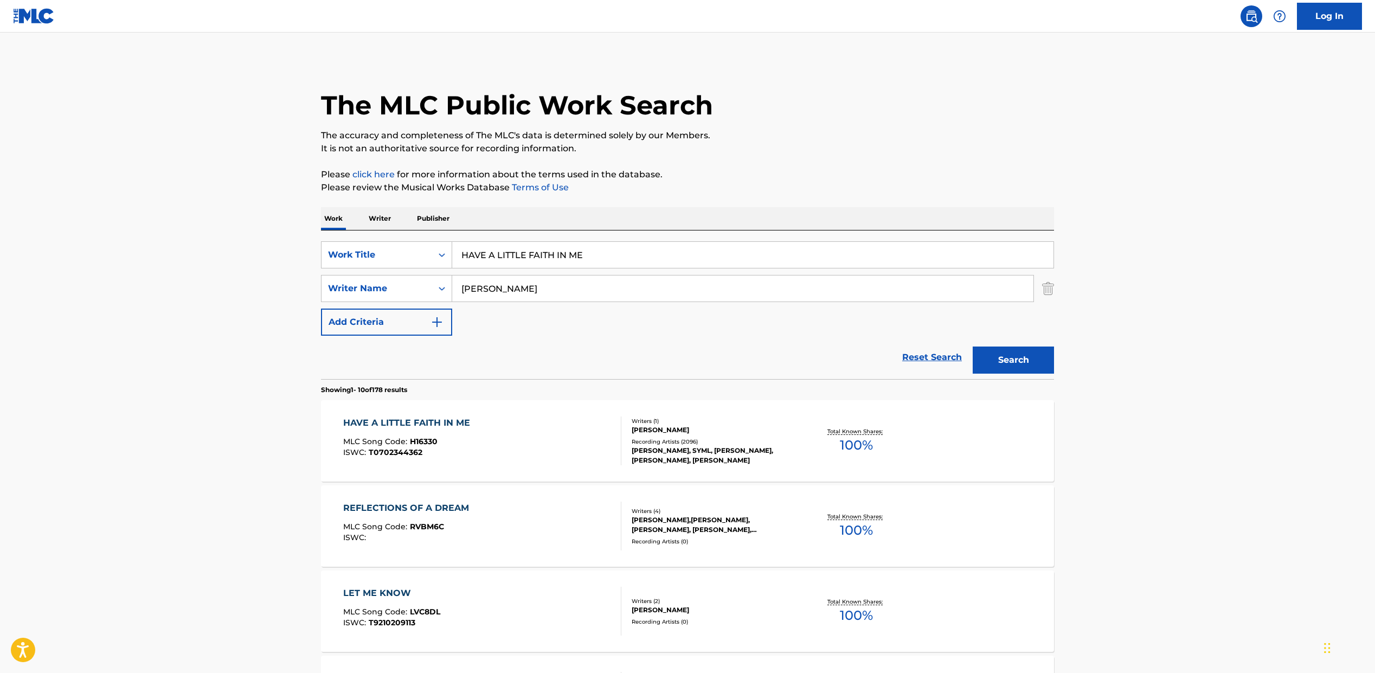
click at [509, 262] on input "HAVE A LITTLE FAITH IN ME" at bounding box center [752, 255] width 601 height 26
paste input "EY YA!"
type input "HEY YA!"
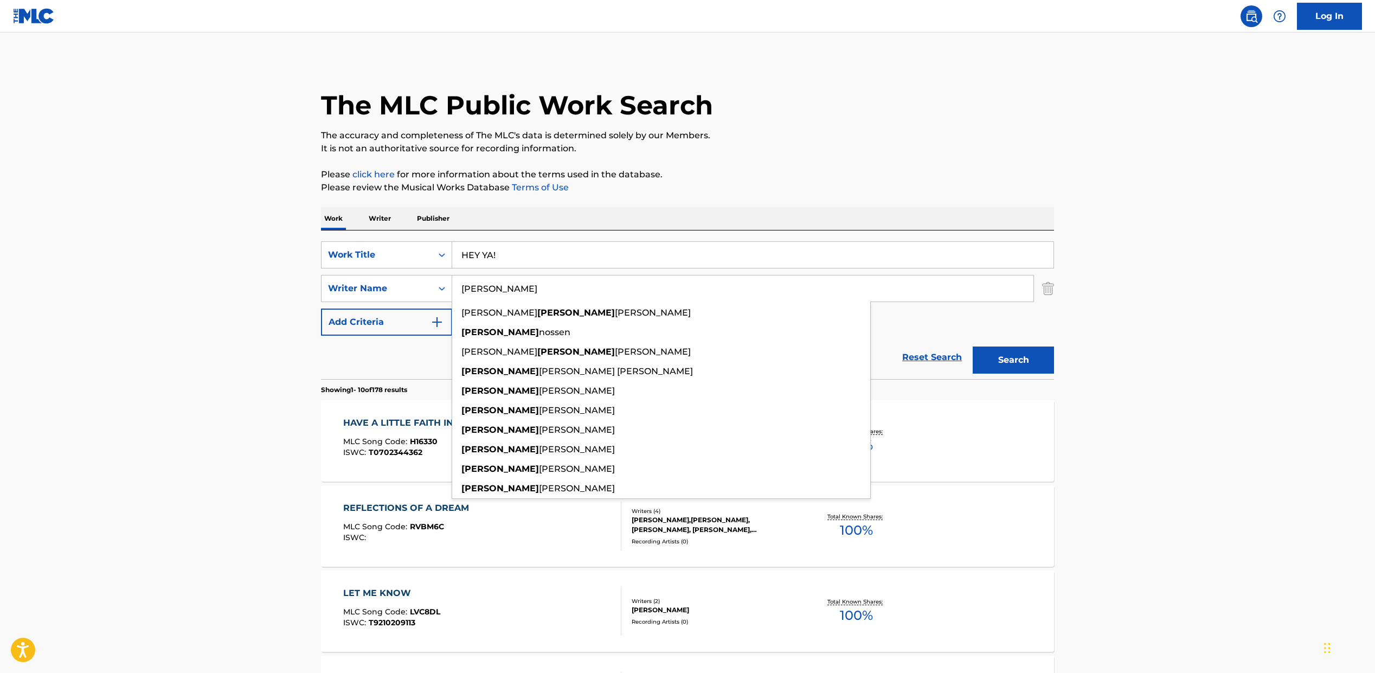
type input "[PERSON_NAME]"
click at [973, 346] on button "Search" at bounding box center [1013, 359] width 81 height 27
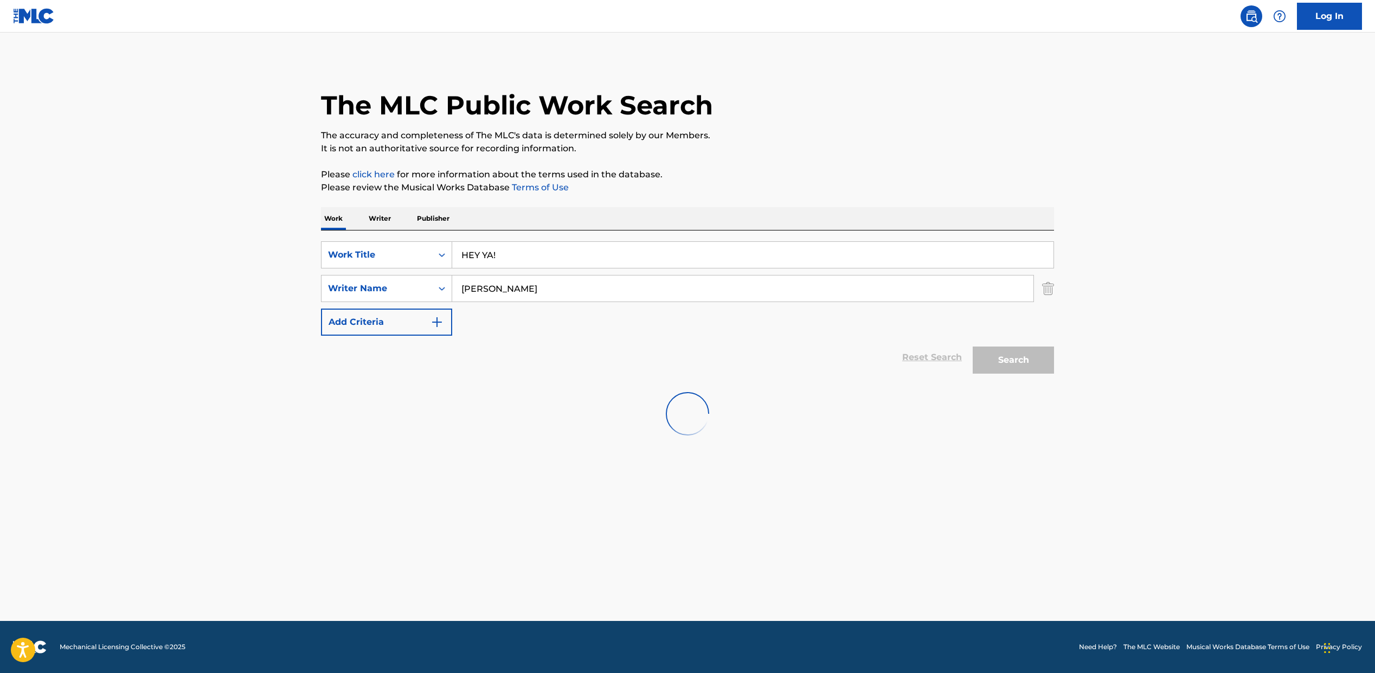
click at [253, 287] on main "The MLC Public Work Search The accuracy and completeness of The MLC's data is d…" at bounding box center [687, 327] width 1375 height 588
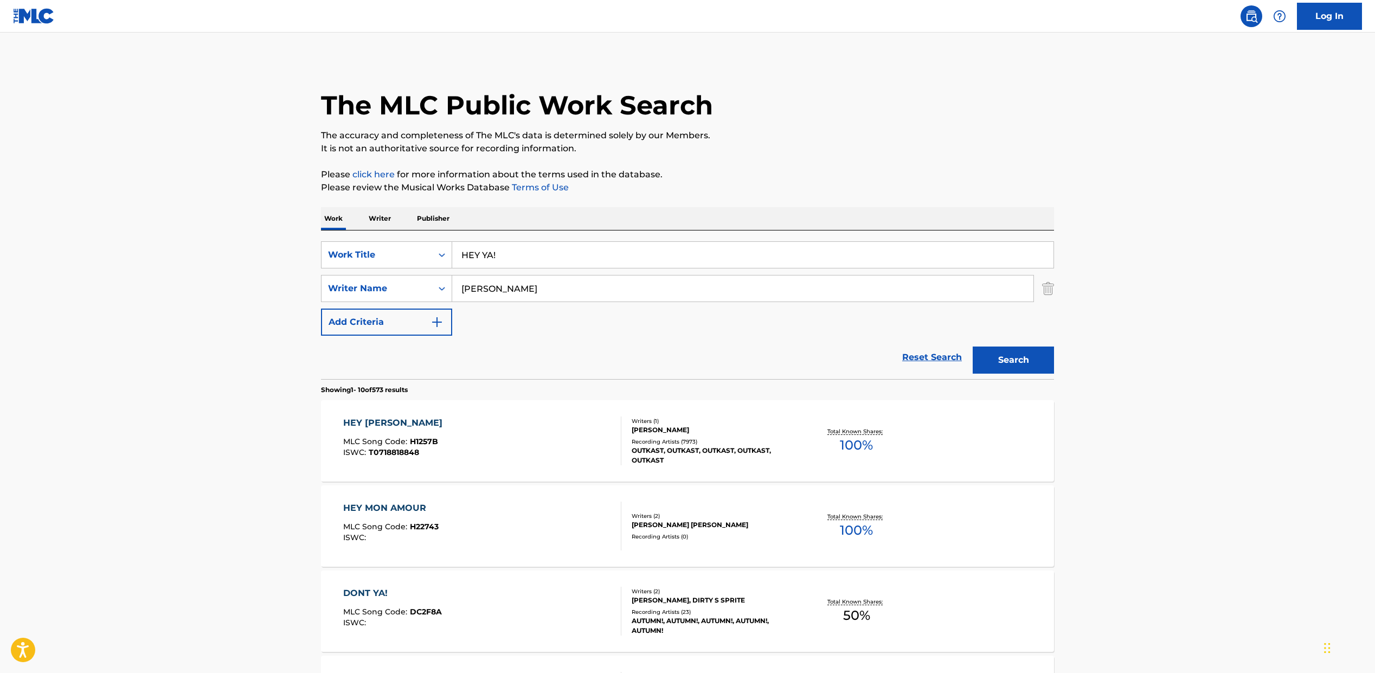
click at [506, 434] on div "HEY YA MLC Song Code : H1257B ISWC : T0718818848" at bounding box center [482, 440] width 279 height 49
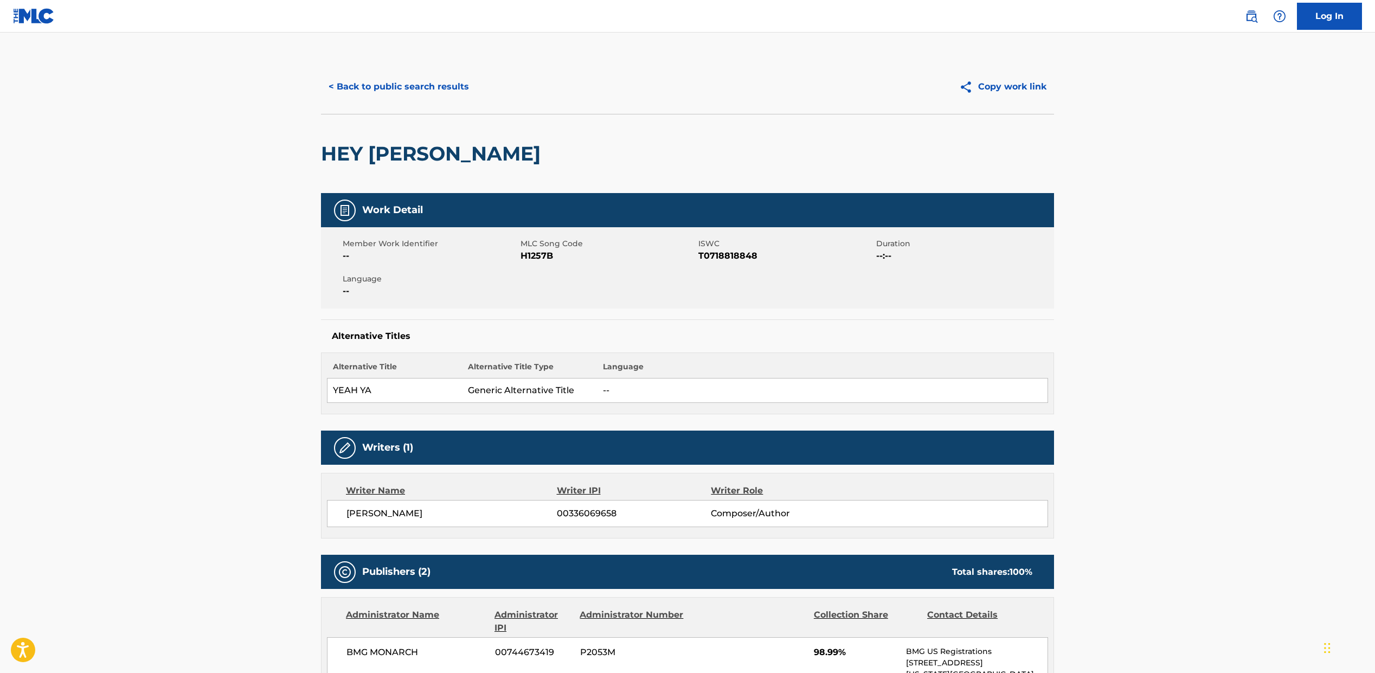
click at [543, 258] on span "H1257B" at bounding box center [608, 255] width 175 height 13
click at [722, 251] on span "T0718818848" at bounding box center [785, 255] width 175 height 13
click at [391, 95] on button "< Back to public search results" at bounding box center [399, 86] width 156 height 27
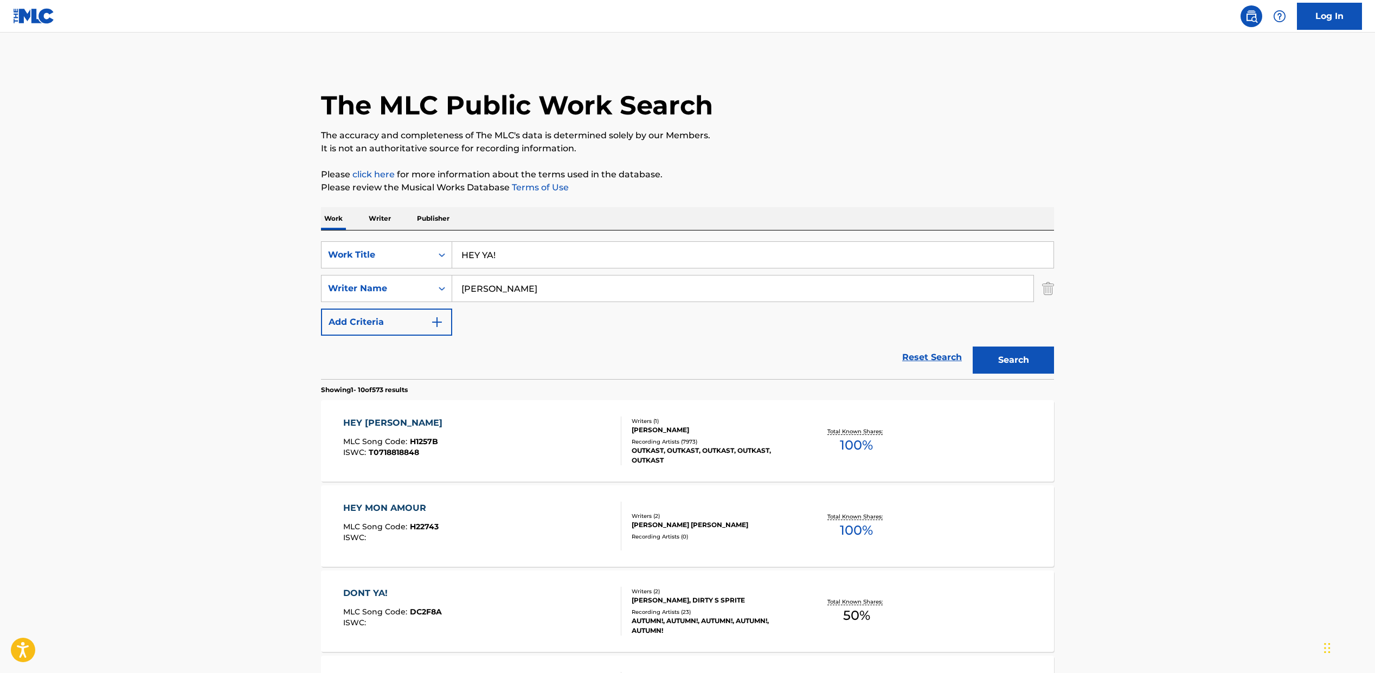
click at [514, 257] on input "HEY YA!" at bounding box center [752, 255] width 601 height 26
paste input "IGHER GROUND"
type input "HIGHER GROUND"
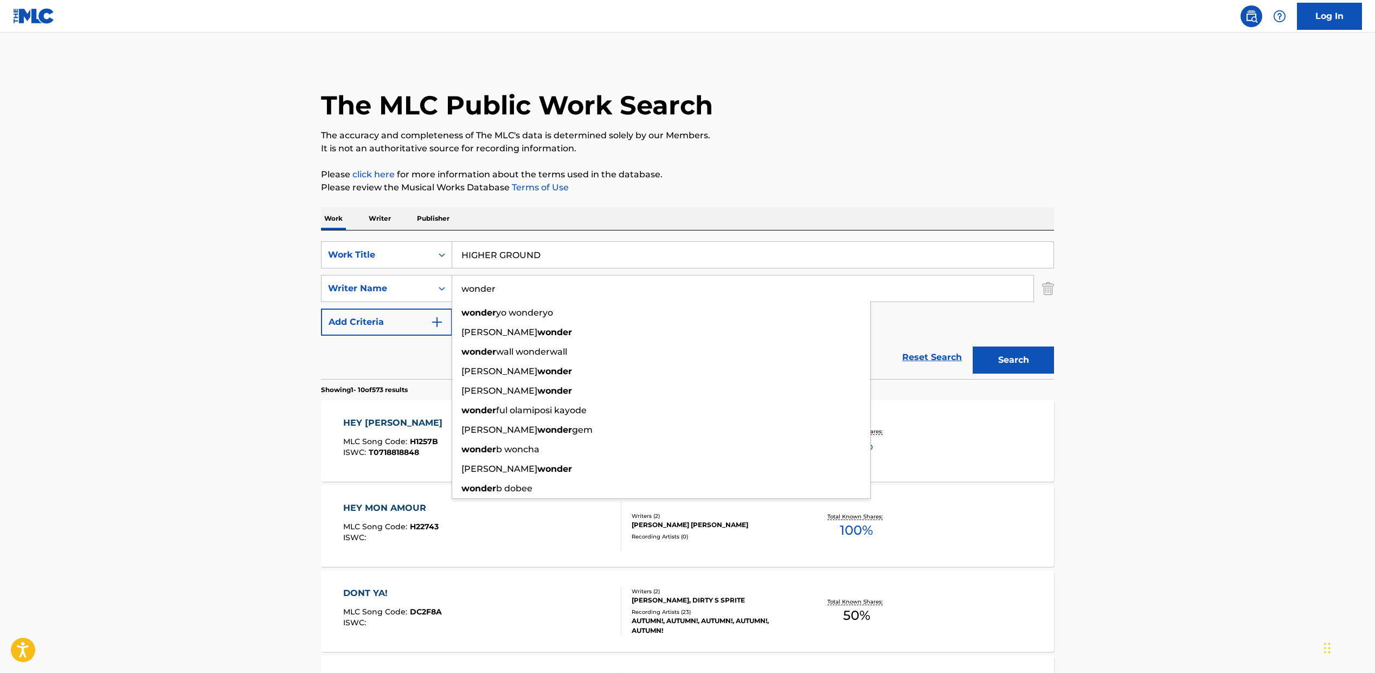
type input "wonder"
click at [973, 346] on button "Search" at bounding box center [1013, 359] width 81 height 27
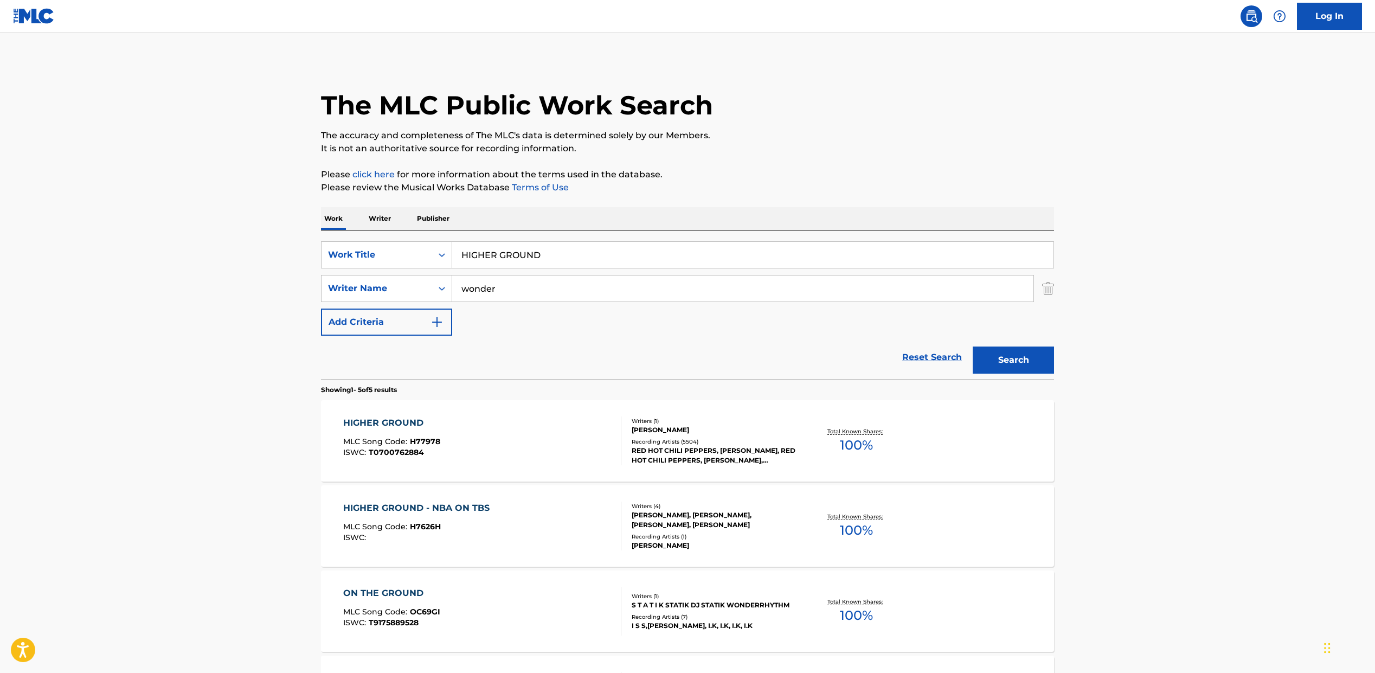
click at [516, 463] on div "HIGHER GROUND MLC Song Code : H77978 ISWC : T0700762884" at bounding box center [482, 440] width 279 height 49
